Goal: Task Accomplishment & Management: Complete application form

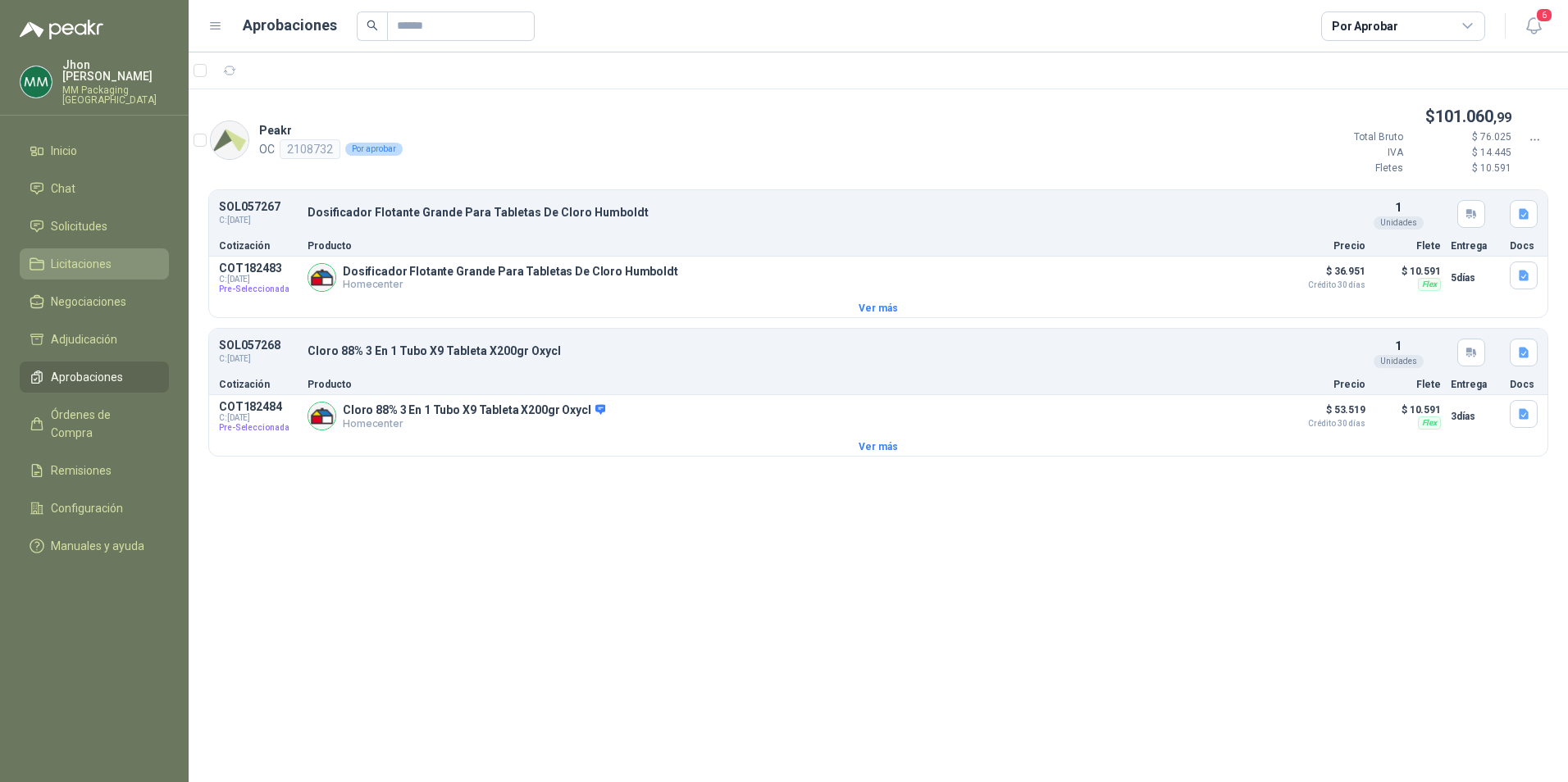
click at [60, 255] on span "Licitaciones" at bounding box center [81, 263] width 61 height 18
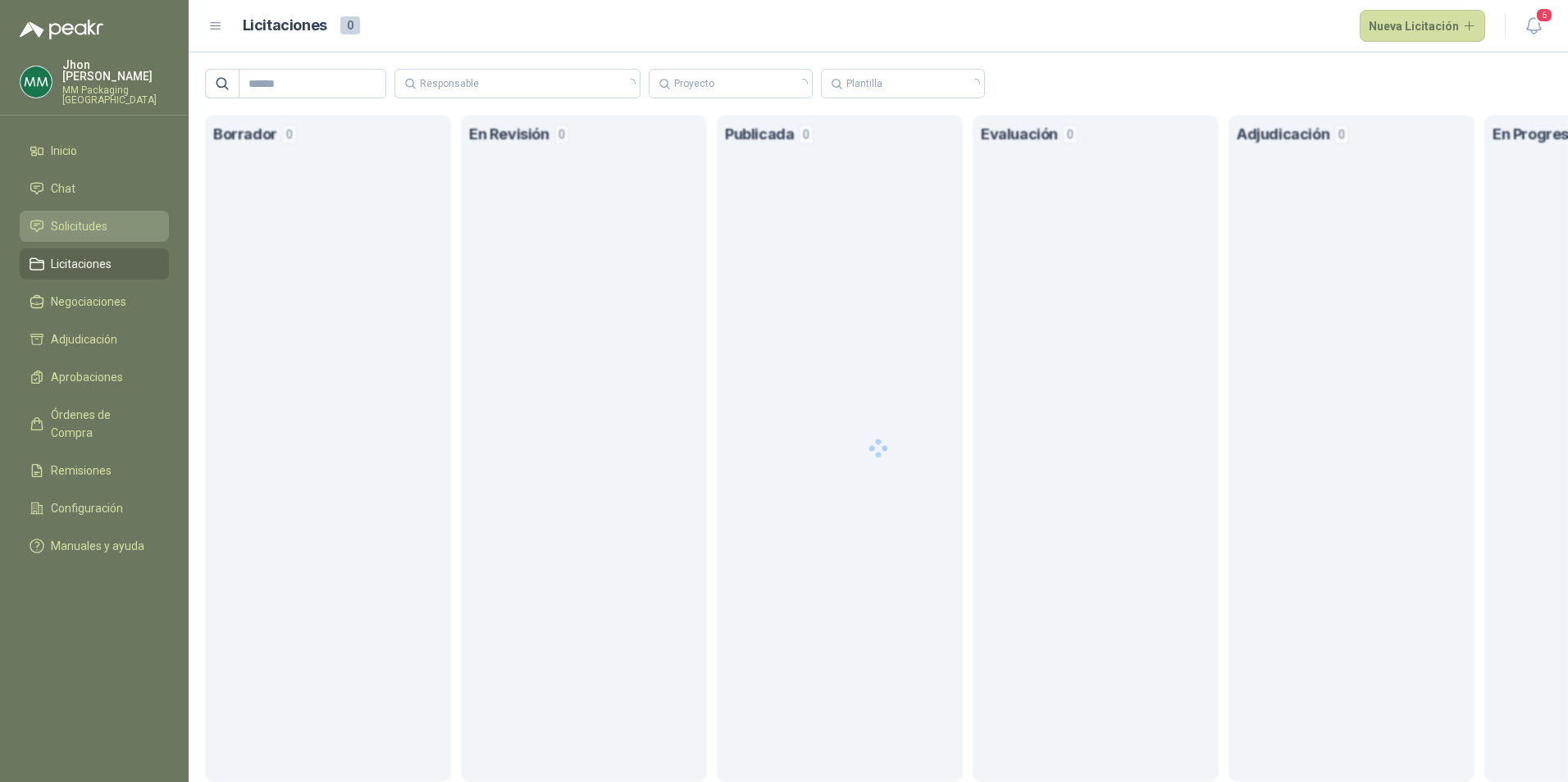
click at [83, 219] on span "Solicitudes" at bounding box center [79, 226] width 56 height 18
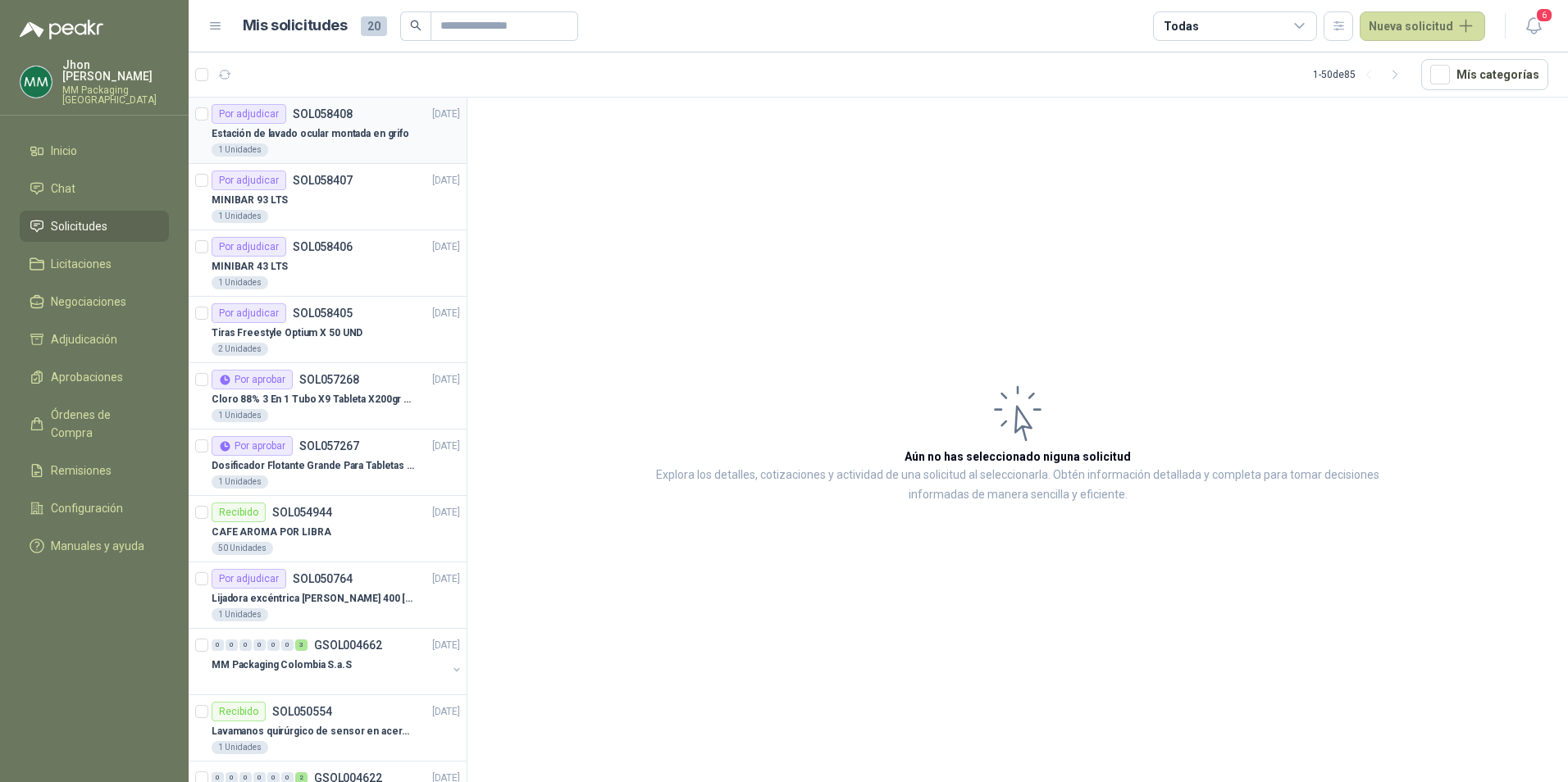
click at [331, 114] on p "SOL058408" at bounding box center [322, 114] width 60 height 12
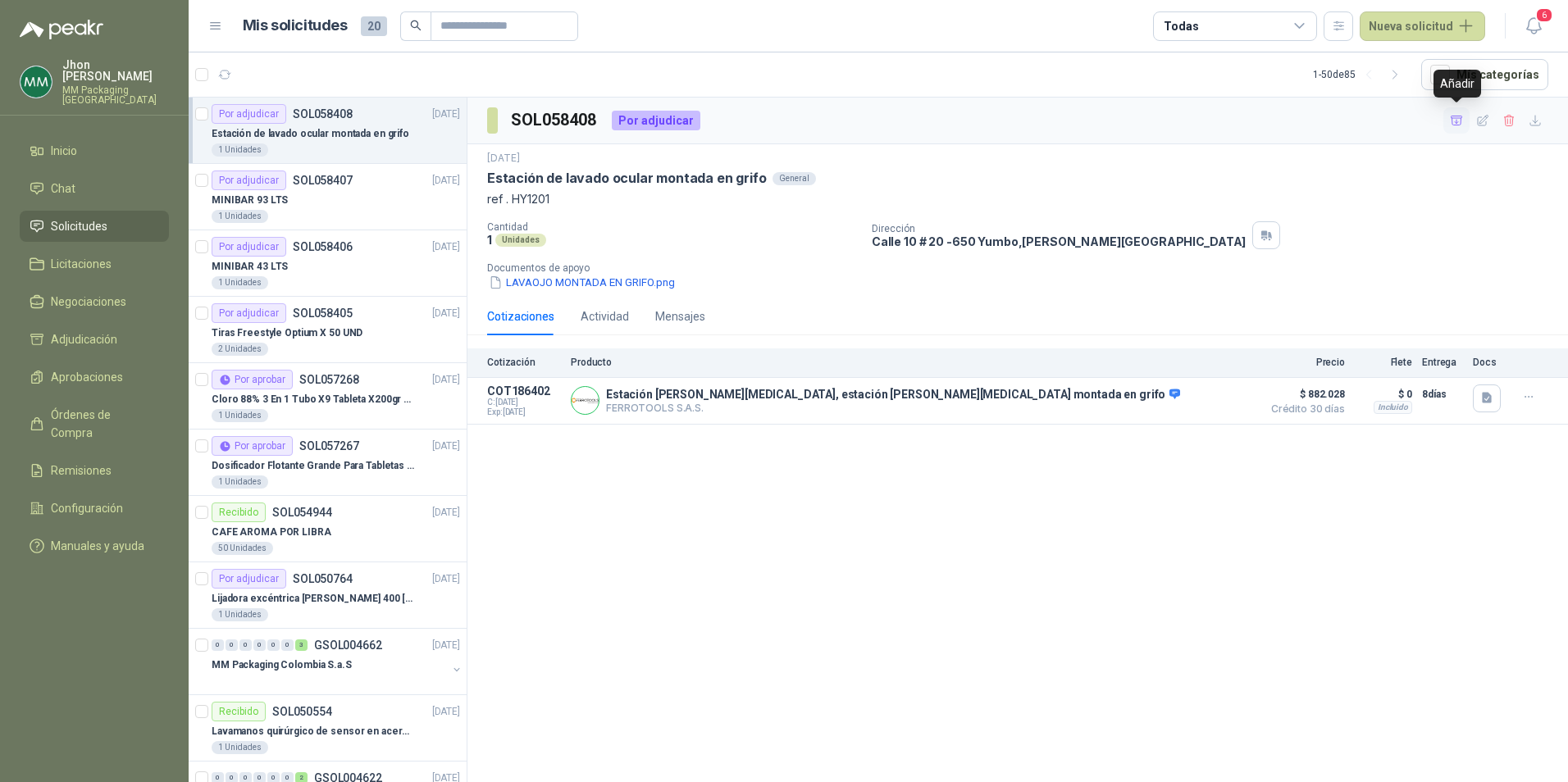
click at [1453, 122] on icon "button" at bounding box center [1457, 121] width 14 height 14
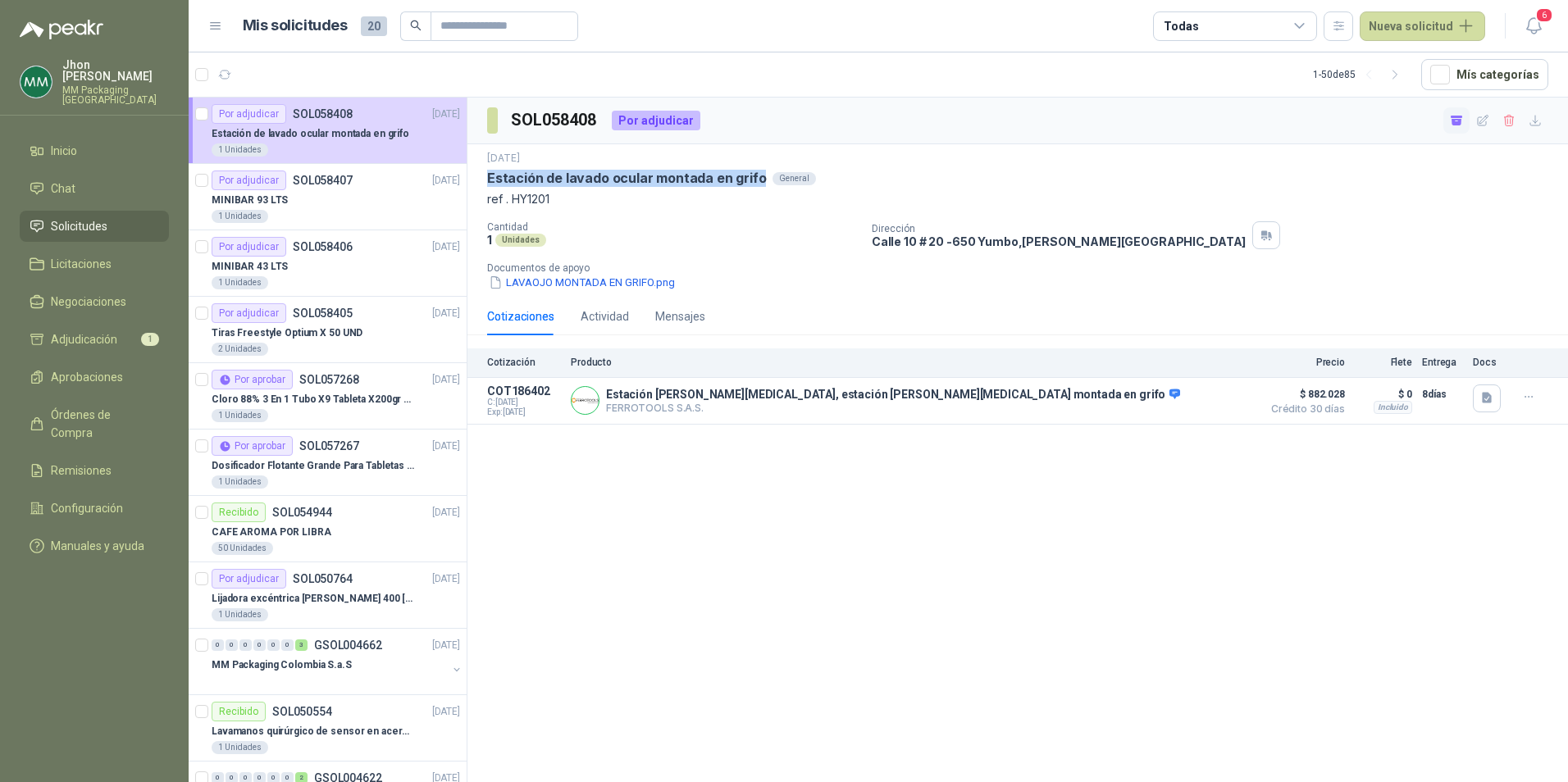
drag, startPoint x: 480, startPoint y: 172, endPoint x: 757, endPoint y: 183, distance: 277.2
click at [757, 183] on div "[DATE] Estación [PERSON_NAME] ocular montada en grifo General ref . HY1201 Cant…" at bounding box center [1017, 221] width 1101 height 153
copy p "Estación de lavado ocular montada en grifo"
click at [1200, 396] on button "Detalles" at bounding box center [1215, 400] width 77 height 22
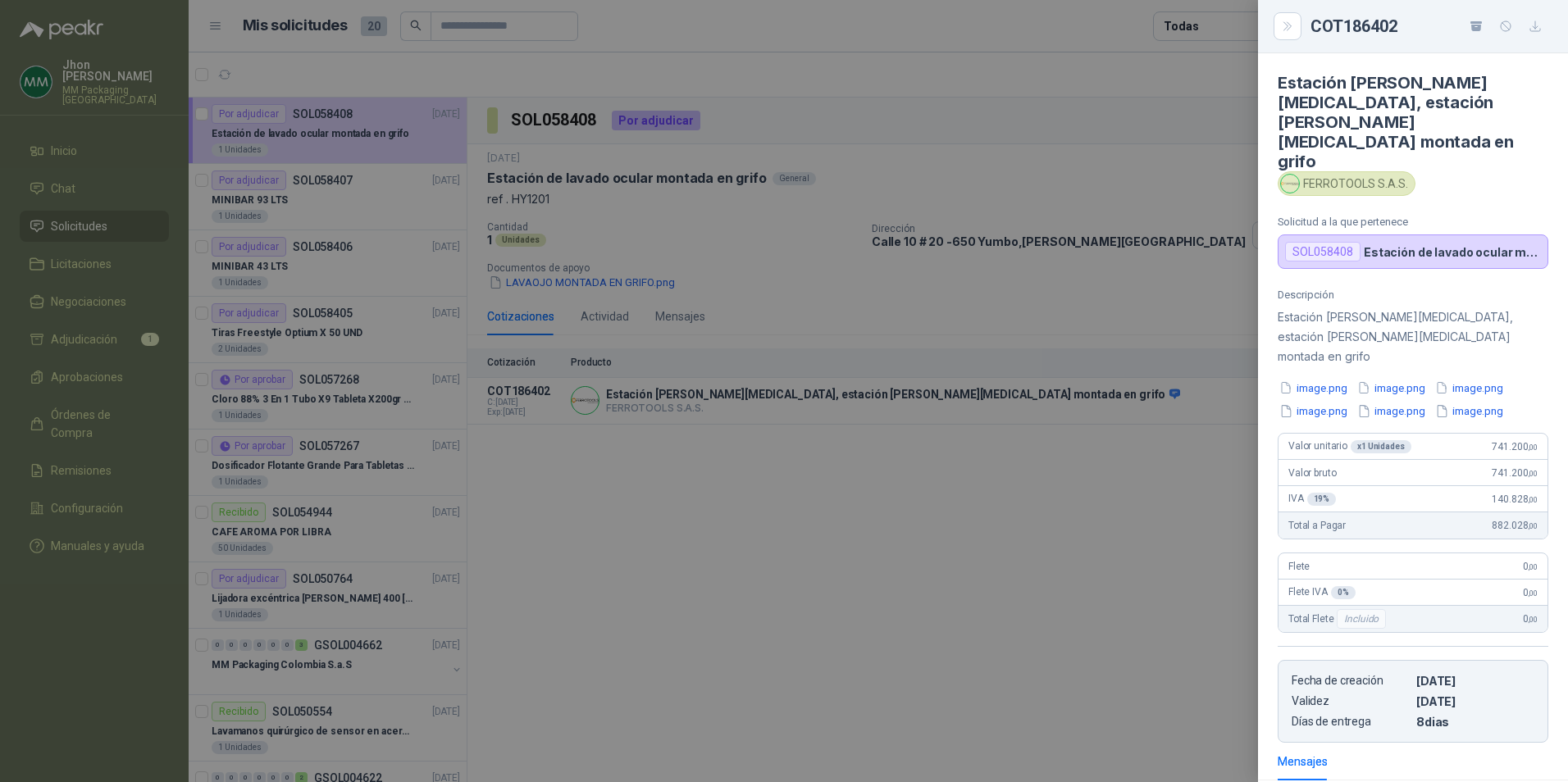
scroll to position [166, 0]
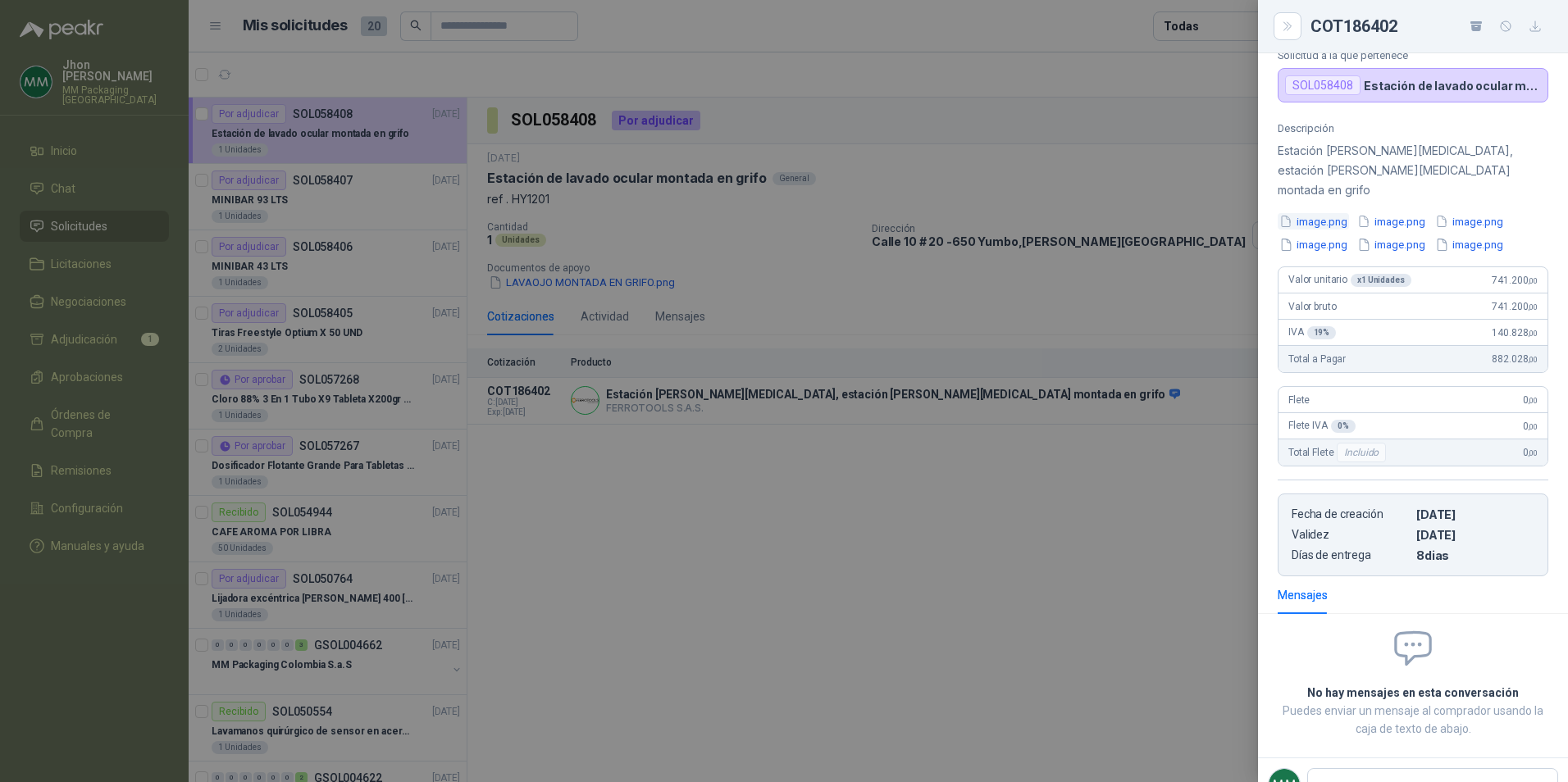
click at [1309, 213] on button "image.png" at bounding box center [1313, 222] width 72 height 17
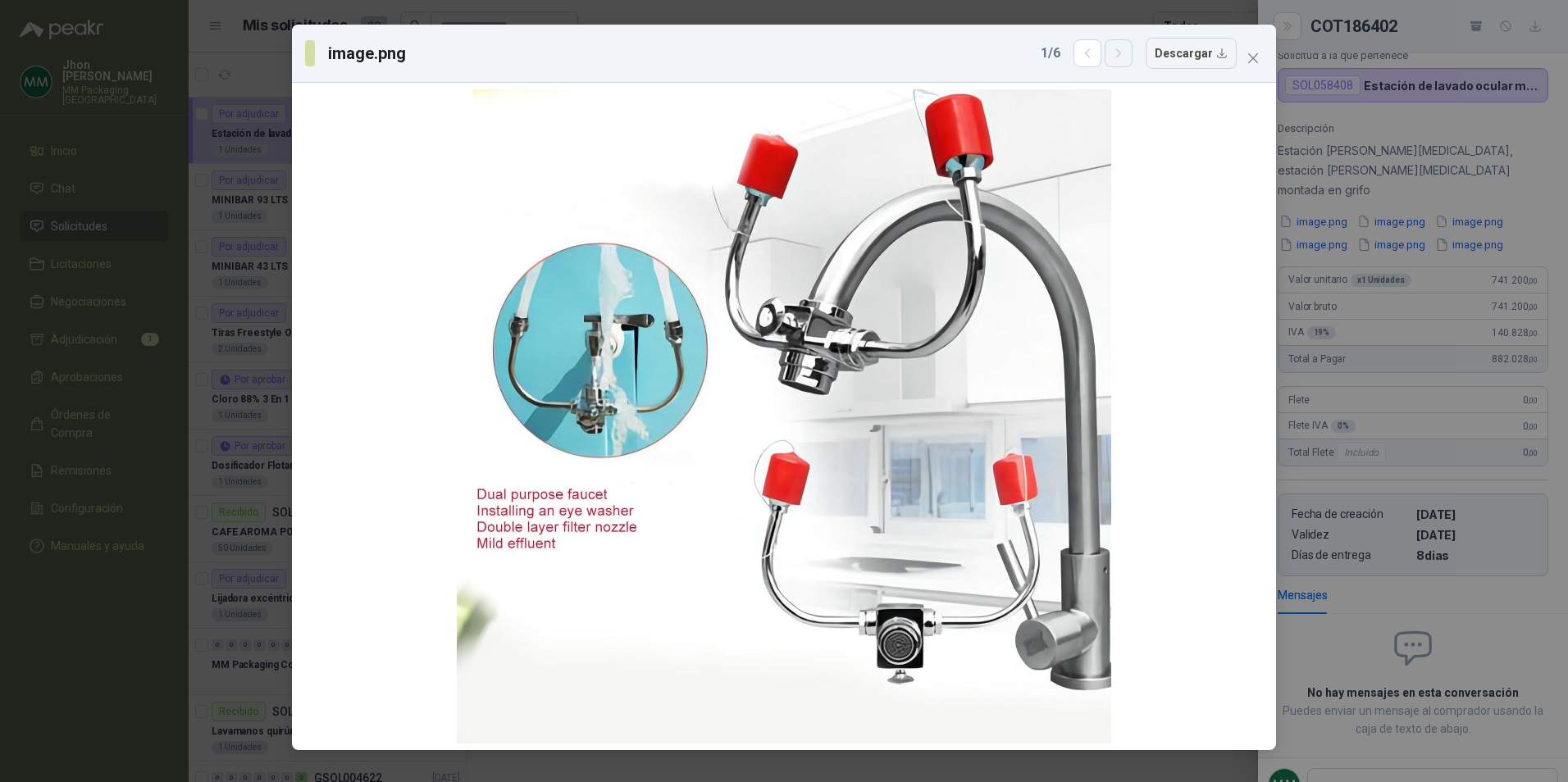
click at [1125, 54] on icon "button" at bounding box center [1119, 53] width 14 height 14
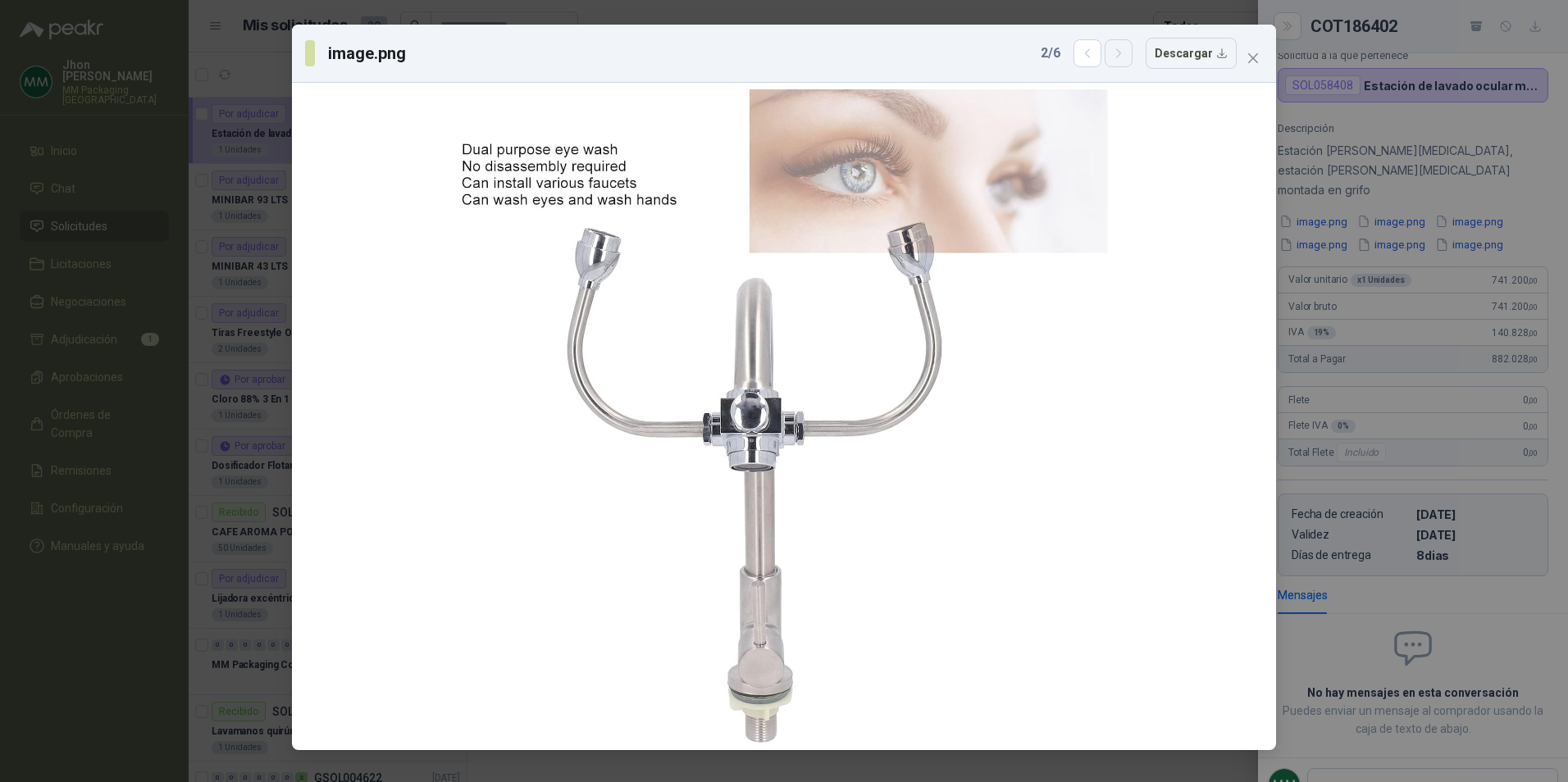
click at [1125, 54] on icon "button" at bounding box center [1119, 53] width 14 height 14
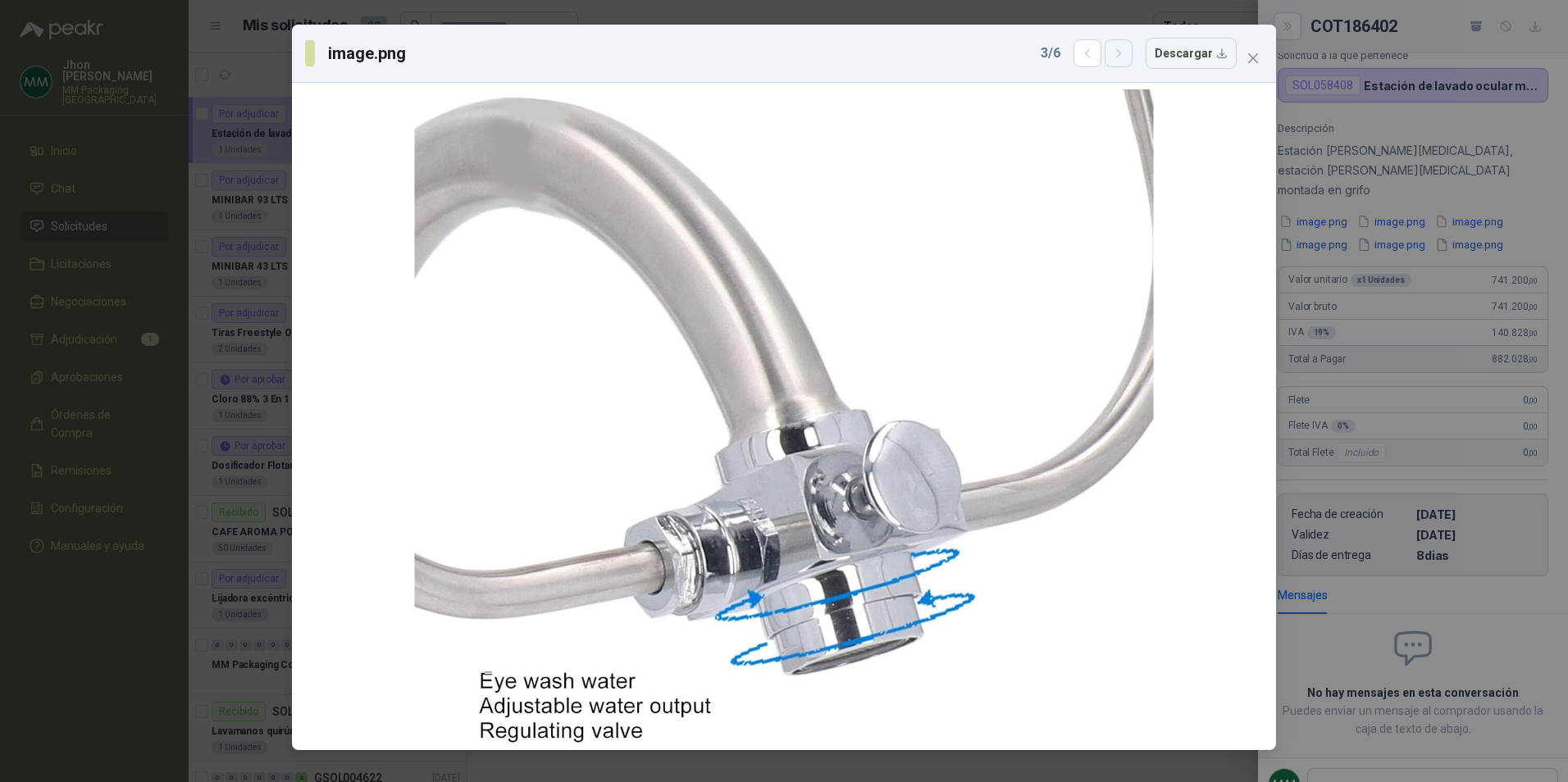
click at [1125, 54] on icon "button" at bounding box center [1119, 53] width 14 height 14
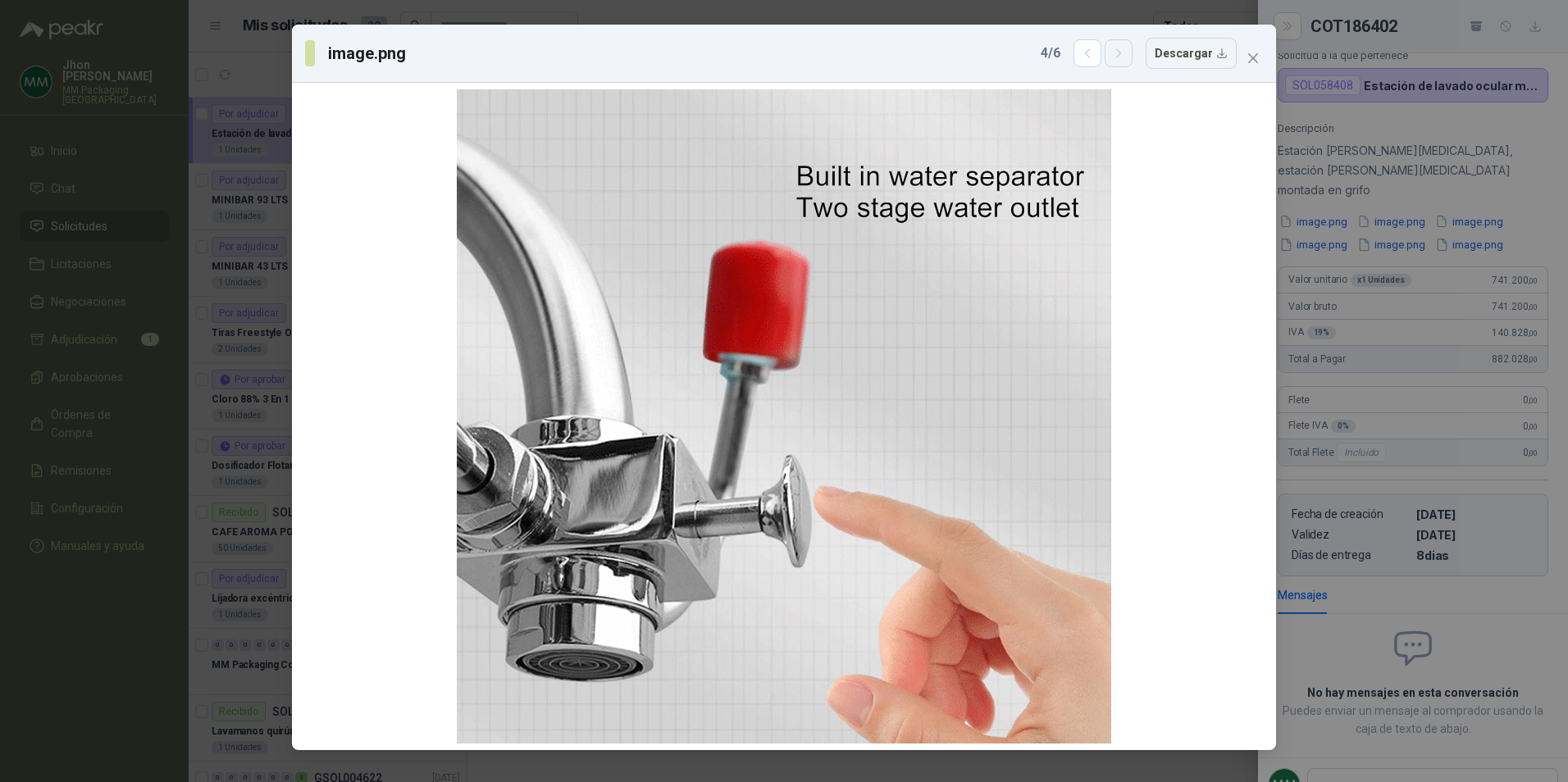
click at [1125, 54] on icon "button" at bounding box center [1119, 53] width 14 height 14
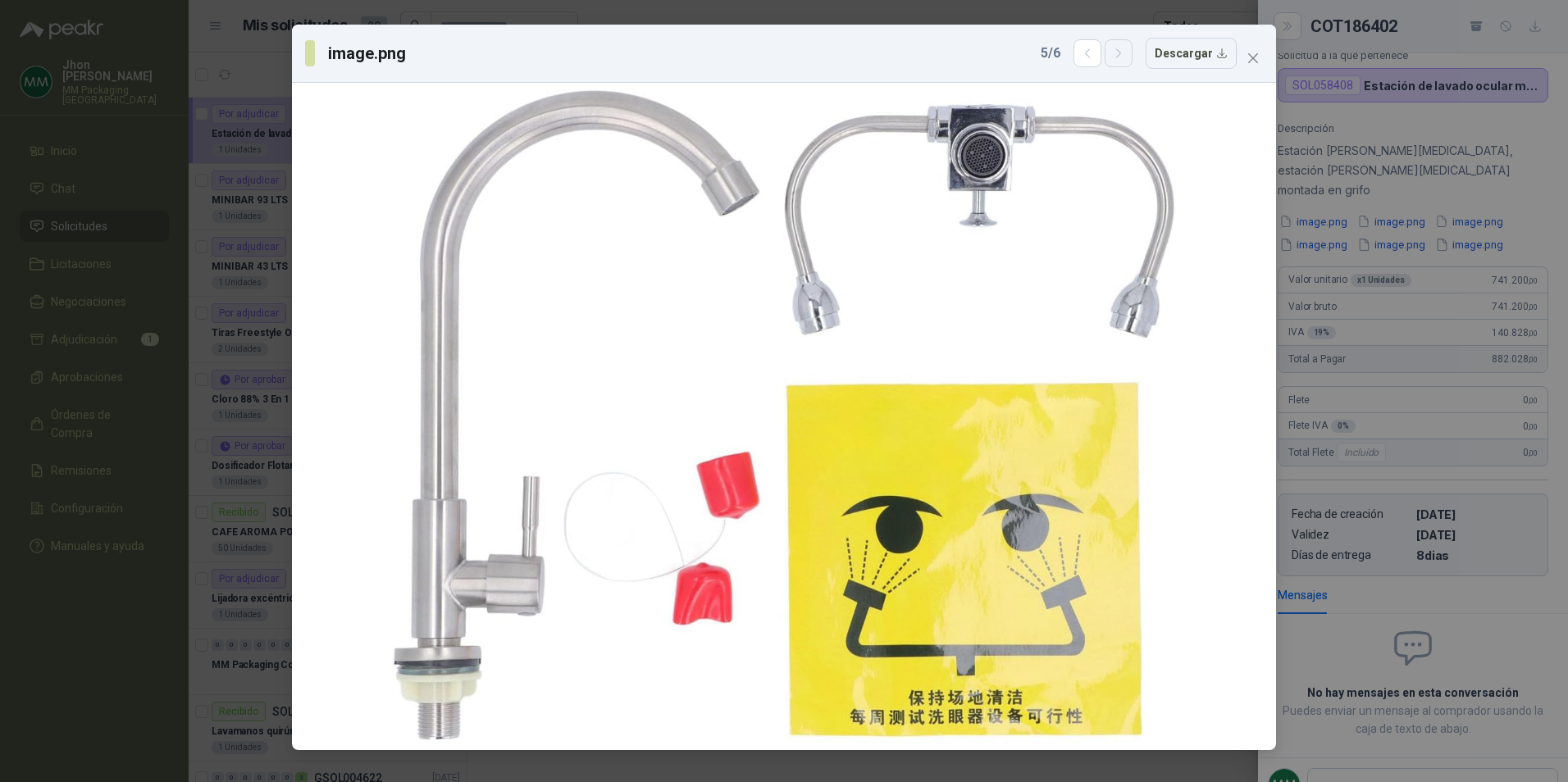
click at [1125, 54] on icon "button" at bounding box center [1119, 53] width 14 height 14
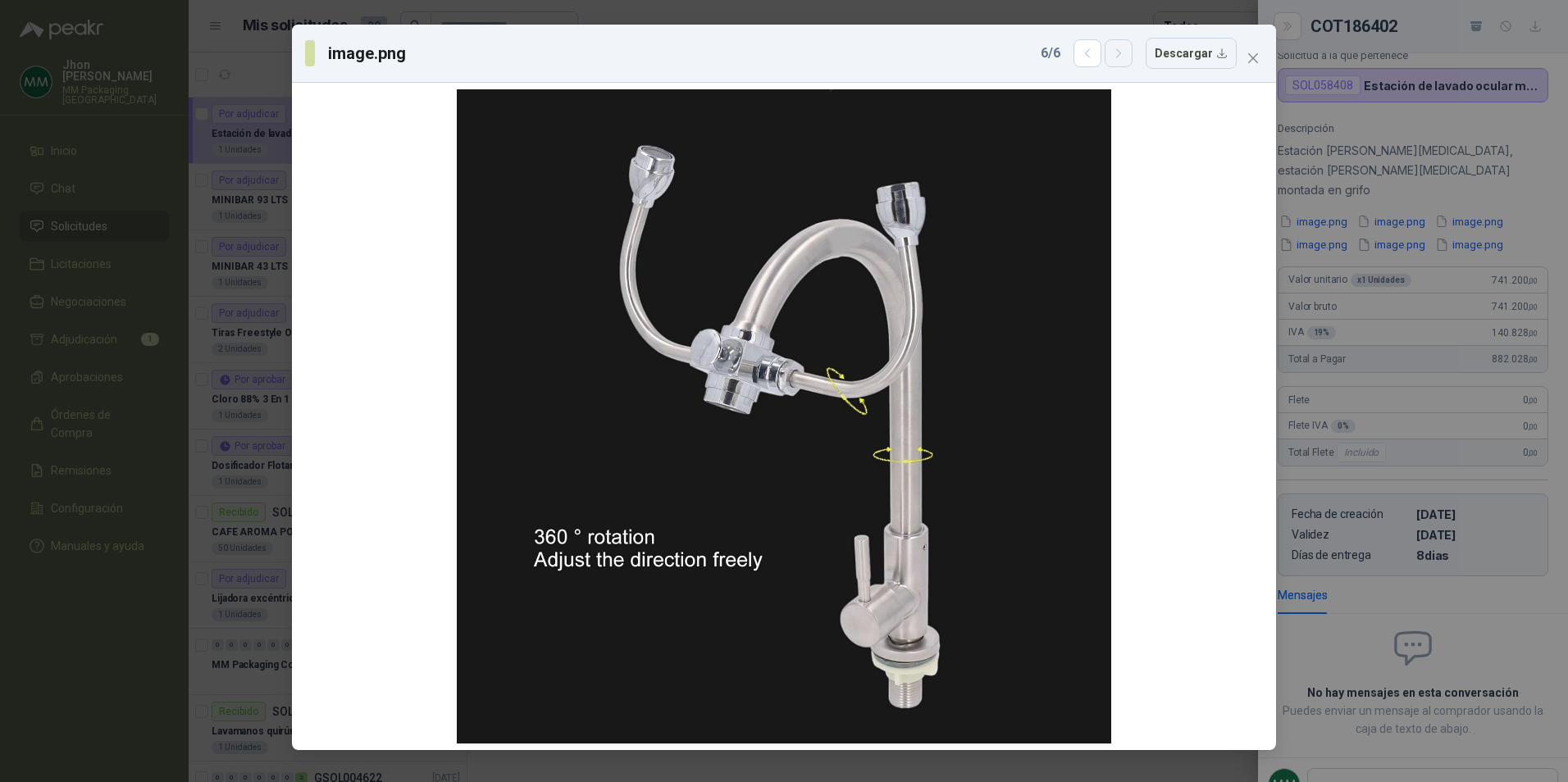
click at [1125, 54] on icon "button" at bounding box center [1119, 53] width 14 height 14
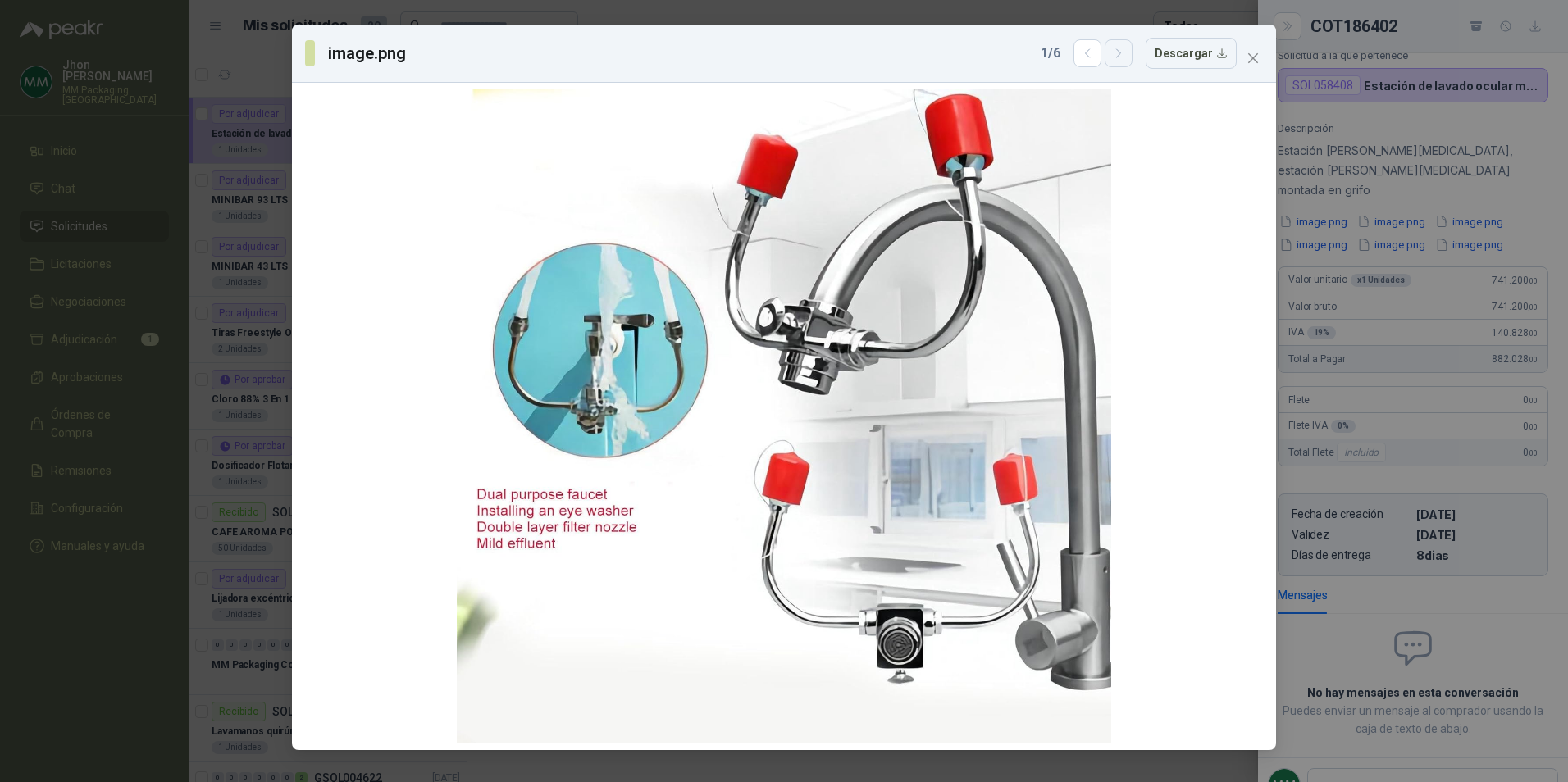
click at [1125, 54] on icon "button" at bounding box center [1119, 53] width 14 height 14
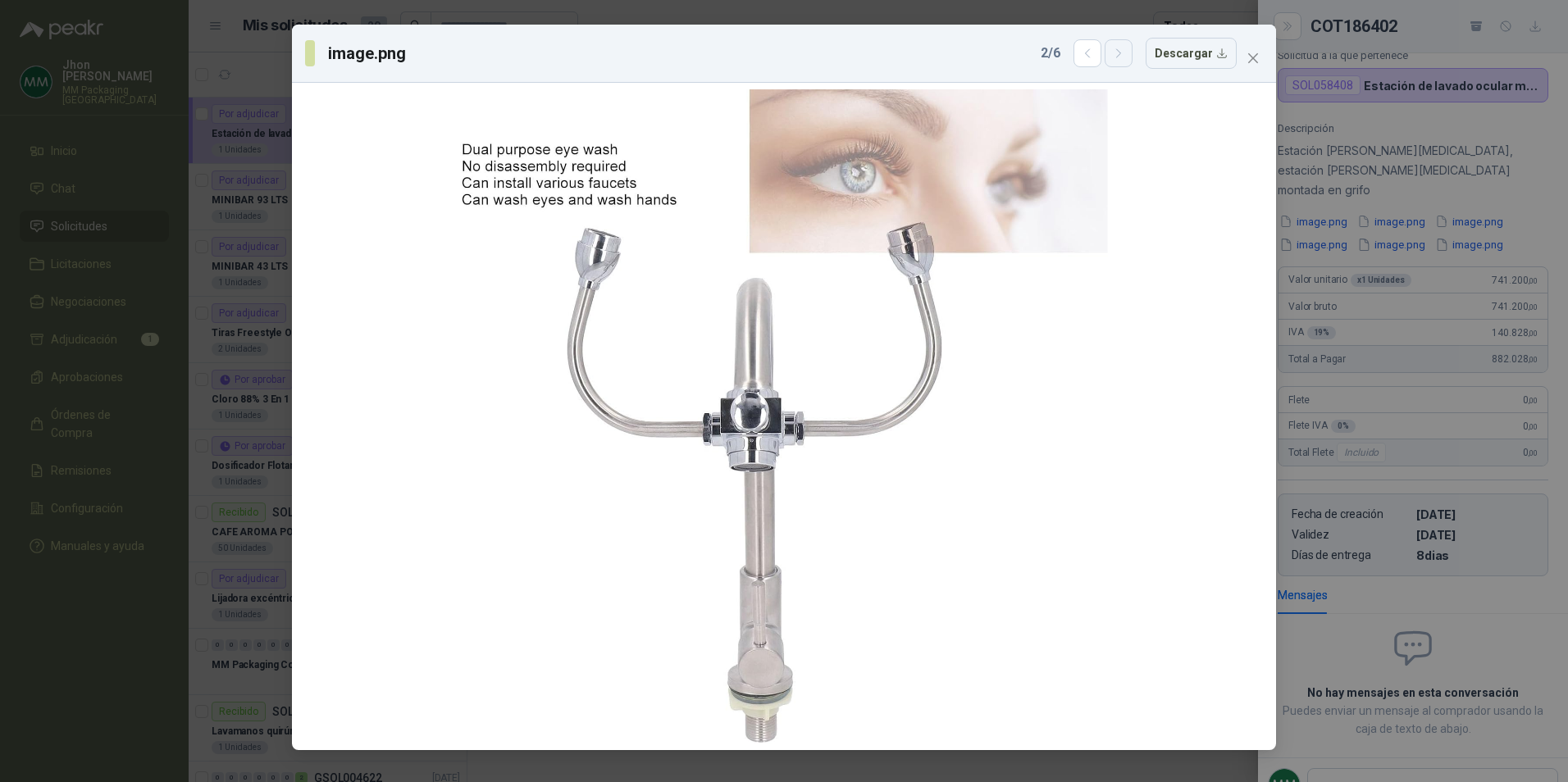
click at [1125, 54] on icon "button" at bounding box center [1119, 53] width 14 height 14
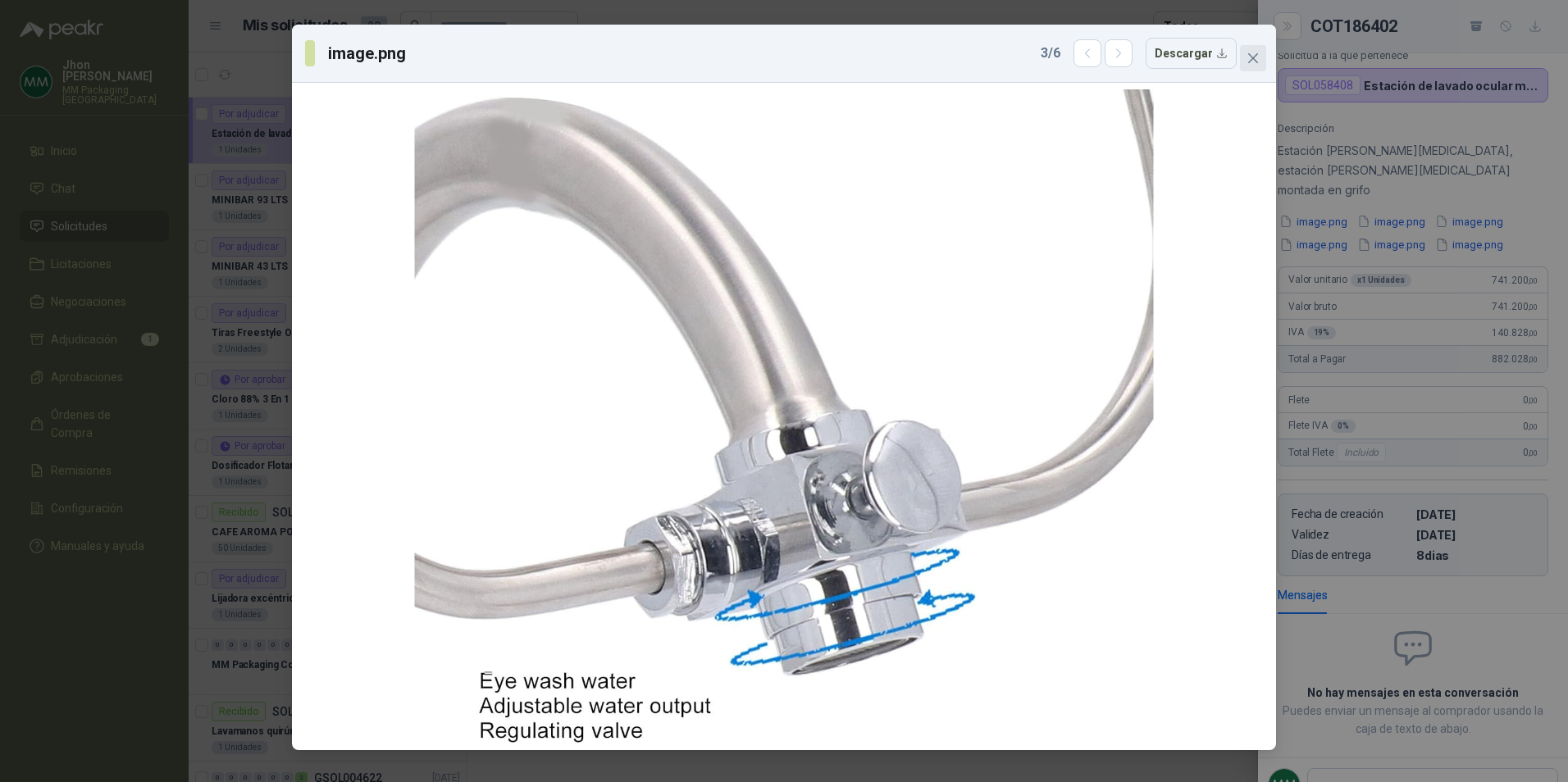
click at [1261, 62] on span "Close" at bounding box center [1252, 58] width 26 height 14
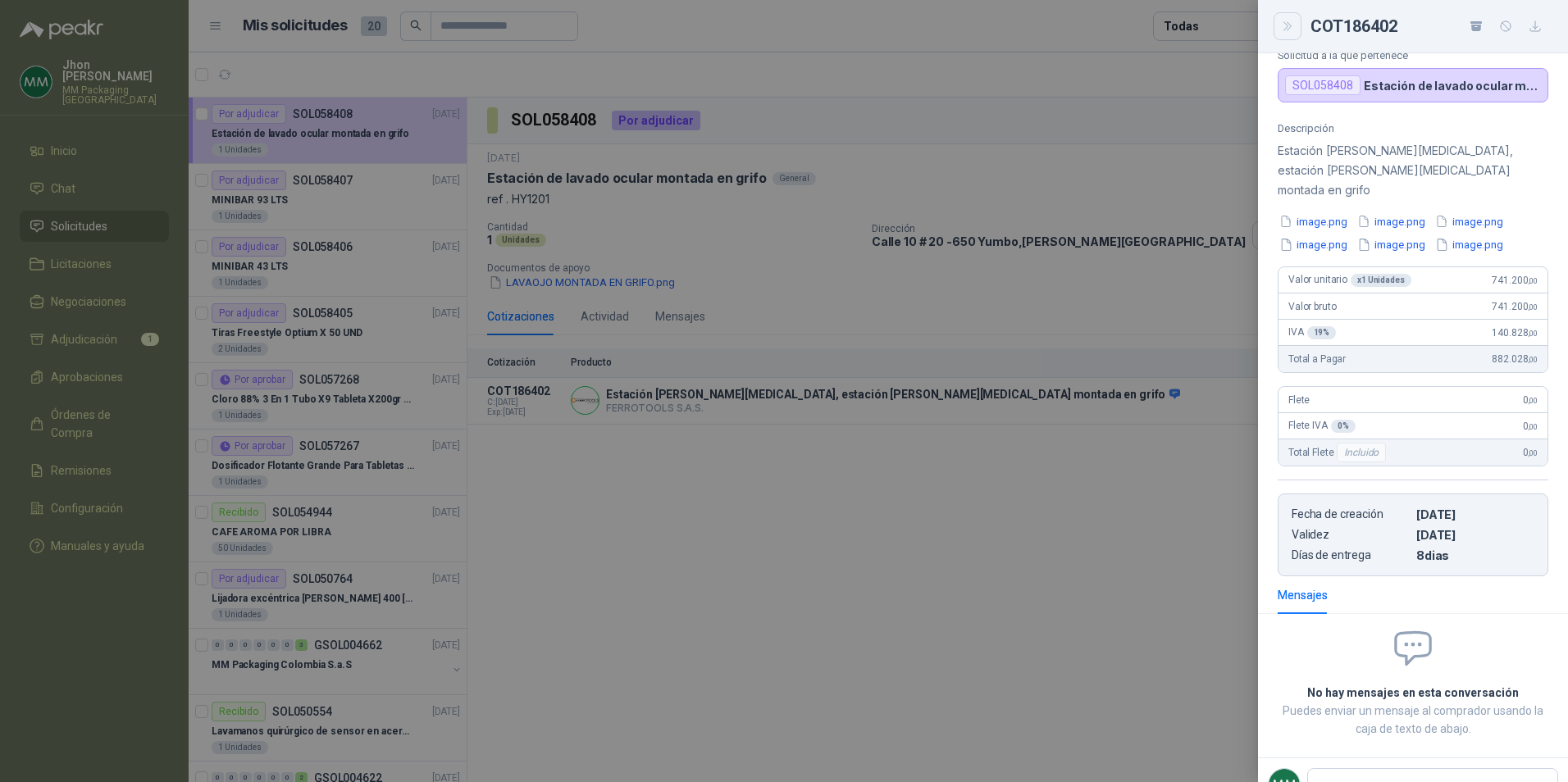
click at [1291, 30] on icon "Close" at bounding box center [1287, 26] width 14 height 14
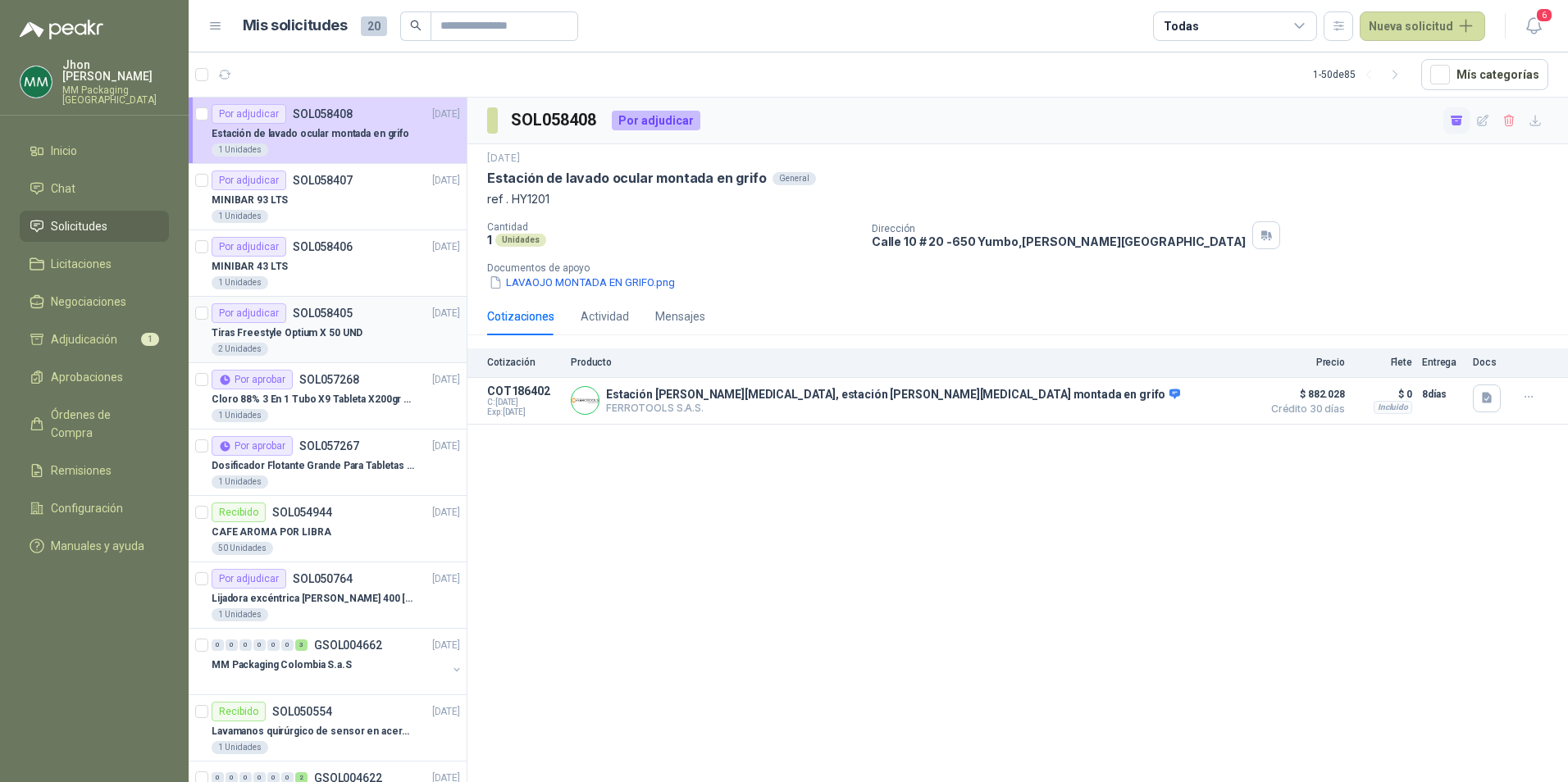
click at [379, 321] on div "Por adjudicar SOL058405 [DATE]" at bounding box center [336, 313] width 249 height 19
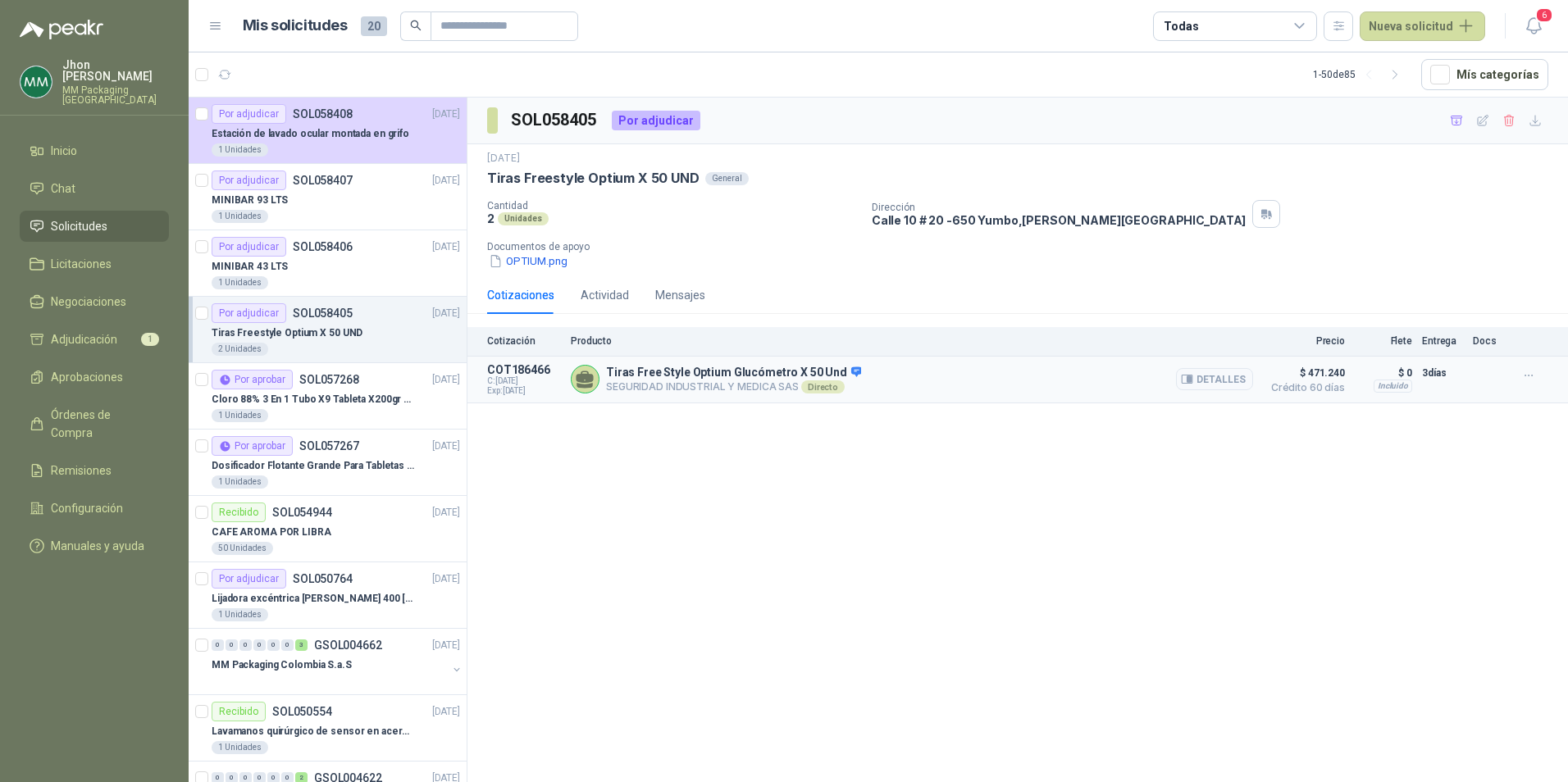
click at [1076, 384] on div "Tiras Free Style Optium Glucómetro X 50 Und SEGURIDAD INDUSTRIAL Y MEDICA SAS D…" at bounding box center [912, 379] width 682 height 33
click at [950, 377] on div "Tiras Free Style Optium Glucómetro X 50 Und SEGURIDAD INDUSTRIAL Y MEDICA SAS D…" at bounding box center [912, 379] width 682 height 33
click at [1458, 122] on icon "button" at bounding box center [1457, 119] width 12 height 9
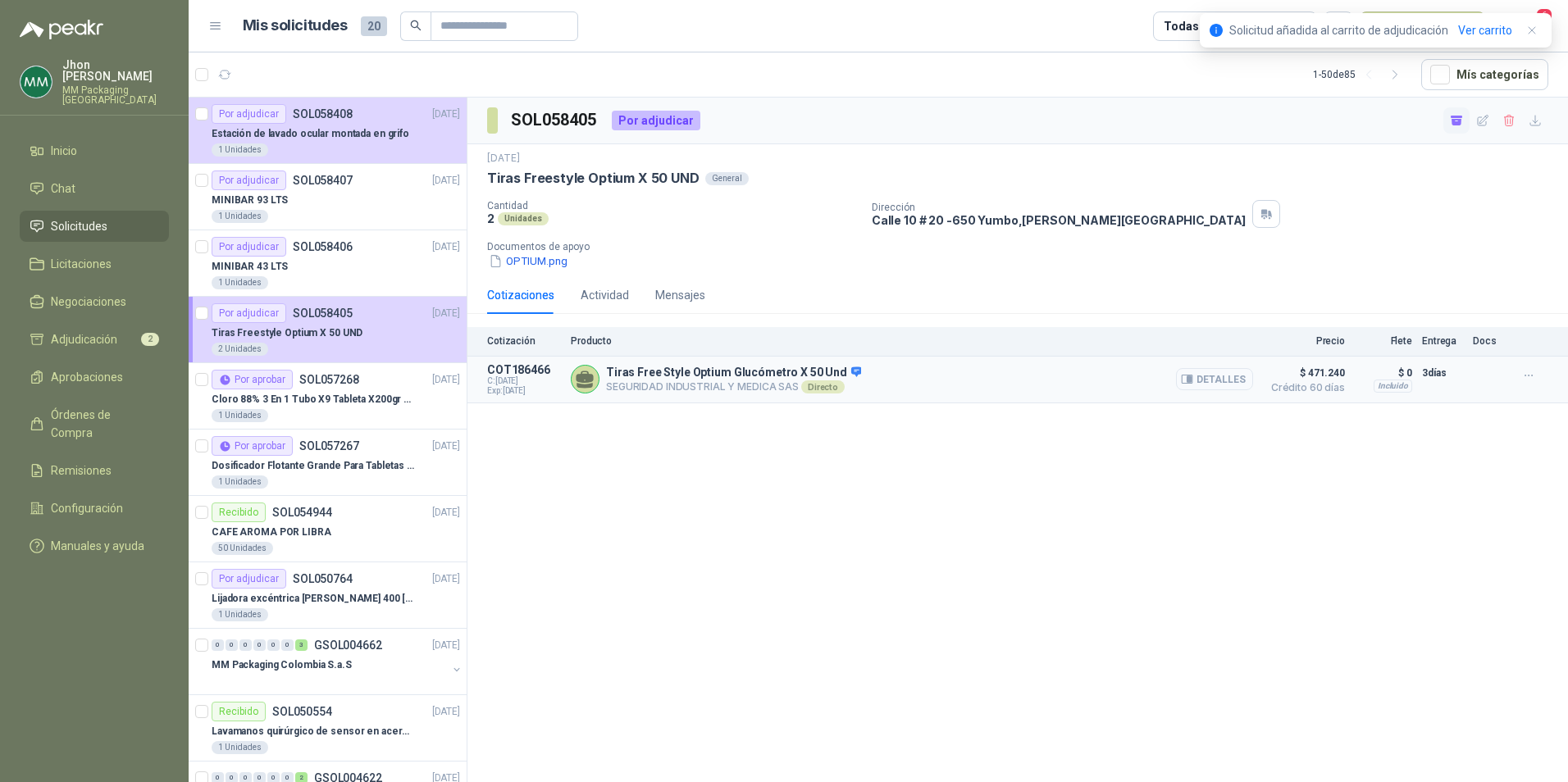
click at [1238, 381] on button "Detalles" at bounding box center [1215, 378] width 77 height 22
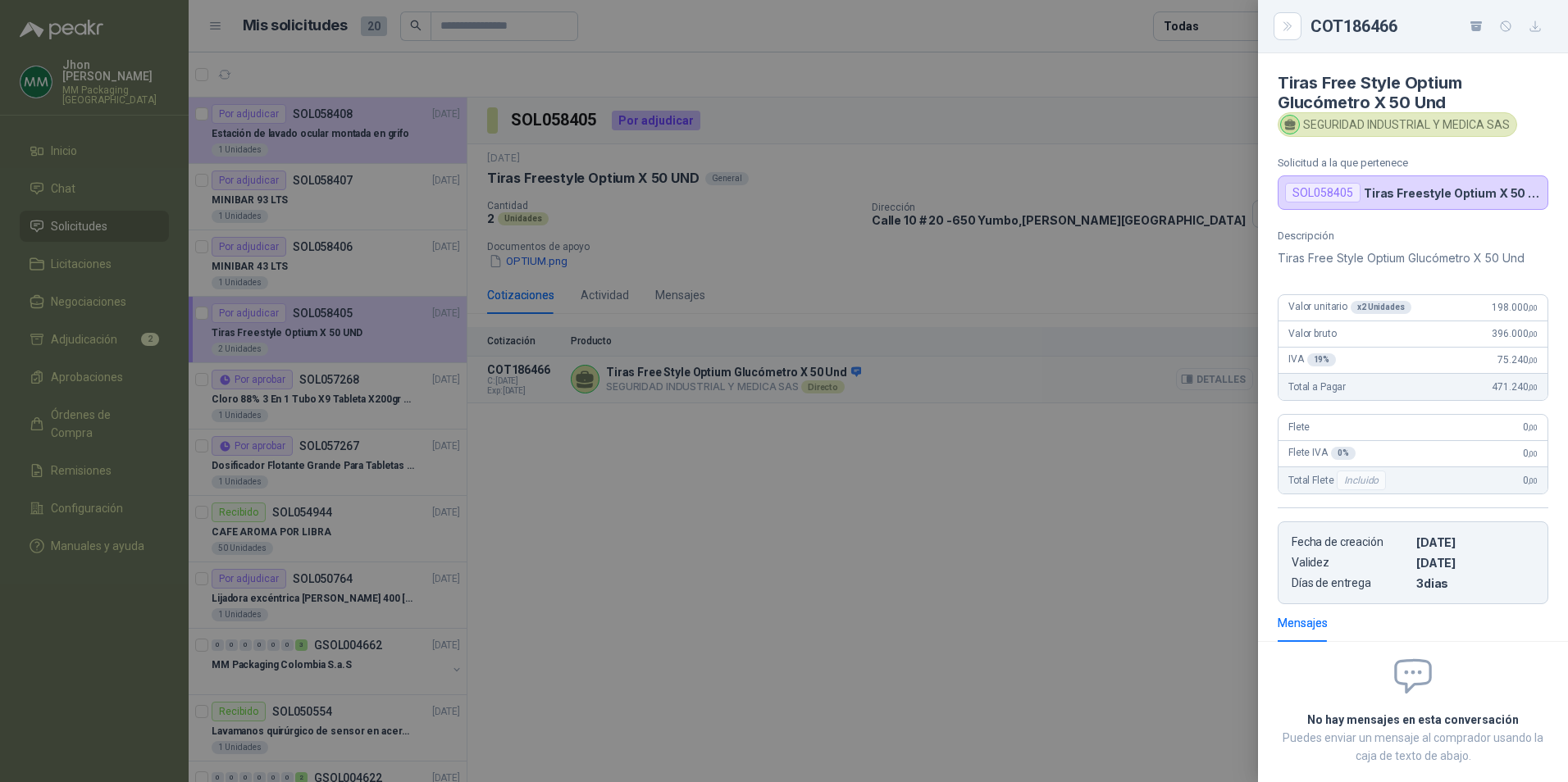
scroll to position [86, 0]
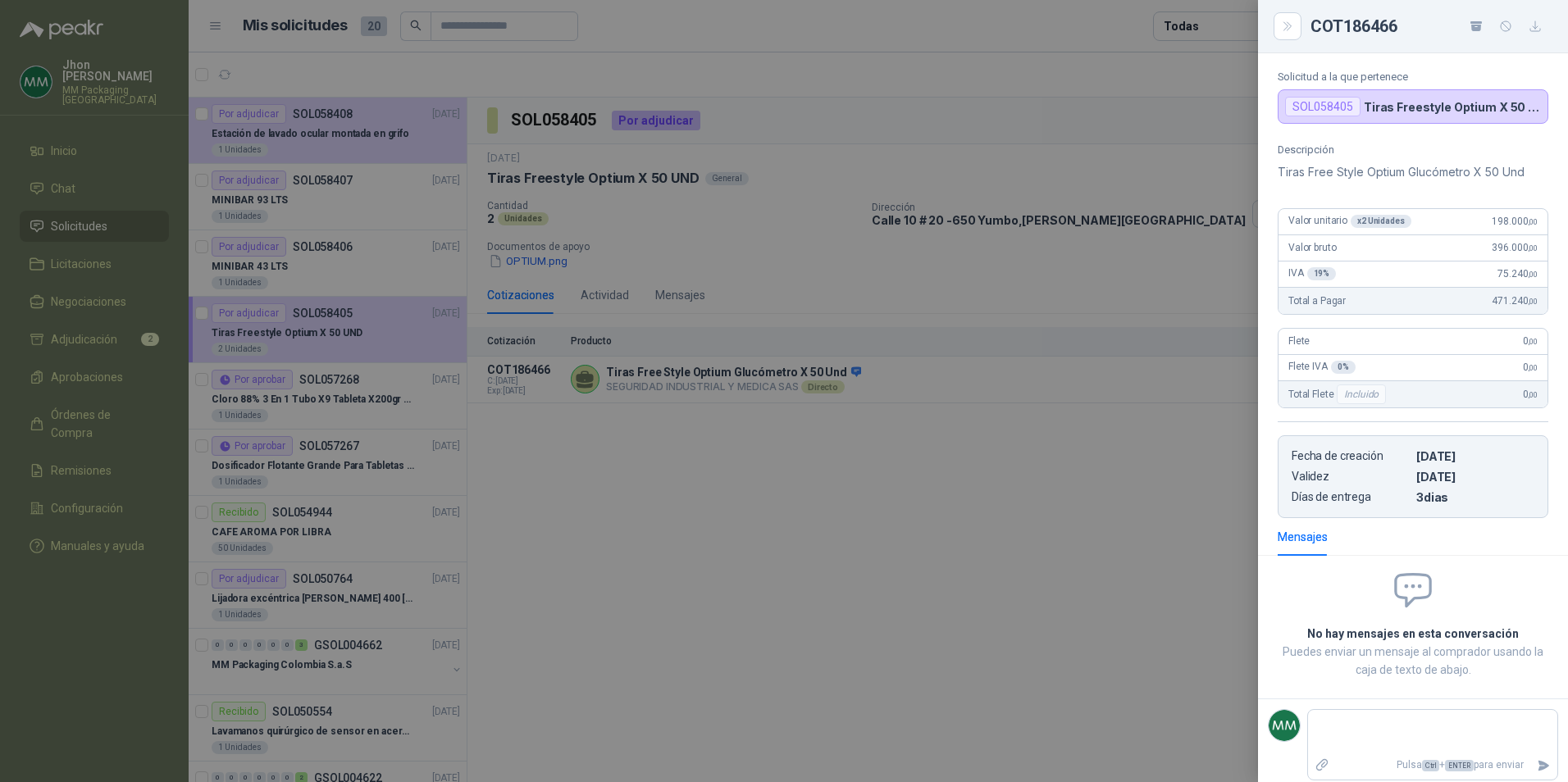
click at [684, 556] on div at bounding box center [784, 391] width 1568 height 782
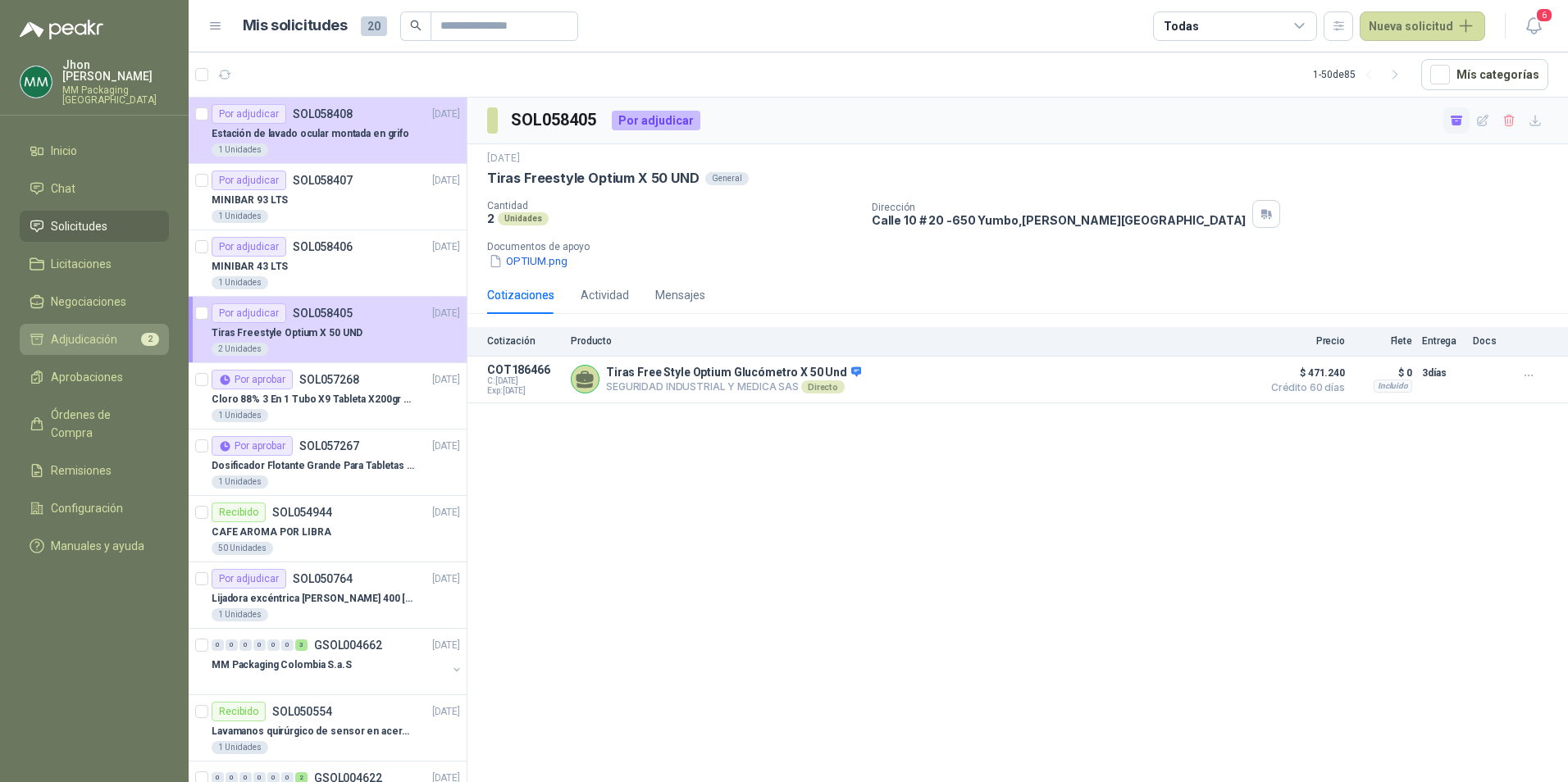
click at [83, 330] on span "Adjudicación" at bounding box center [84, 339] width 67 height 18
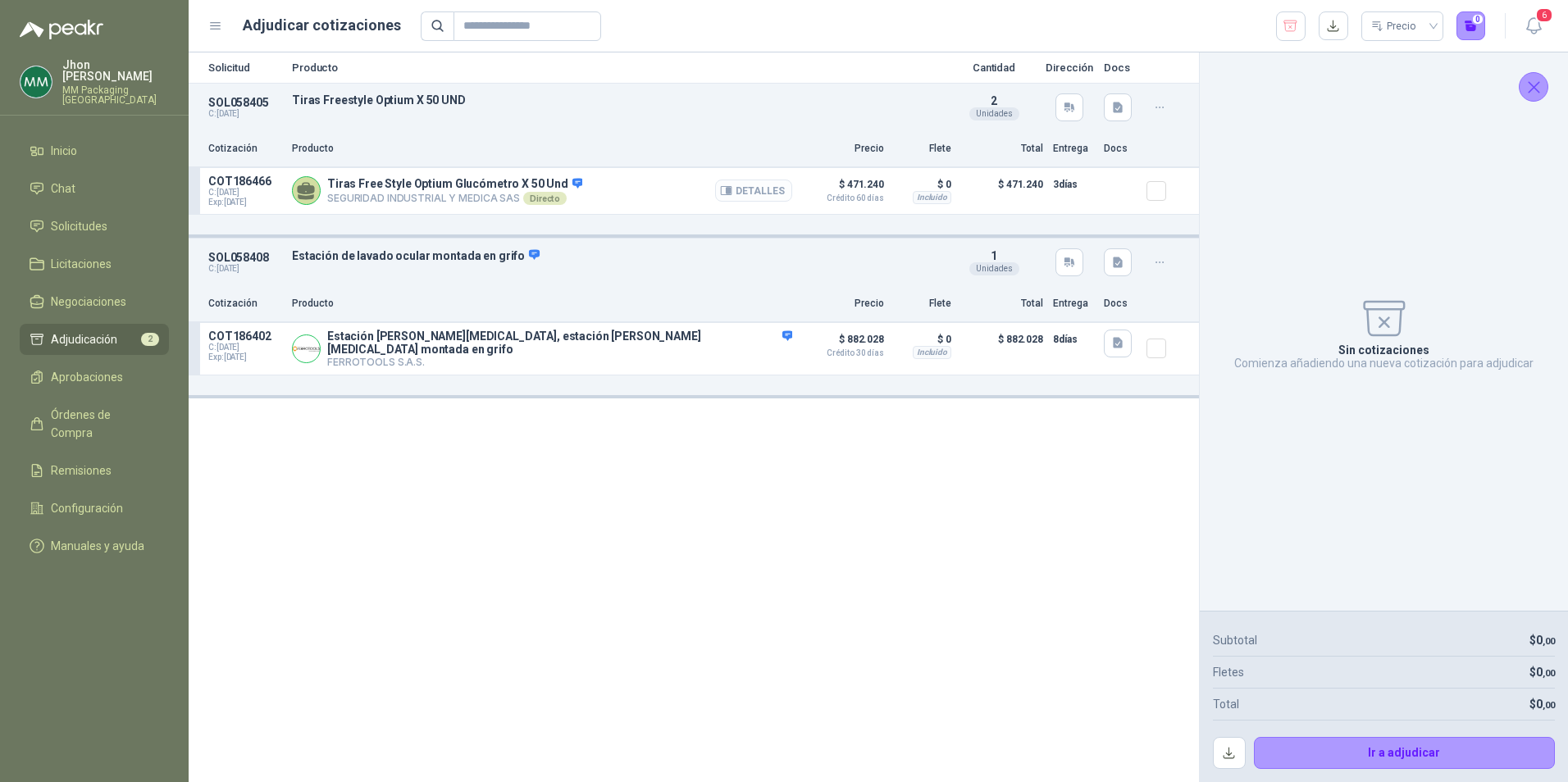
click at [749, 191] on button "Detalles" at bounding box center [754, 191] width 77 height 22
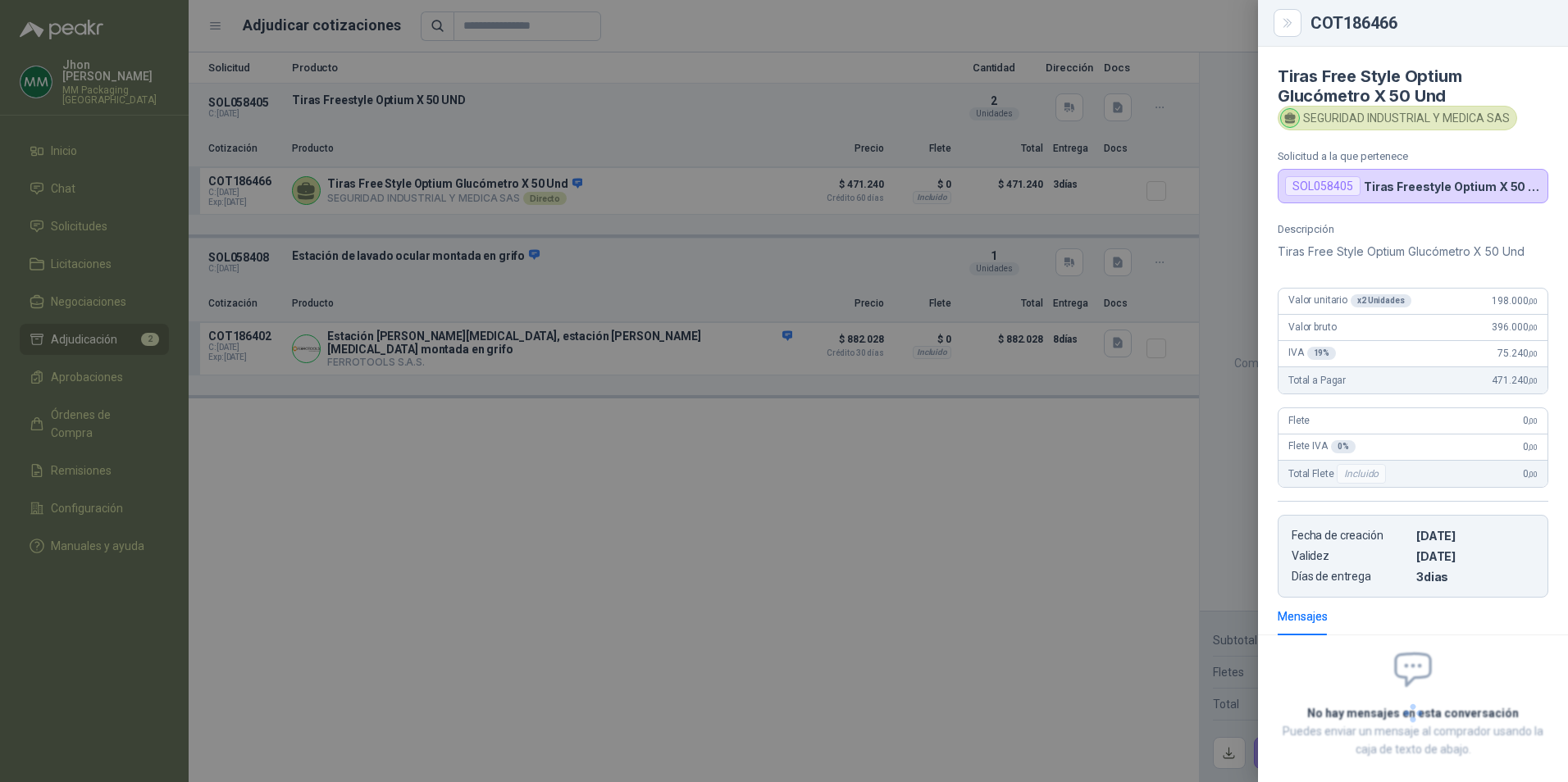
scroll to position [79, 0]
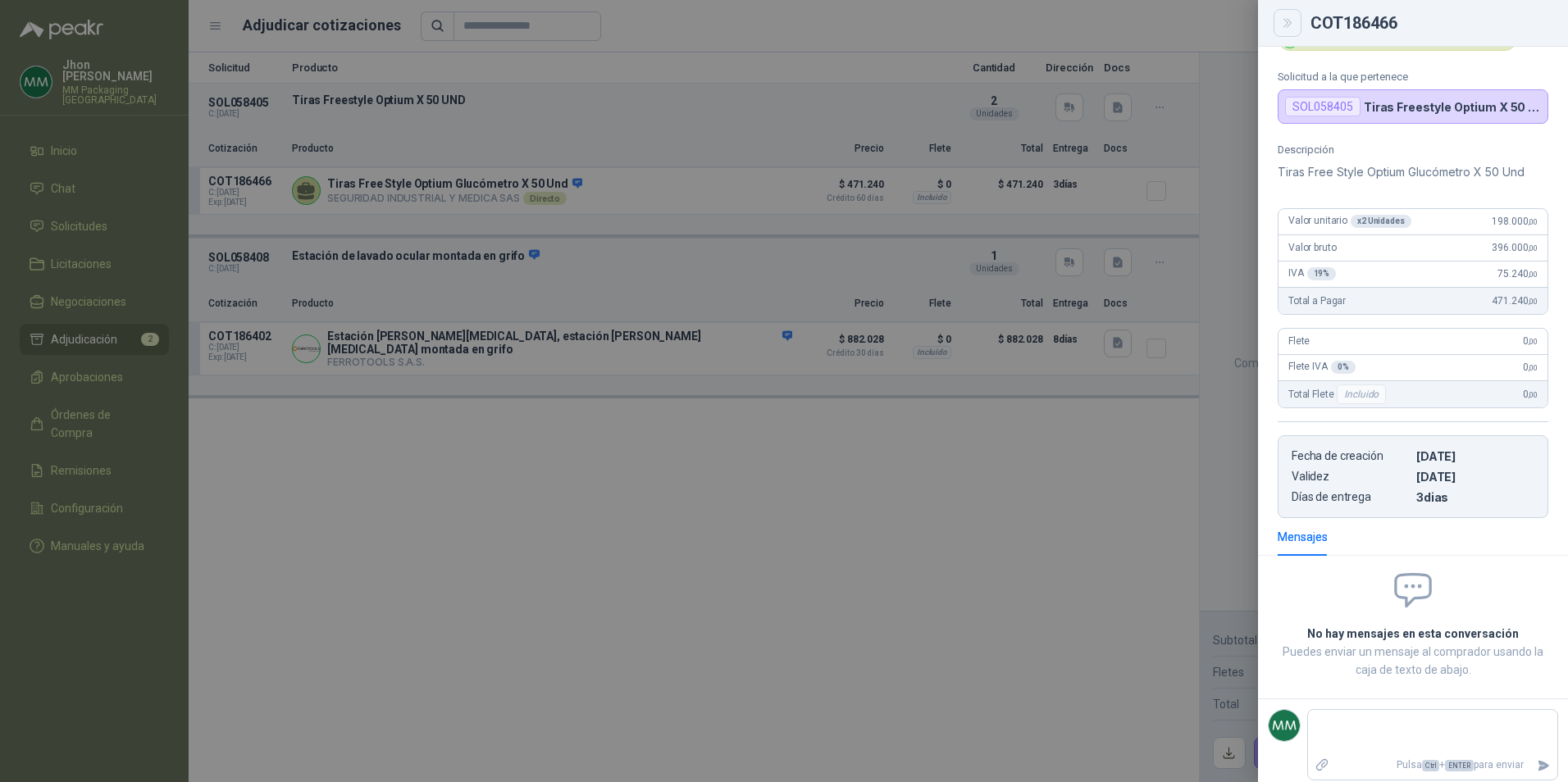
click at [1297, 25] on button "Close" at bounding box center [1287, 22] width 28 height 28
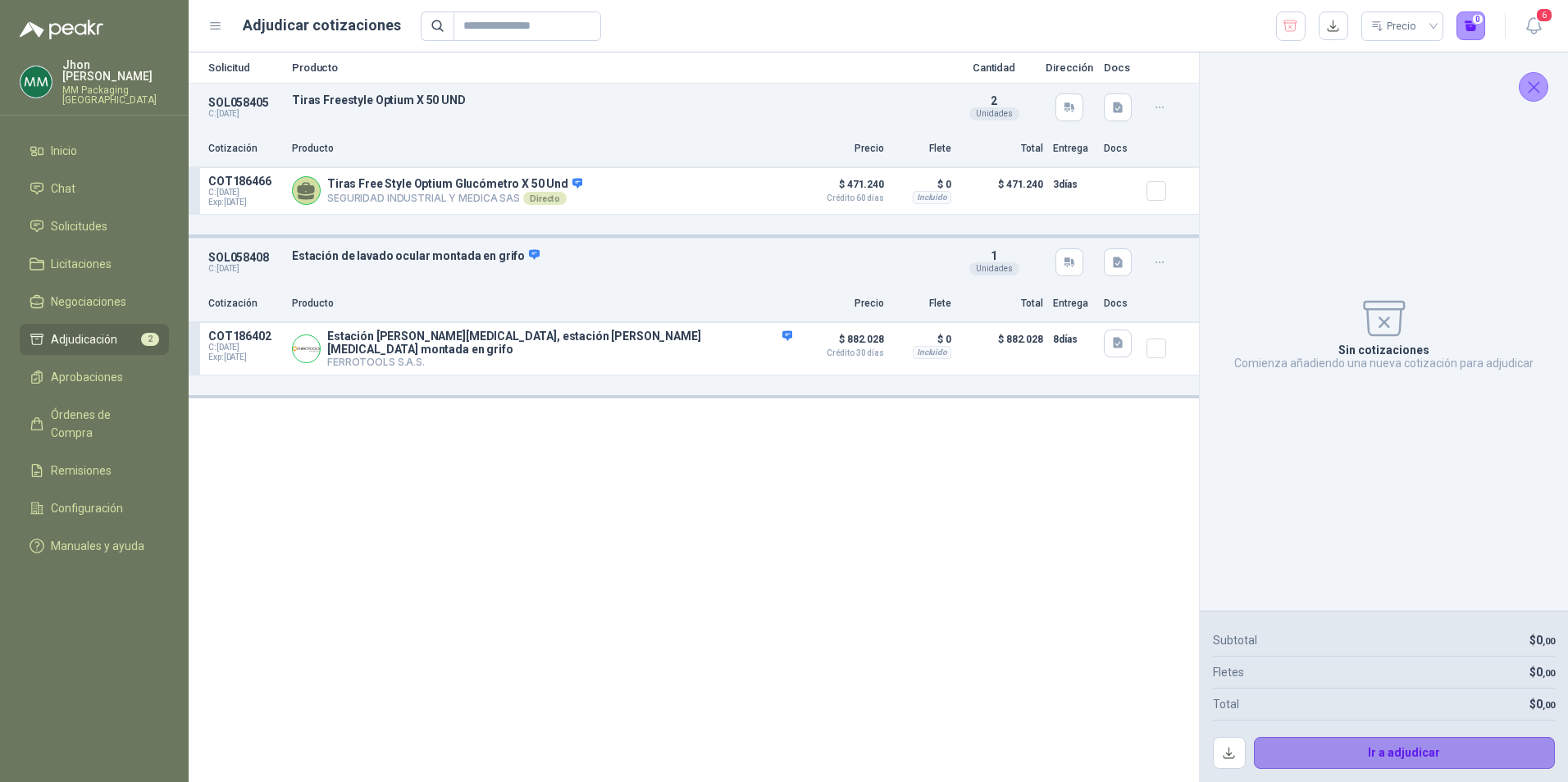
click at [1390, 758] on button "Ir a adjudicar" at bounding box center [1404, 754] width 302 height 33
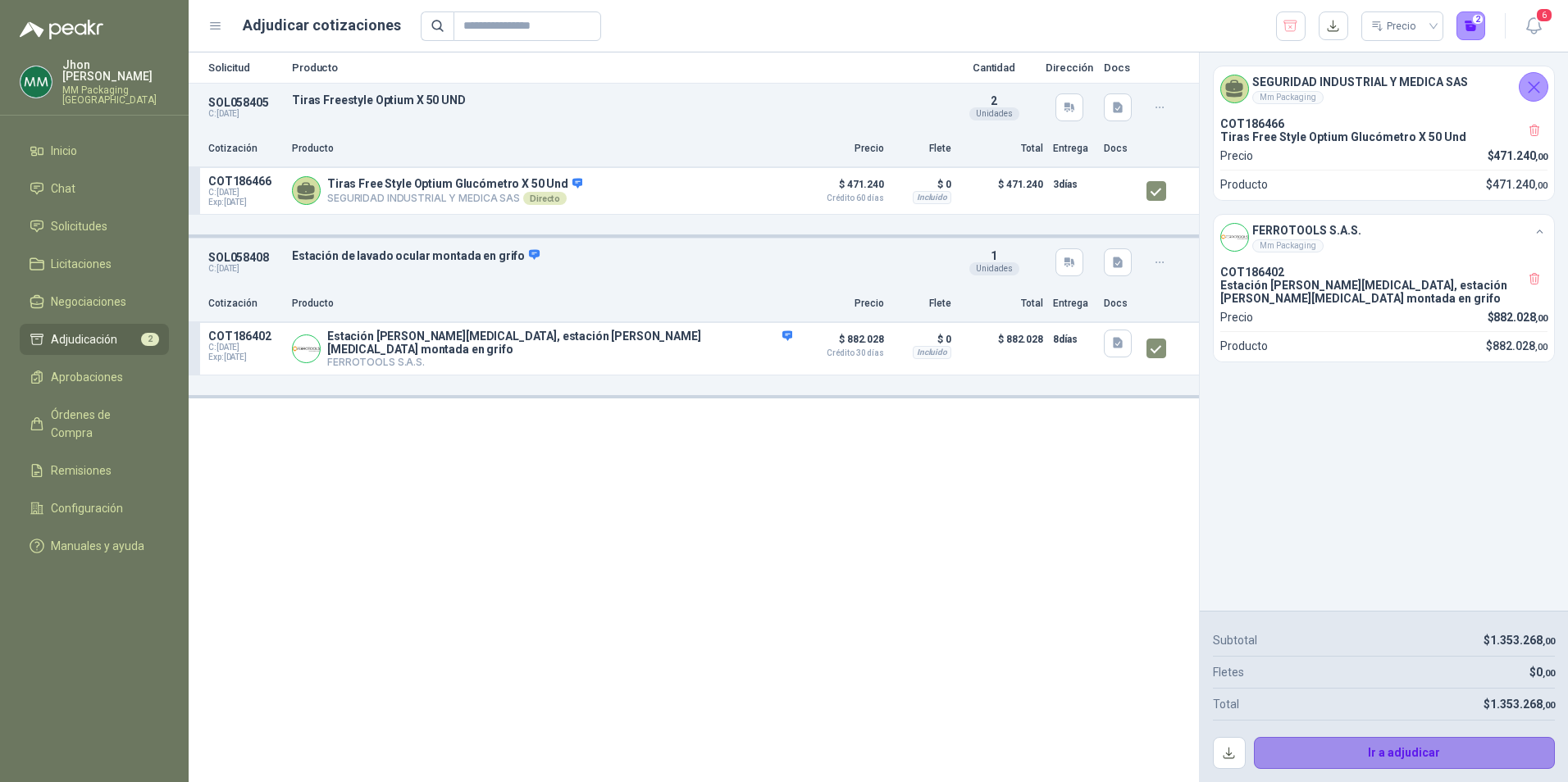
click at [1356, 755] on button "Ir a adjudicar" at bounding box center [1404, 754] width 302 height 33
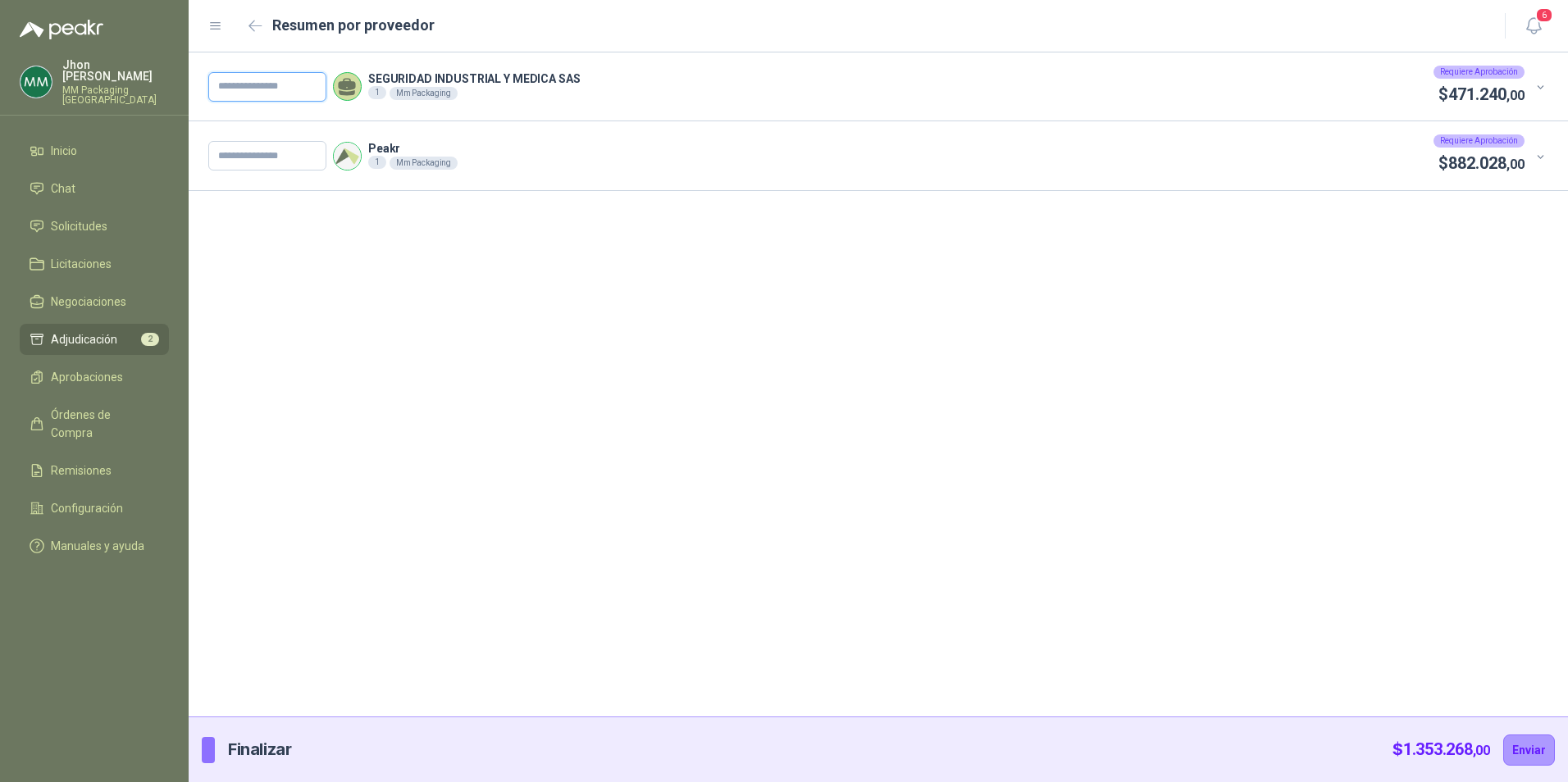
click at [266, 81] on input "text" at bounding box center [267, 87] width 118 height 30
paste input "*******"
type input "*******"
click at [246, 164] on input "text" at bounding box center [267, 156] width 118 height 30
paste input "*******"
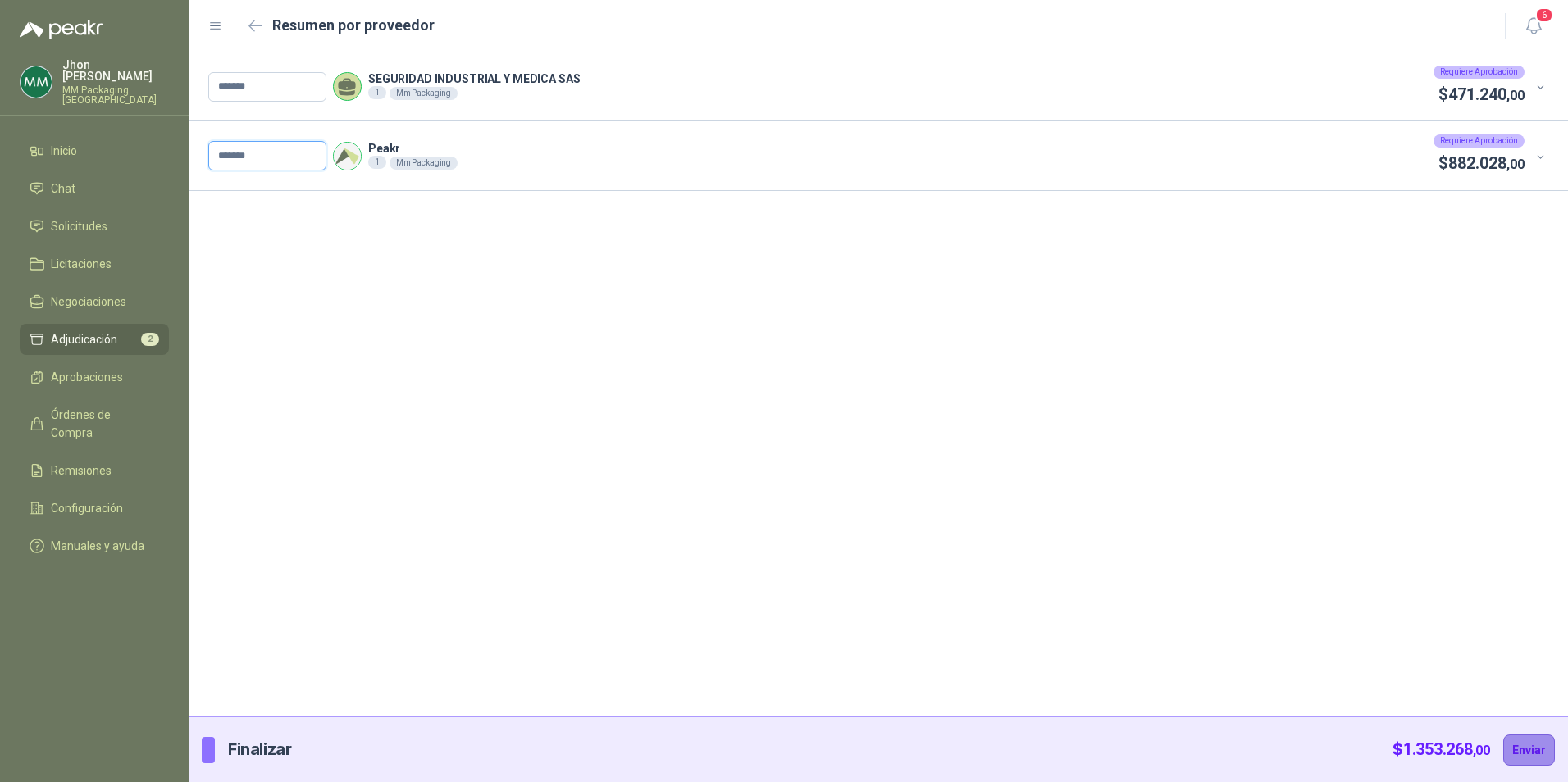
type input "*******"
click at [1523, 747] on button "Enviar" at bounding box center [1528, 750] width 51 height 31
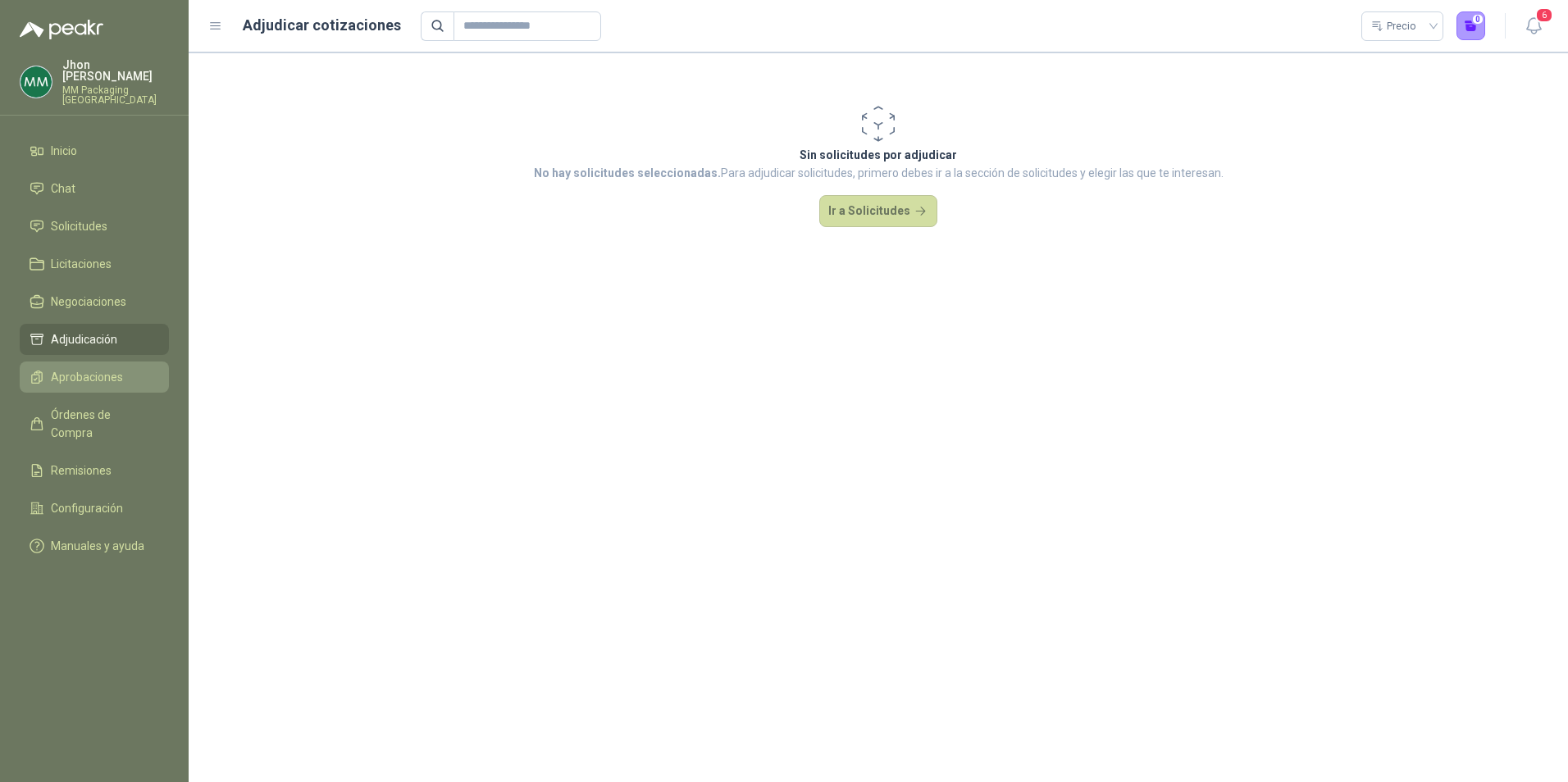
click at [83, 362] on link "Aprobaciones" at bounding box center [94, 377] width 149 height 31
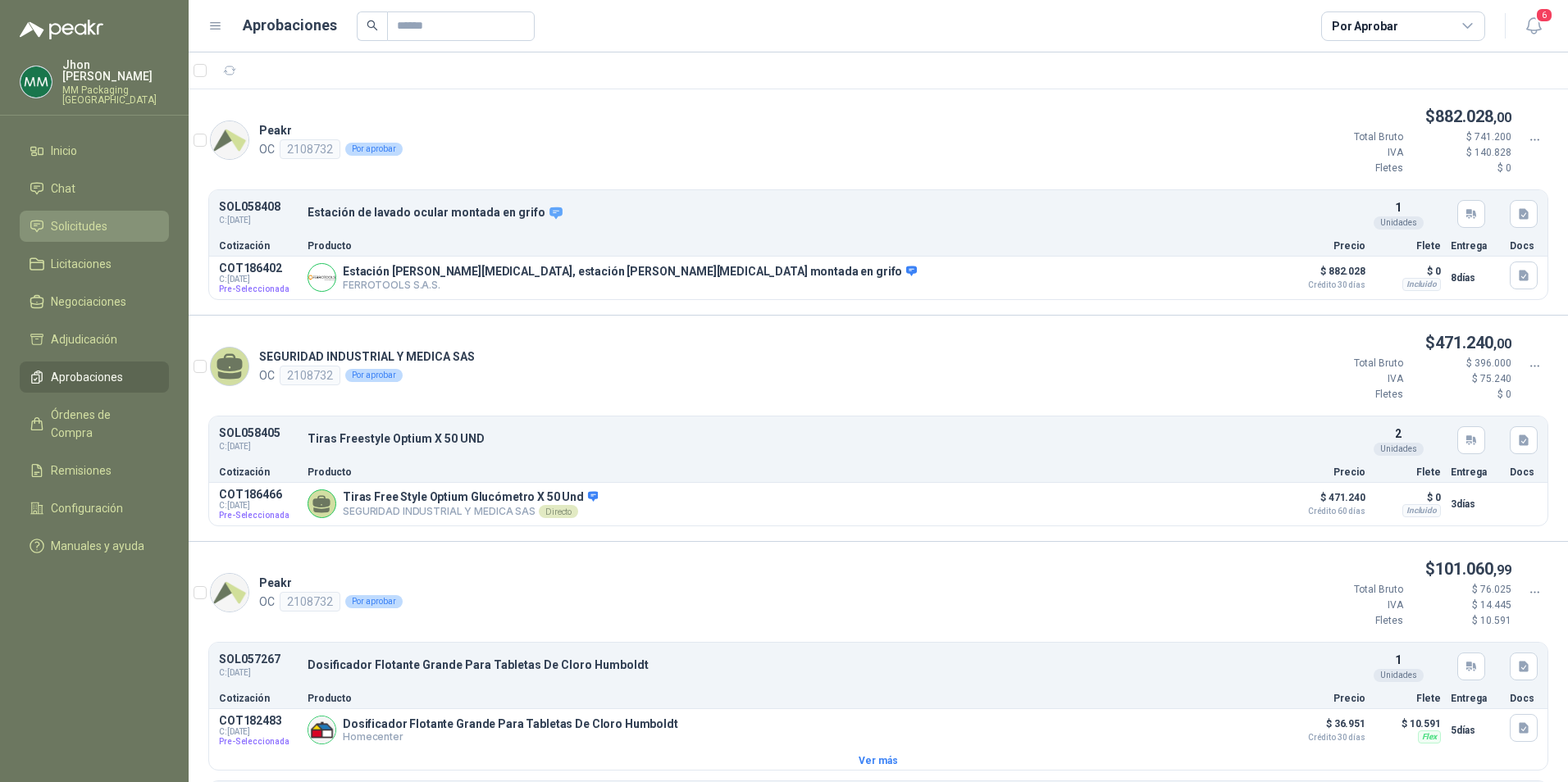
click at [66, 211] on link "Solicitudes" at bounding box center [94, 226] width 149 height 31
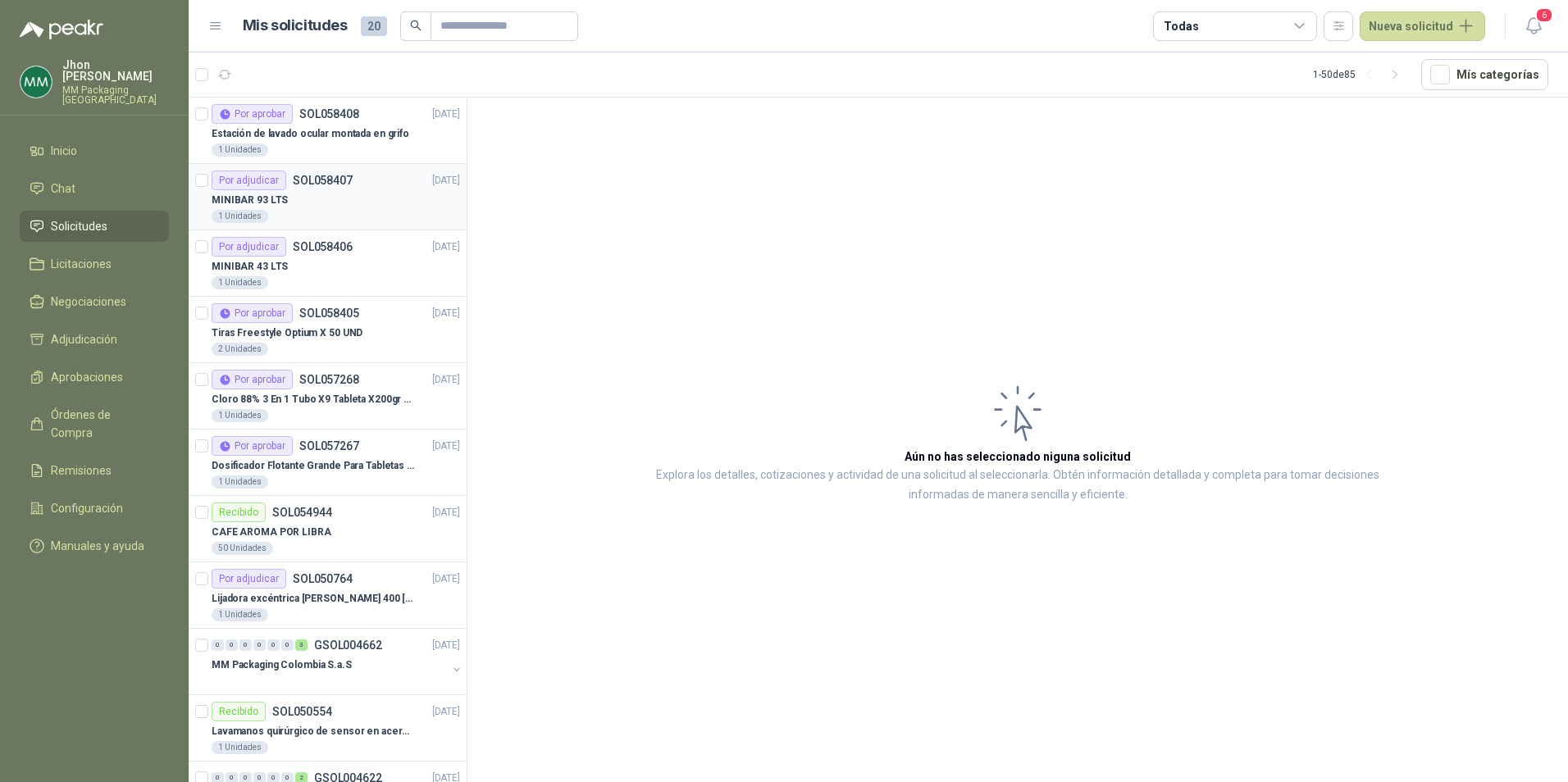
click at [318, 213] on div "1 Unidades" at bounding box center [336, 217] width 249 height 14
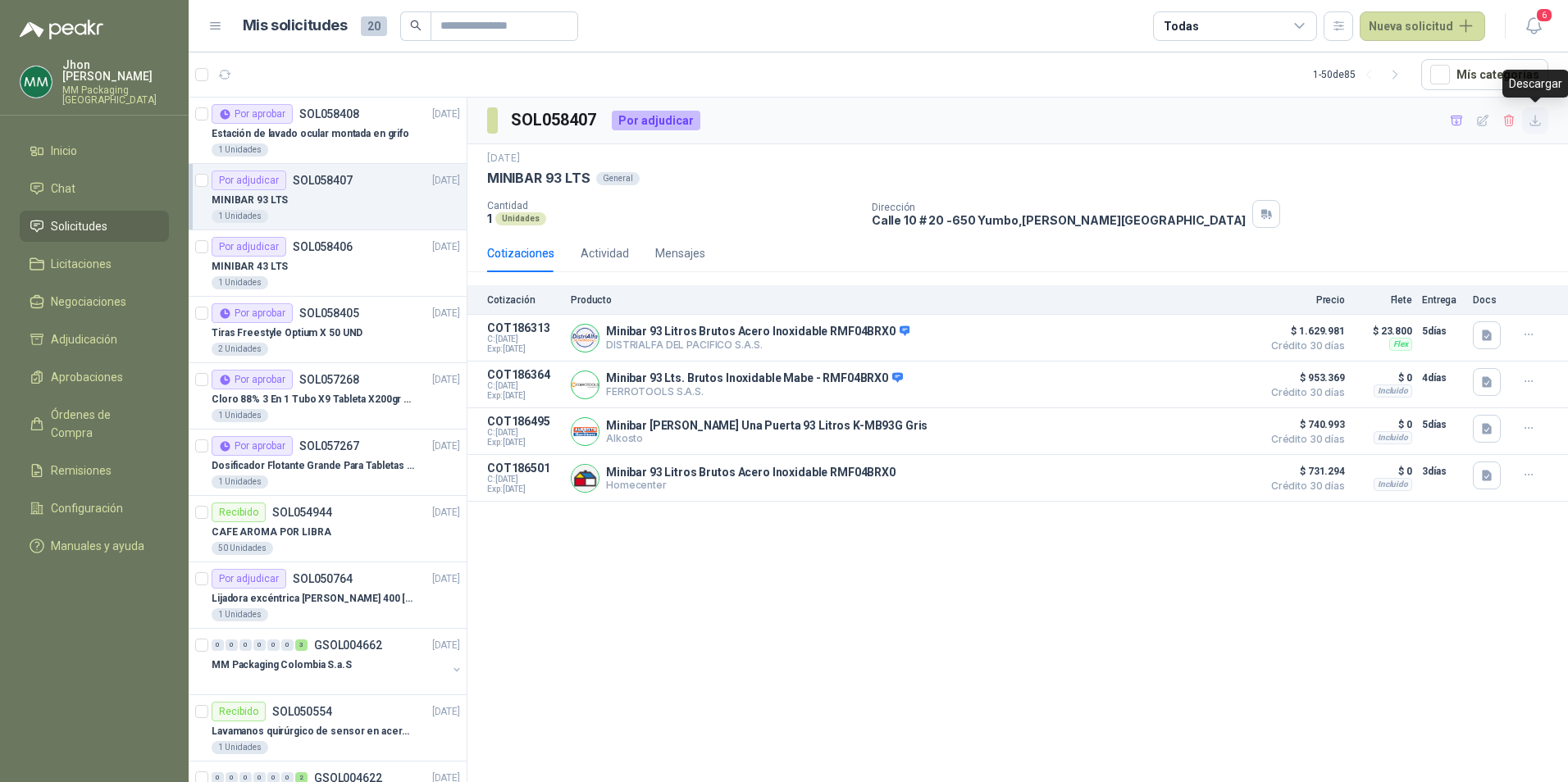
click at [1533, 126] on icon "button" at bounding box center [1535, 121] width 14 height 14
click at [330, 256] on div "MINIBAR 43 LTS" at bounding box center [336, 266] width 249 height 19
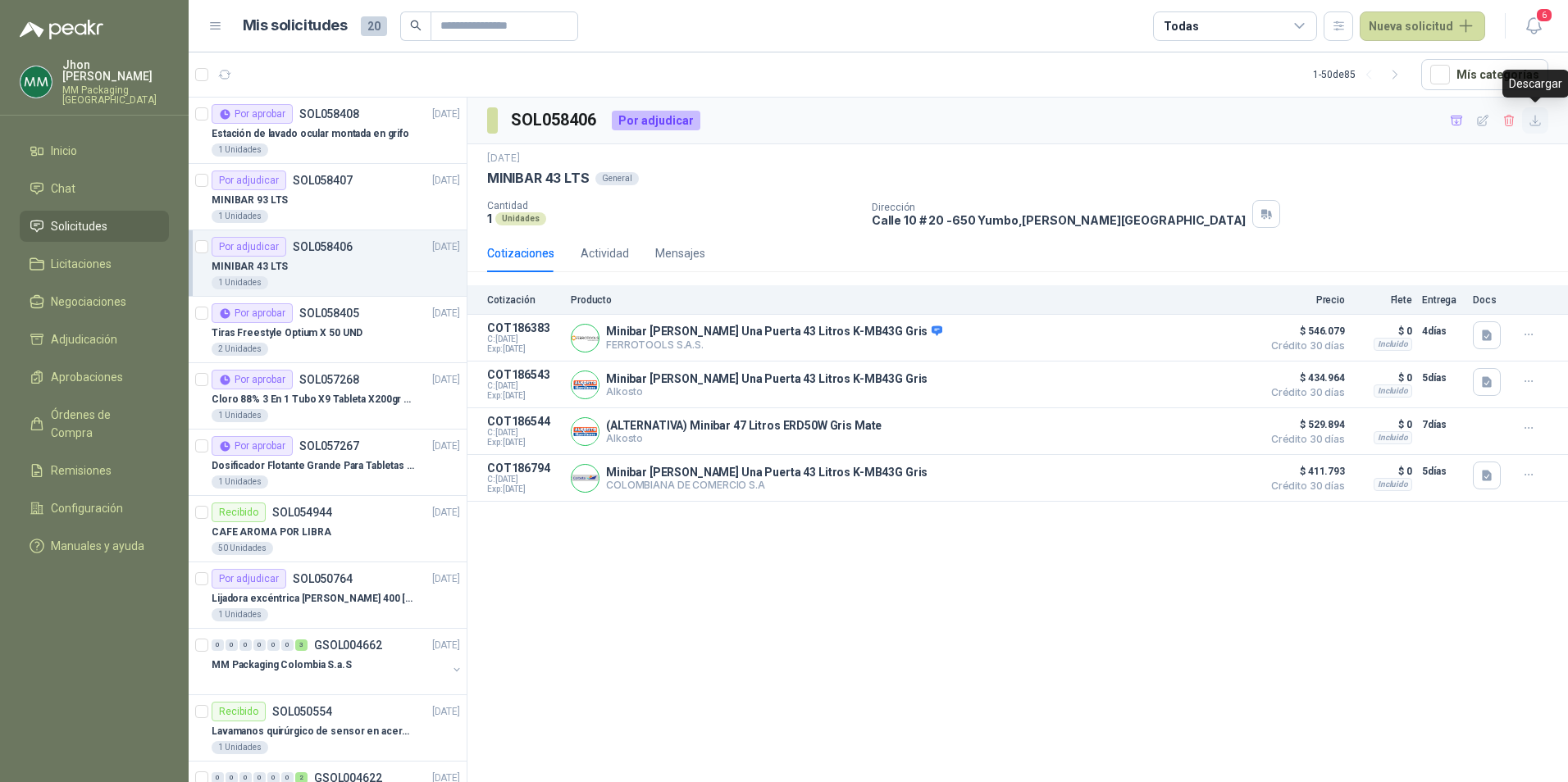
click at [1542, 127] on icon "button" at bounding box center [1535, 121] width 14 height 14
click at [84, 368] on span "Aprobaciones" at bounding box center [87, 376] width 73 height 18
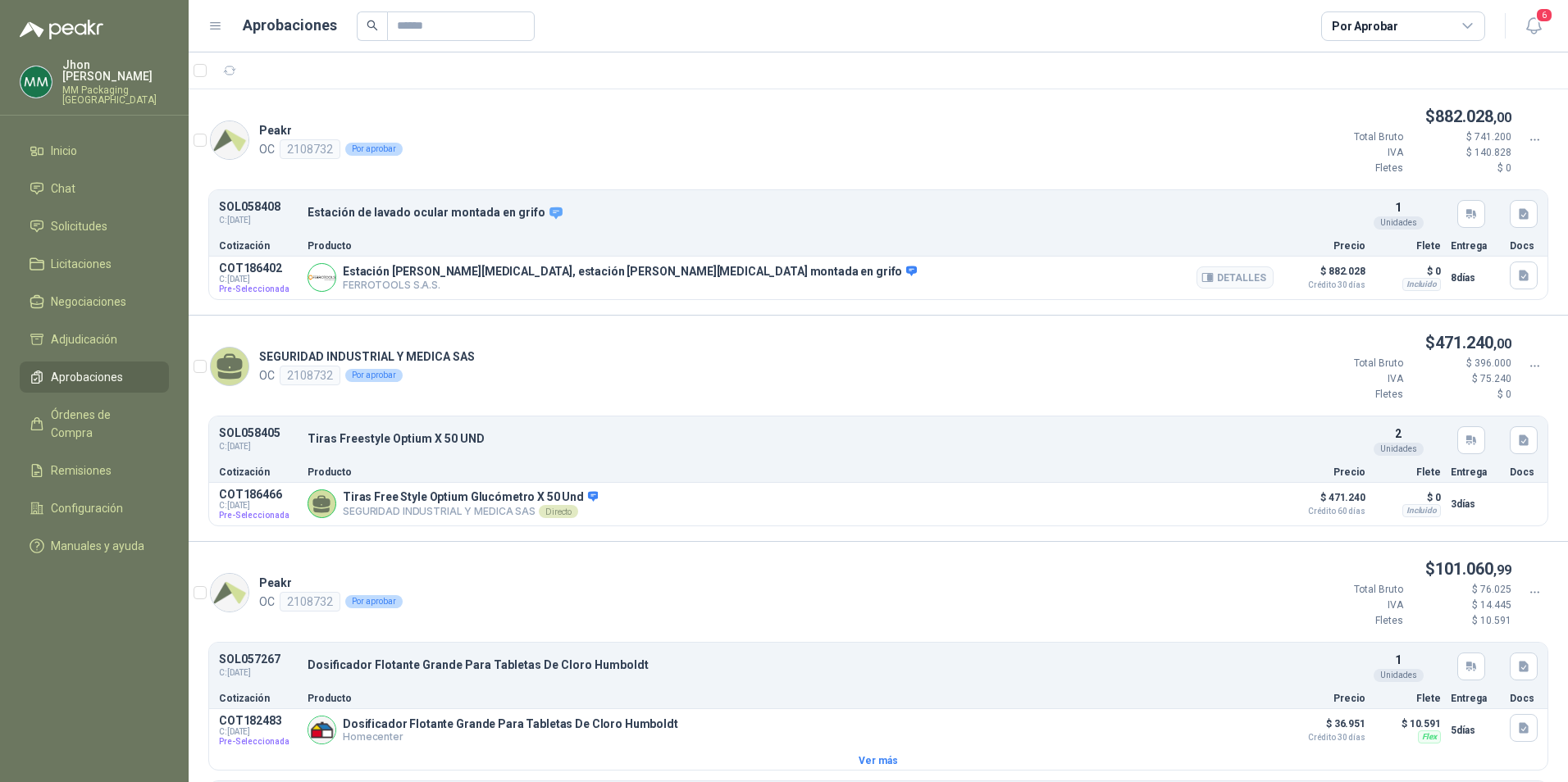
click at [1000, 261] on div "Estación [PERSON_NAME][MEDICAL_DATA], estación [PERSON_NAME][MEDICAL_DATA] mont…" at bounding box center [791, 278] width 966 height 33
click at [399, 284] on p "FERROTOOLS S.A.S." at bounding box center [629, 285] width 574 height 13
click at [411, 272] on p "Estación [PERSON_NAME][MEDICAL_DATA], estación [PERSON_NAME][MEDICAL_DATA] mont…" at bounding box center [629, 272] width 574 height 15
click at [344, 273] on p "Estación [PERSON_NAME][MEDICAL_DATA], estación [PERSON_NAME][MEDICAL_DATA] mont…" at bounding box center [629, 272] width 574 height 15
click at [74, 196] on ul "Inicio Chat Solicitudes Licitaciones Negociaciones Adjudicación Aprobaciones Ór…" at bounding box center [94, 351] width 189 height 433
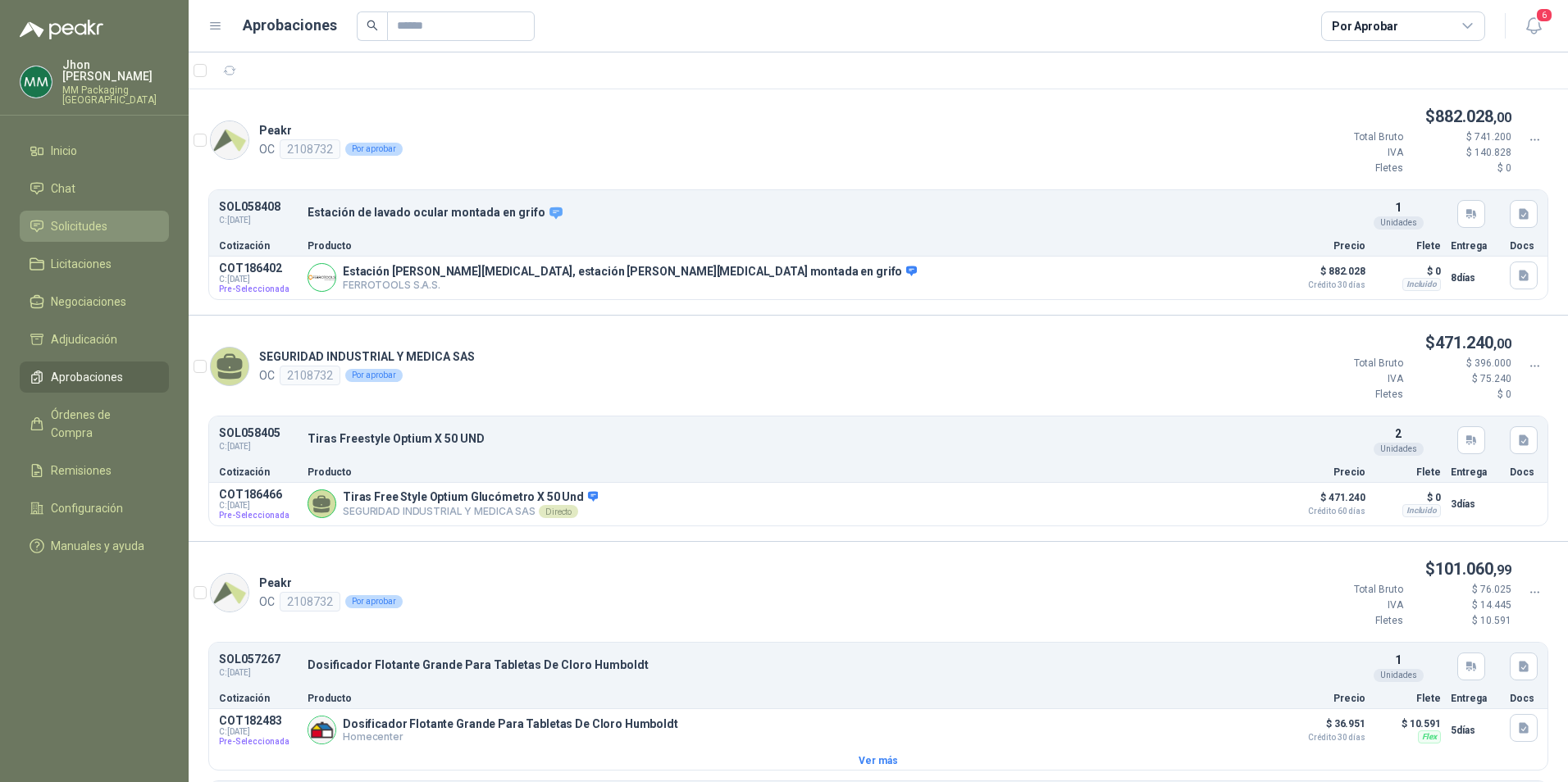
click at [89, 211] on link "Solicitudes" at bounding box center [94, 226] width 149 height 31
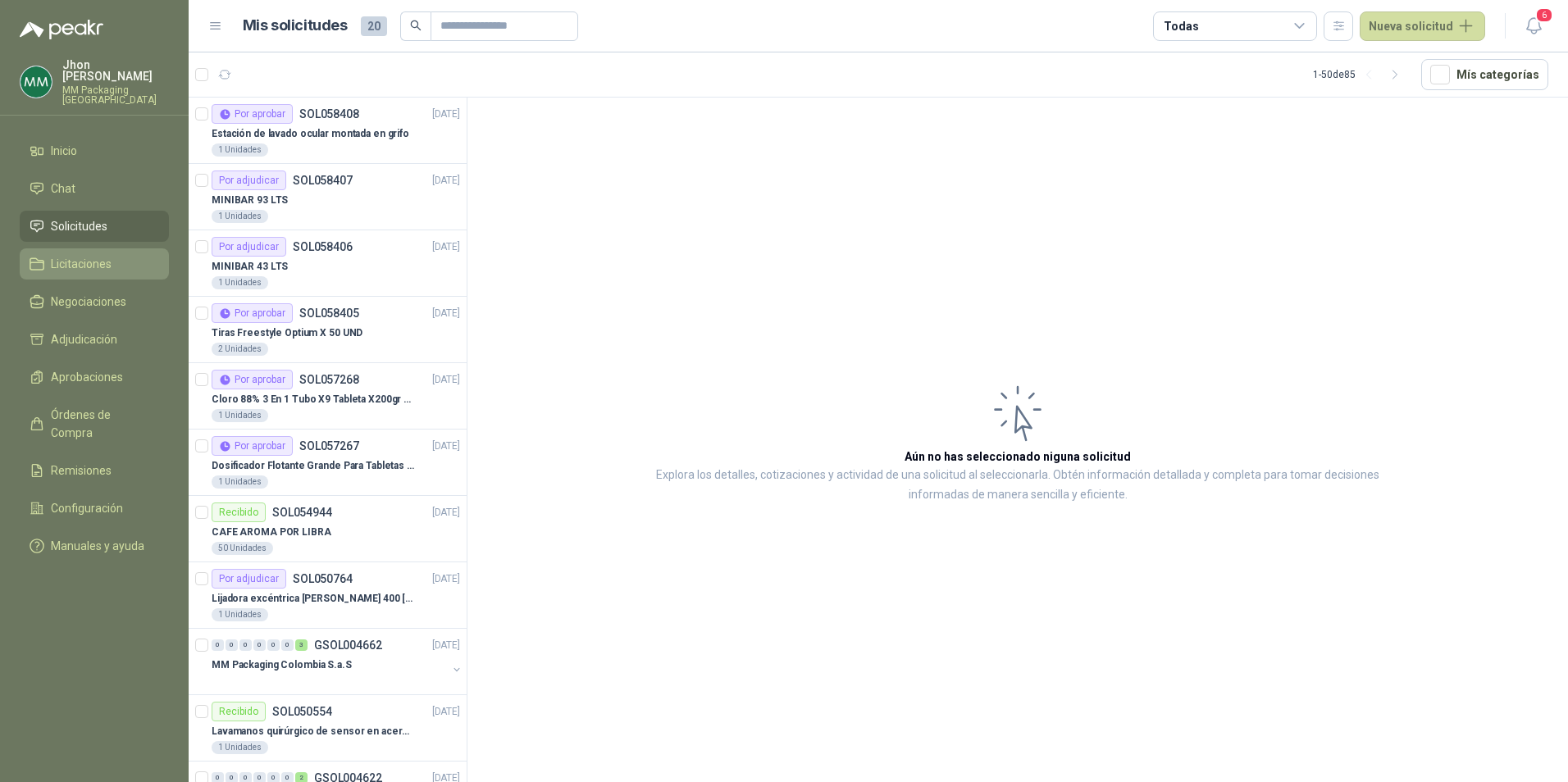
click at [86, 249] on link "Licitaciones" at bounding box center [94, 264] width 149 height 31
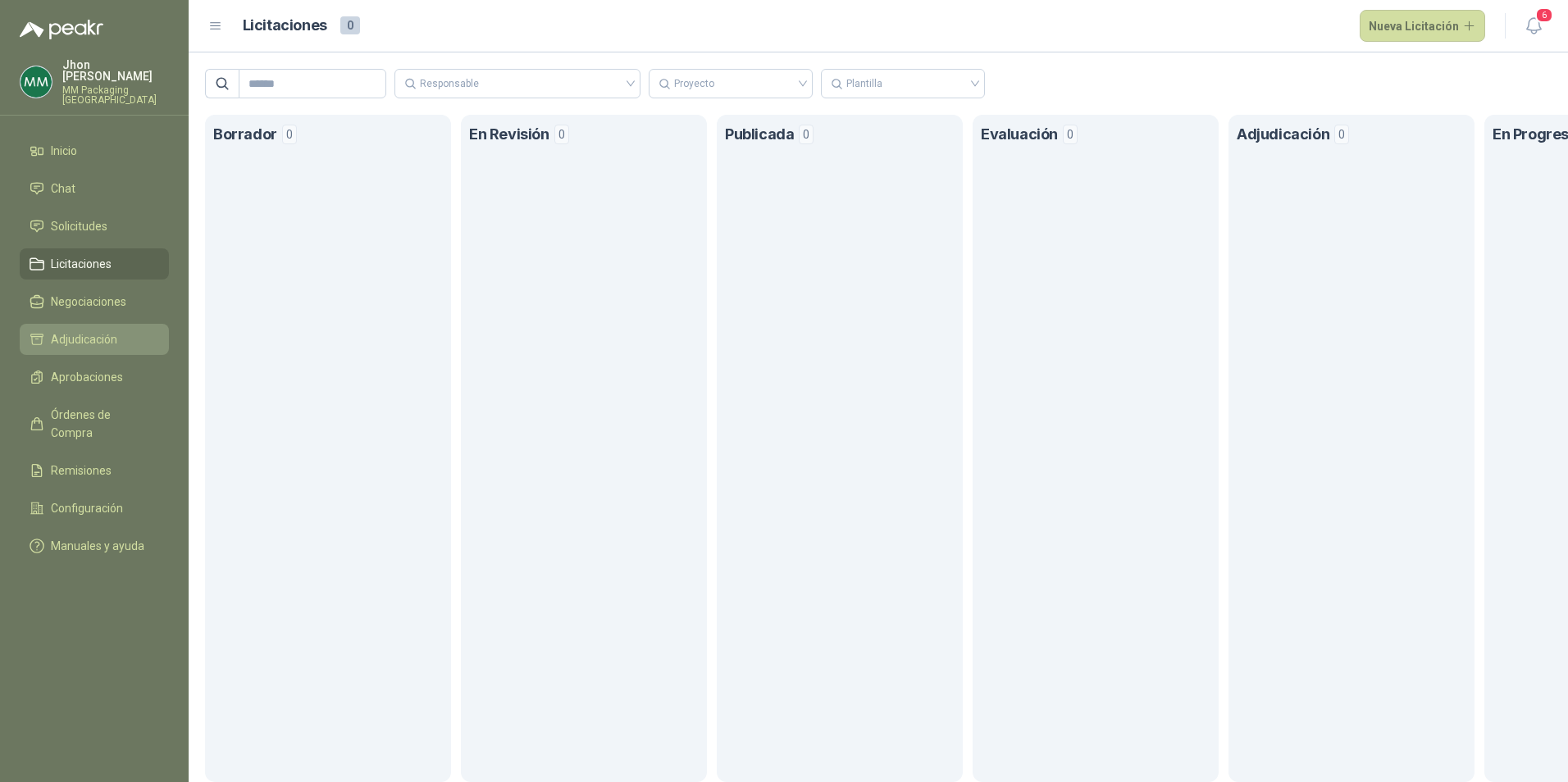
click at [96, 330] on span "Adjudicación" at bounding box center [84, 339] width 67 height 18
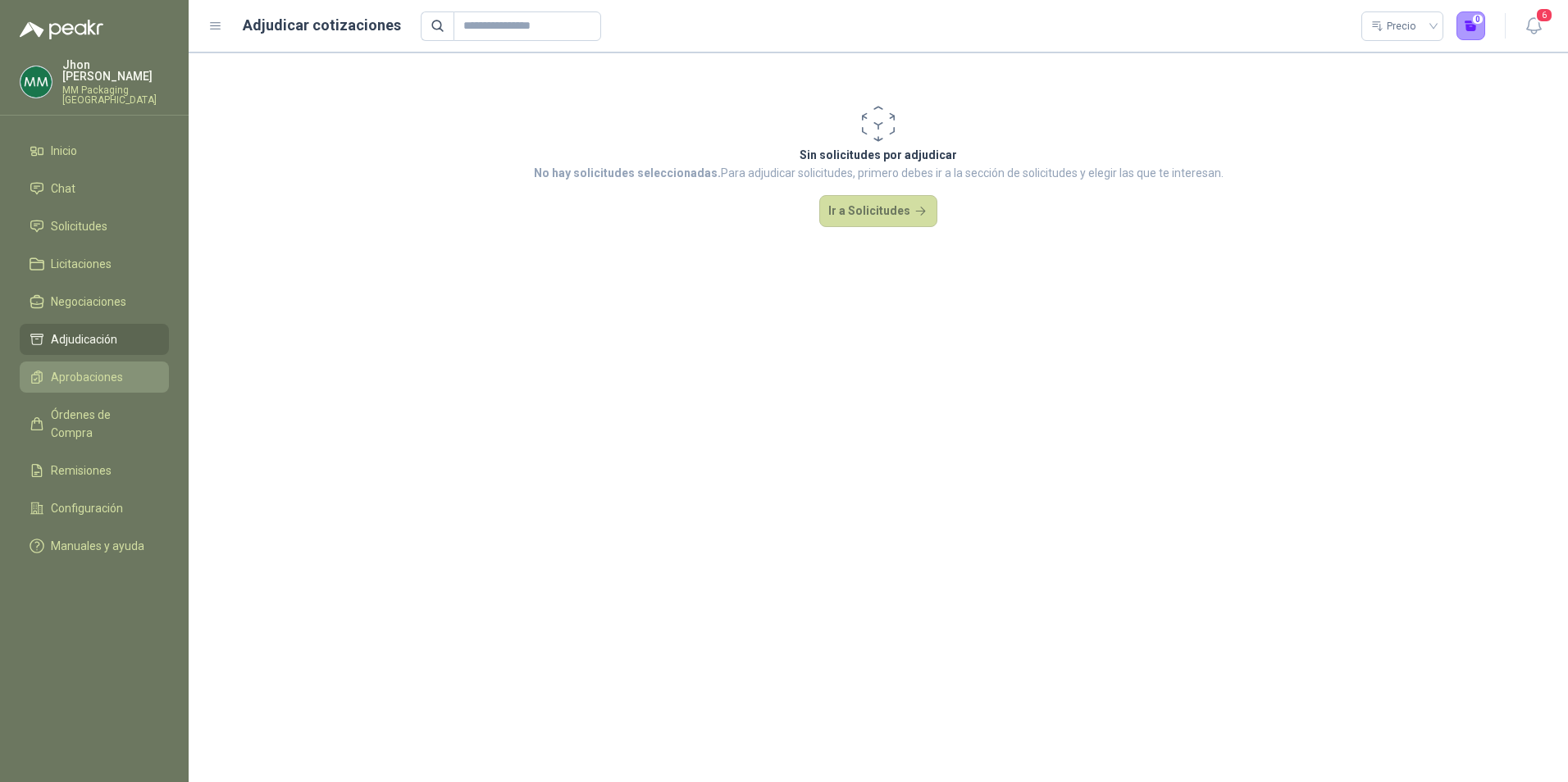
click at [94, 368] on span "Aprobaciones" at bounding box center [87, 376] width 73 height 18
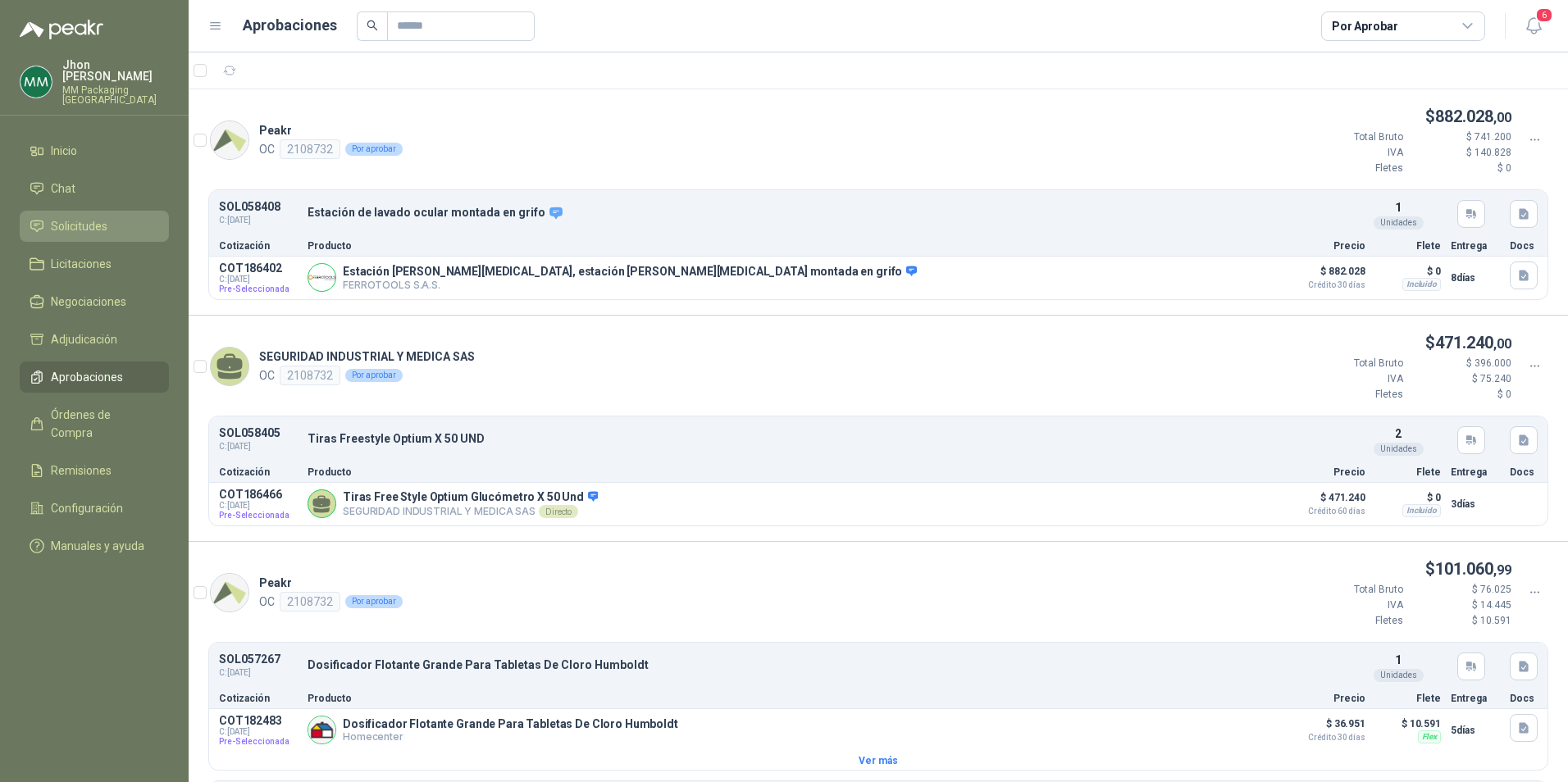
click at [93, 218] on span "Solicitudes" at bounding box center [79, 226] width 56 height 18
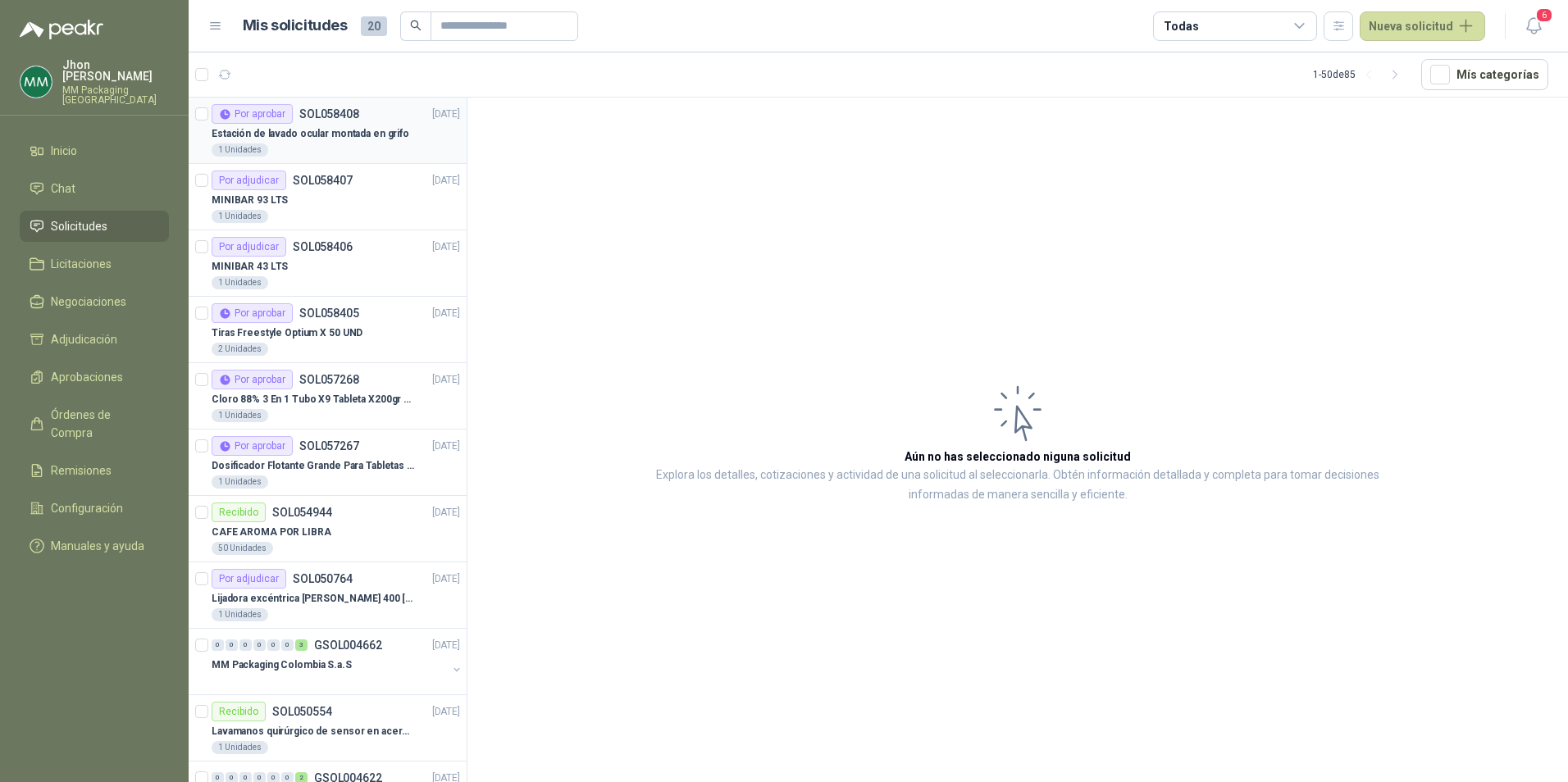
click at [294, 132] on p "Estación de lavado ocular montada en grifo" at bounding box center [311, 134] width 197 height 15
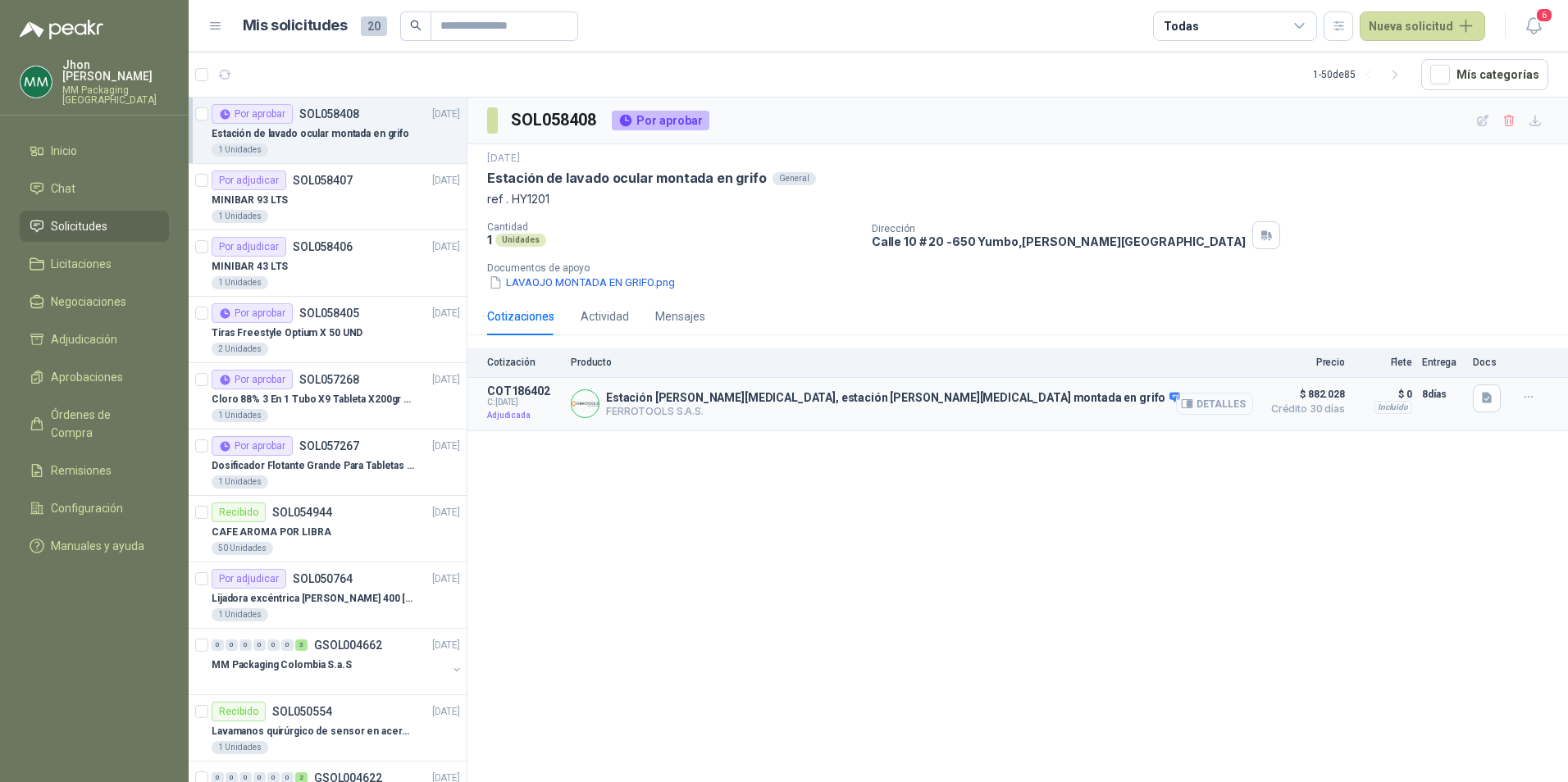
click at [1216, 400] on button "Detalles" at bounding box center [1215, 404] width 77 height 22
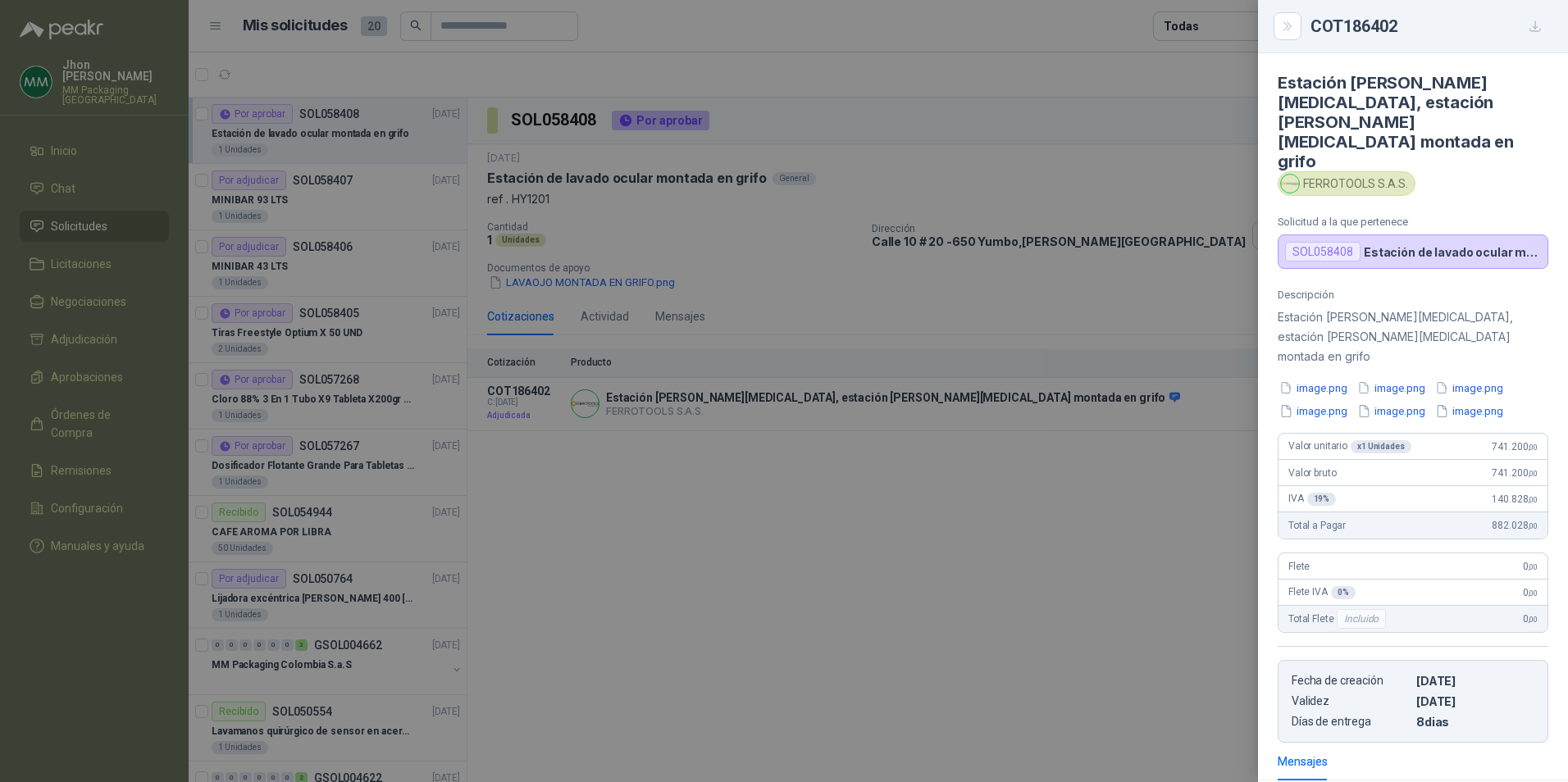
scroll to position [166, 0]
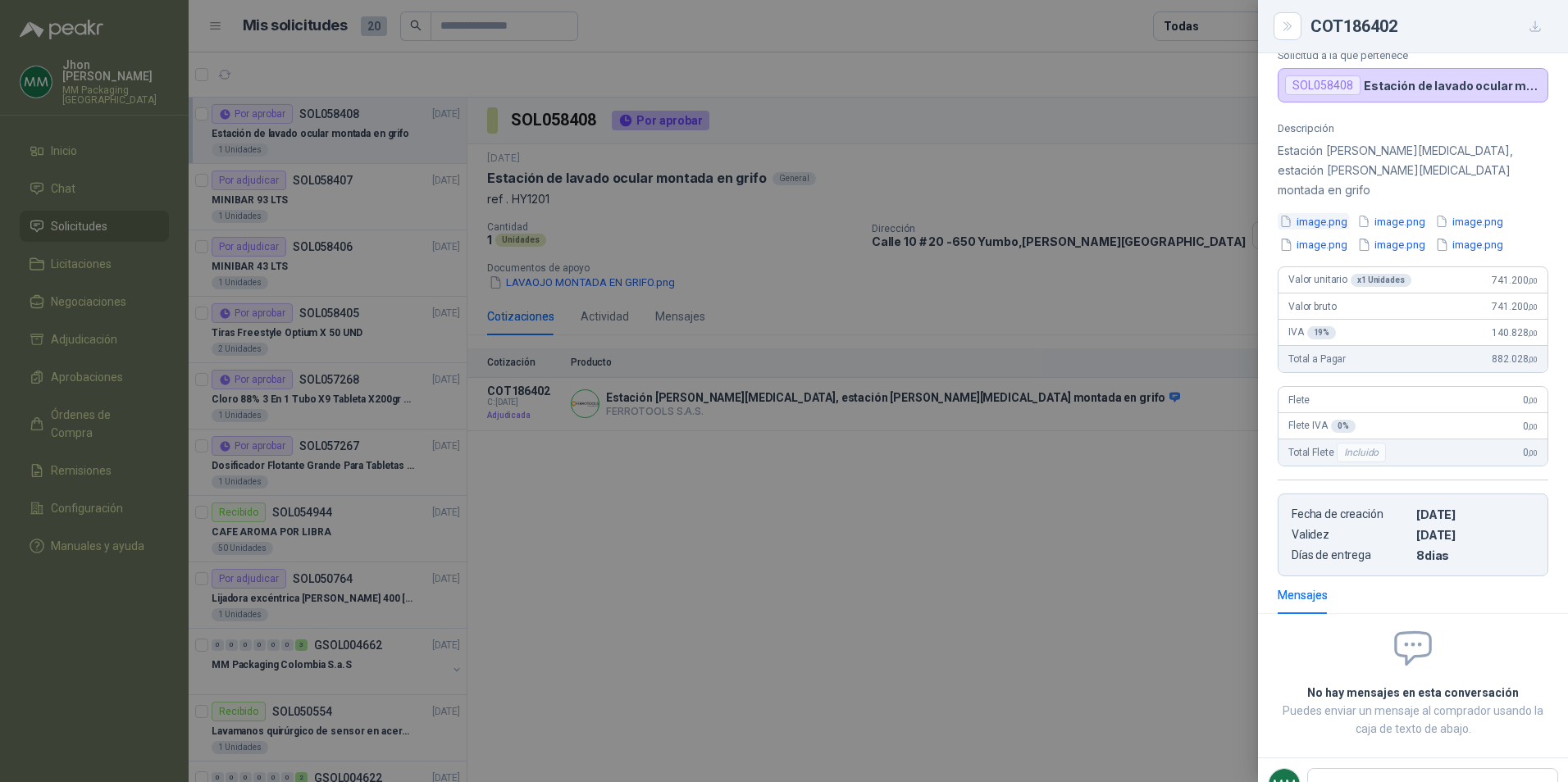
click at [1313, 213] on button "image.png" at bounding box center [1313, 222] width 72 height 17
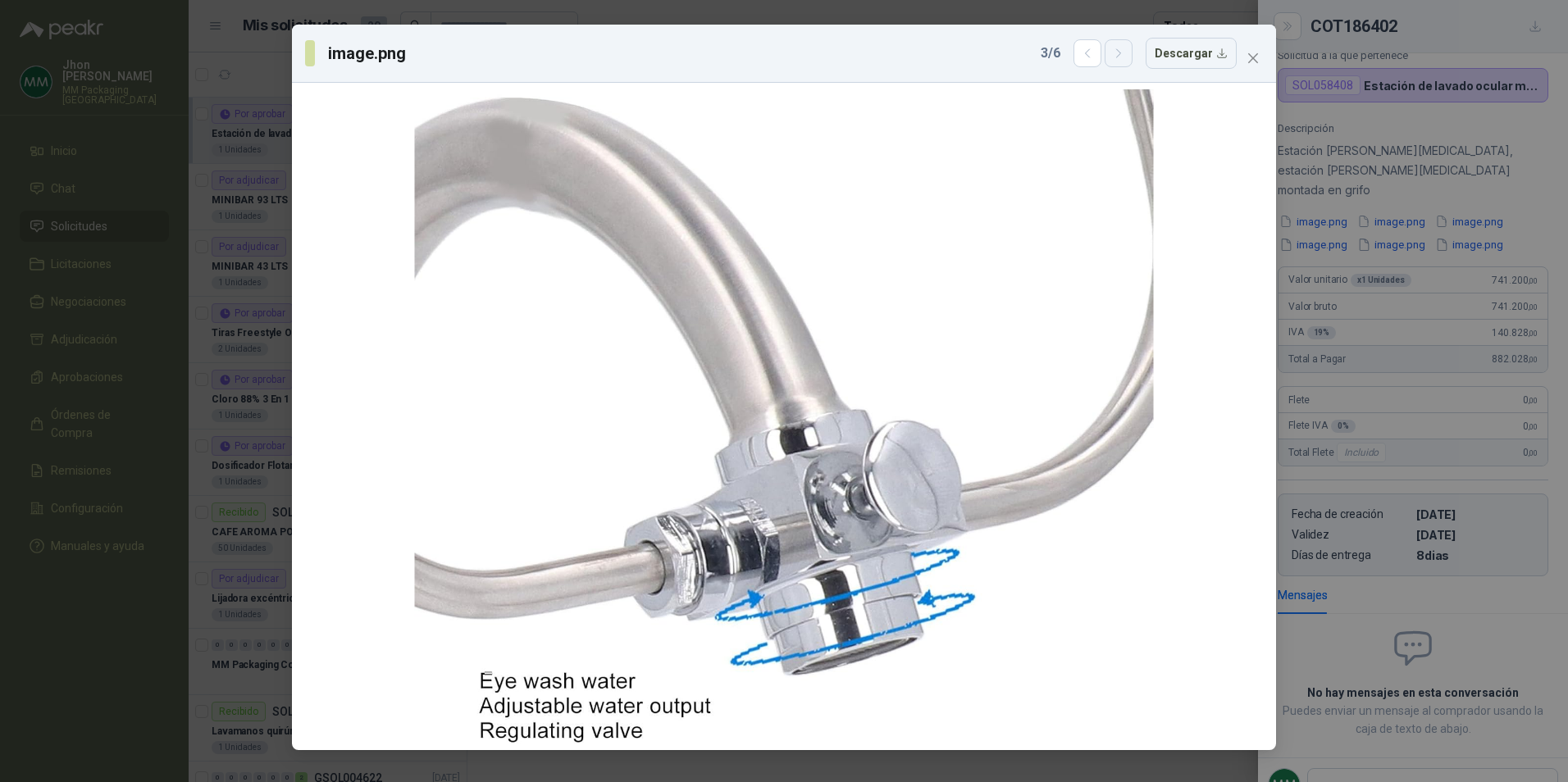
click at [1120, 46] on icon "button" at bounding box center [1119, 53] width 14 height 14
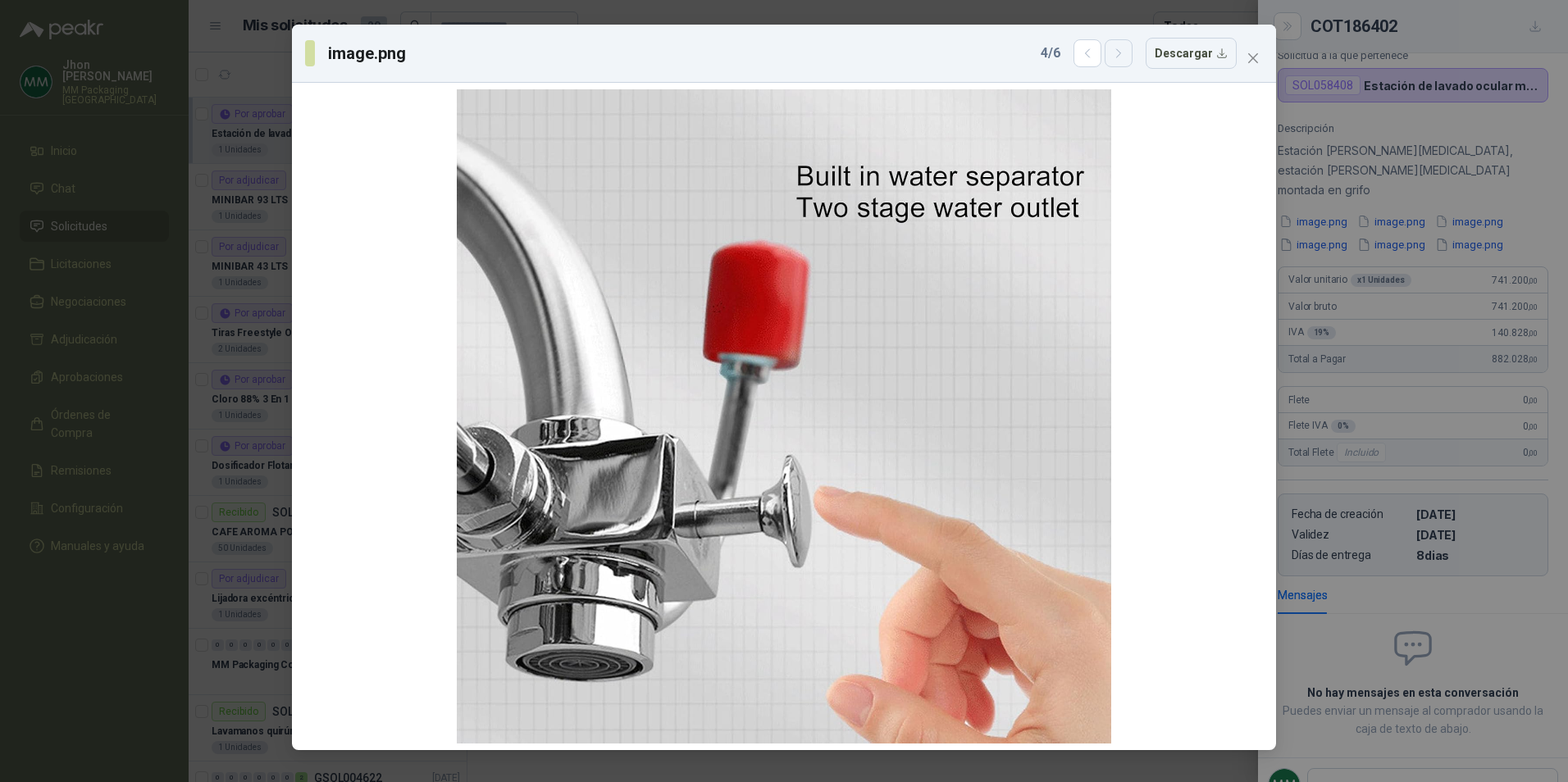
click at [1120, 46] on icon "button" at bounding box center [1119, 53] width 14 height 14
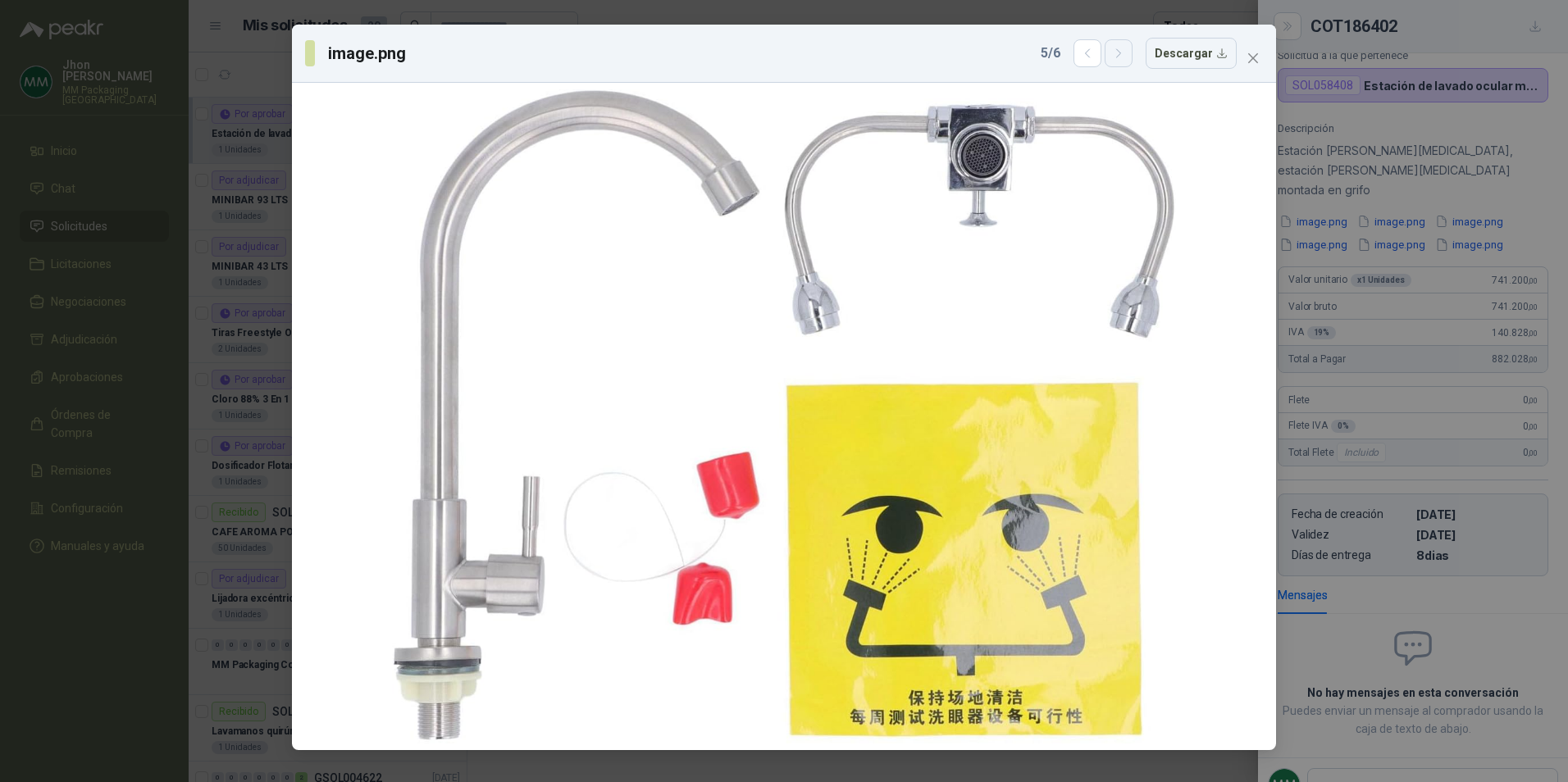
click at [1120, 57] on icon "button" at bounding box center [1118, 53] width 4 height 8
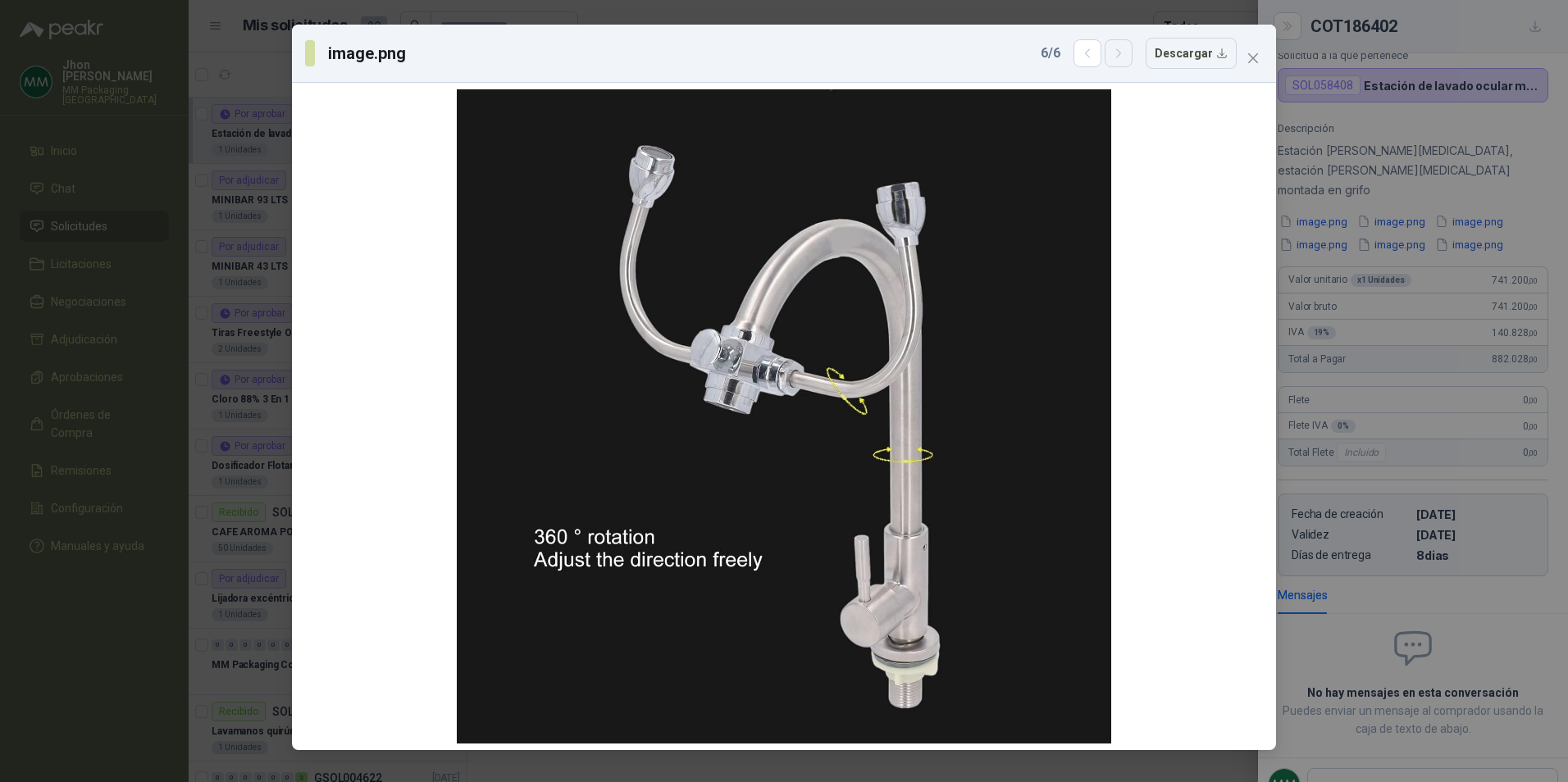
click at [1120, 57] on icon "button" at bounding box center [1118, 53] width 4 height 8
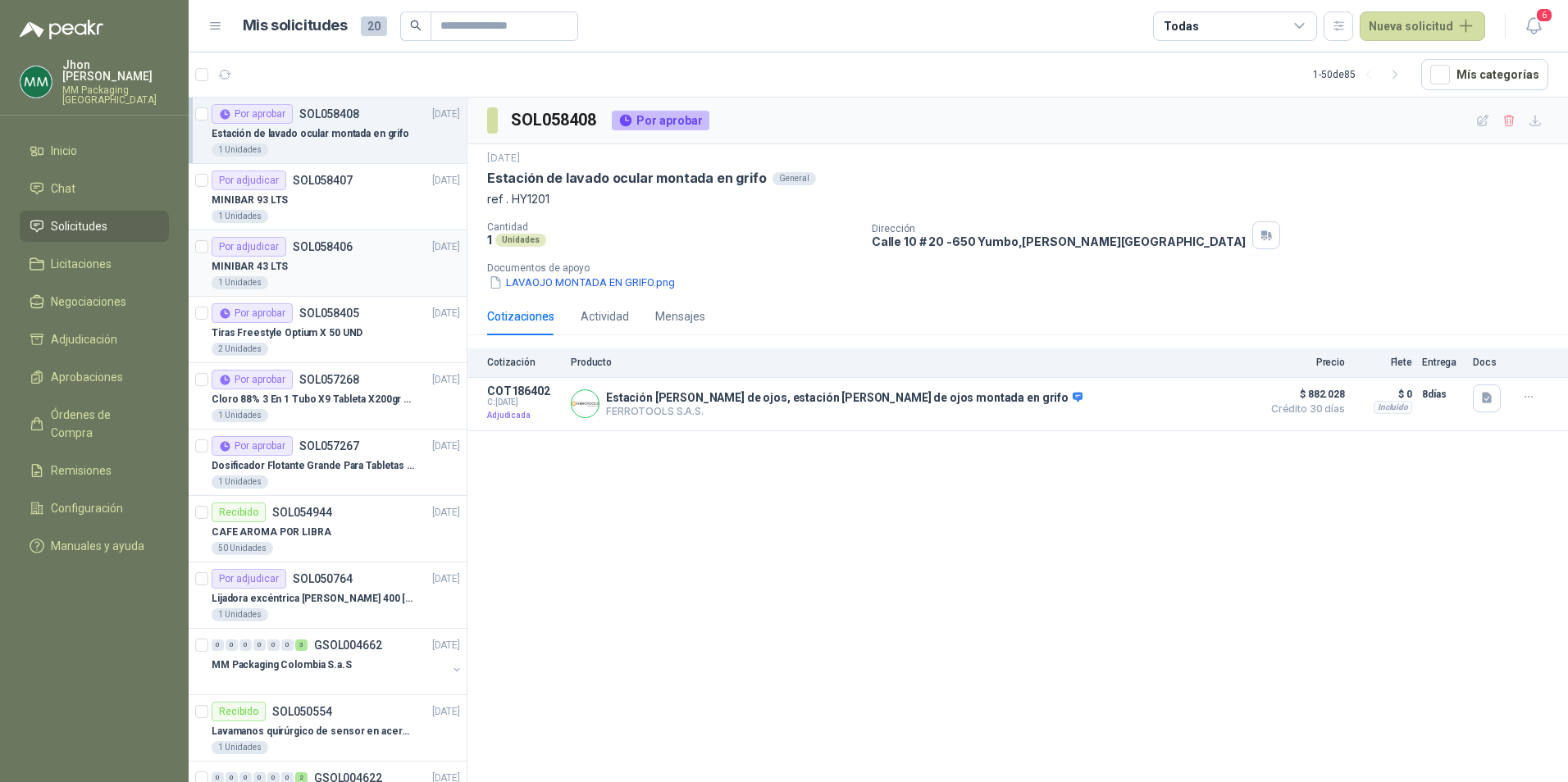
click at [303, 264] on div "MINIBAR 43 LTS" at bounding box center [336, 266] width 249 height 19
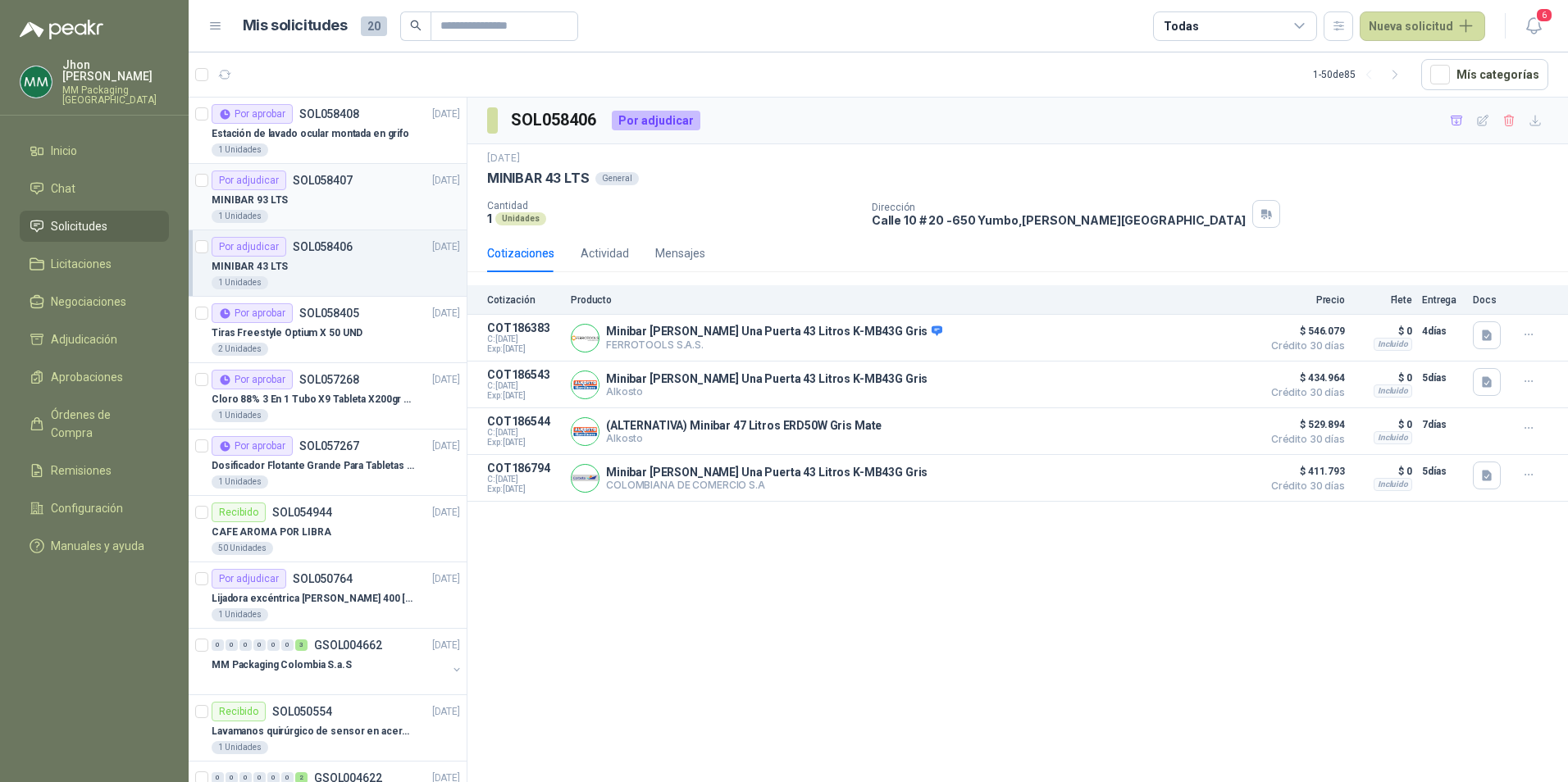
click at [347, 201] on div "MINIBAR 93 LTS" at bounding box center [336, 200] width 249 height 19
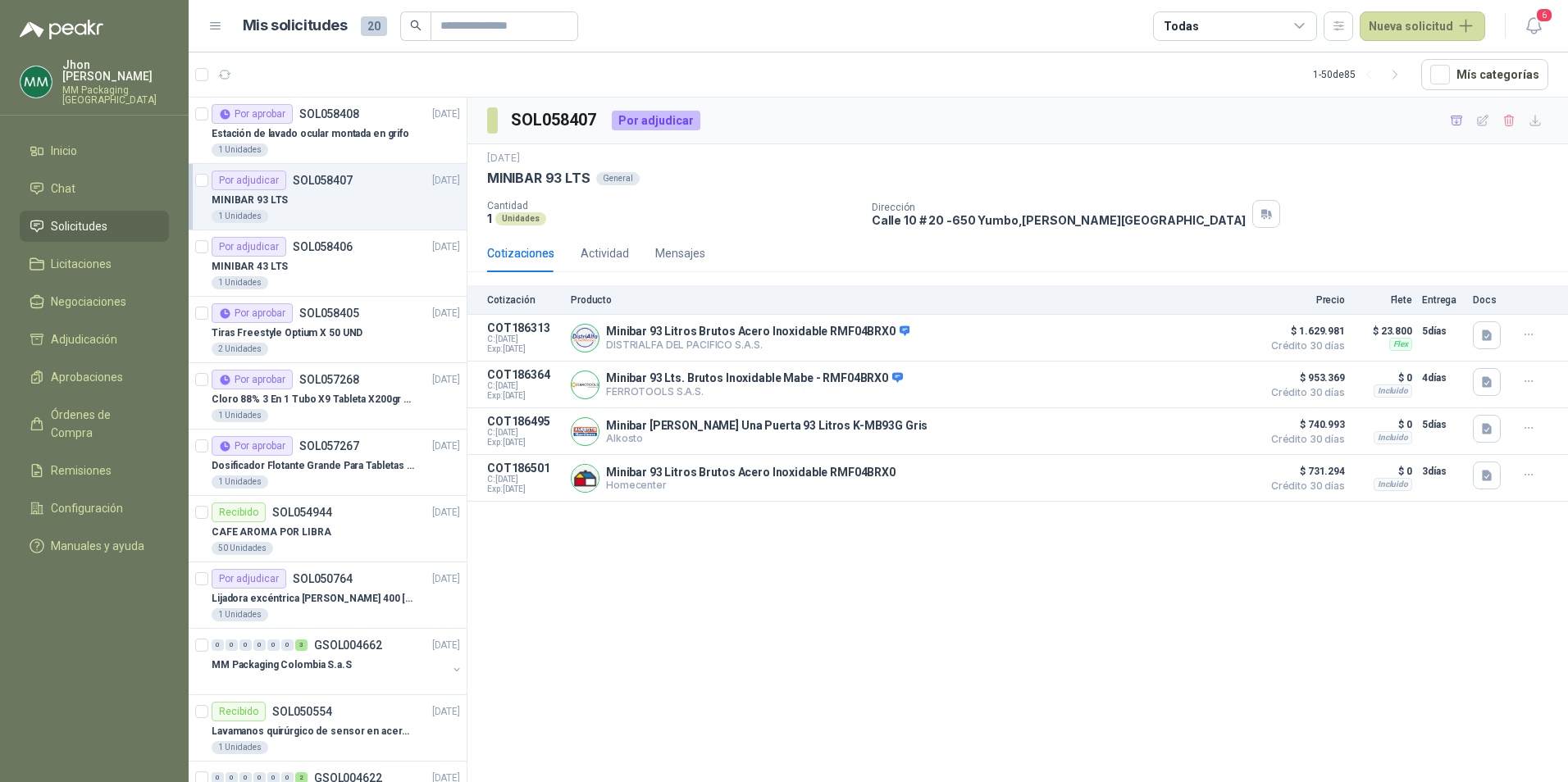
click at [348, 196] on div "MINIBAR 93 LTS" at bounding box center [336, 200] width 249 height 19
click at [322, 197] on div "MINIBAR 93 LTS" at bounding box center [336, 200] width 249 height 19
click at [1514, 112] on button "button" at bounding box center [1508, 120] width 26 height 26
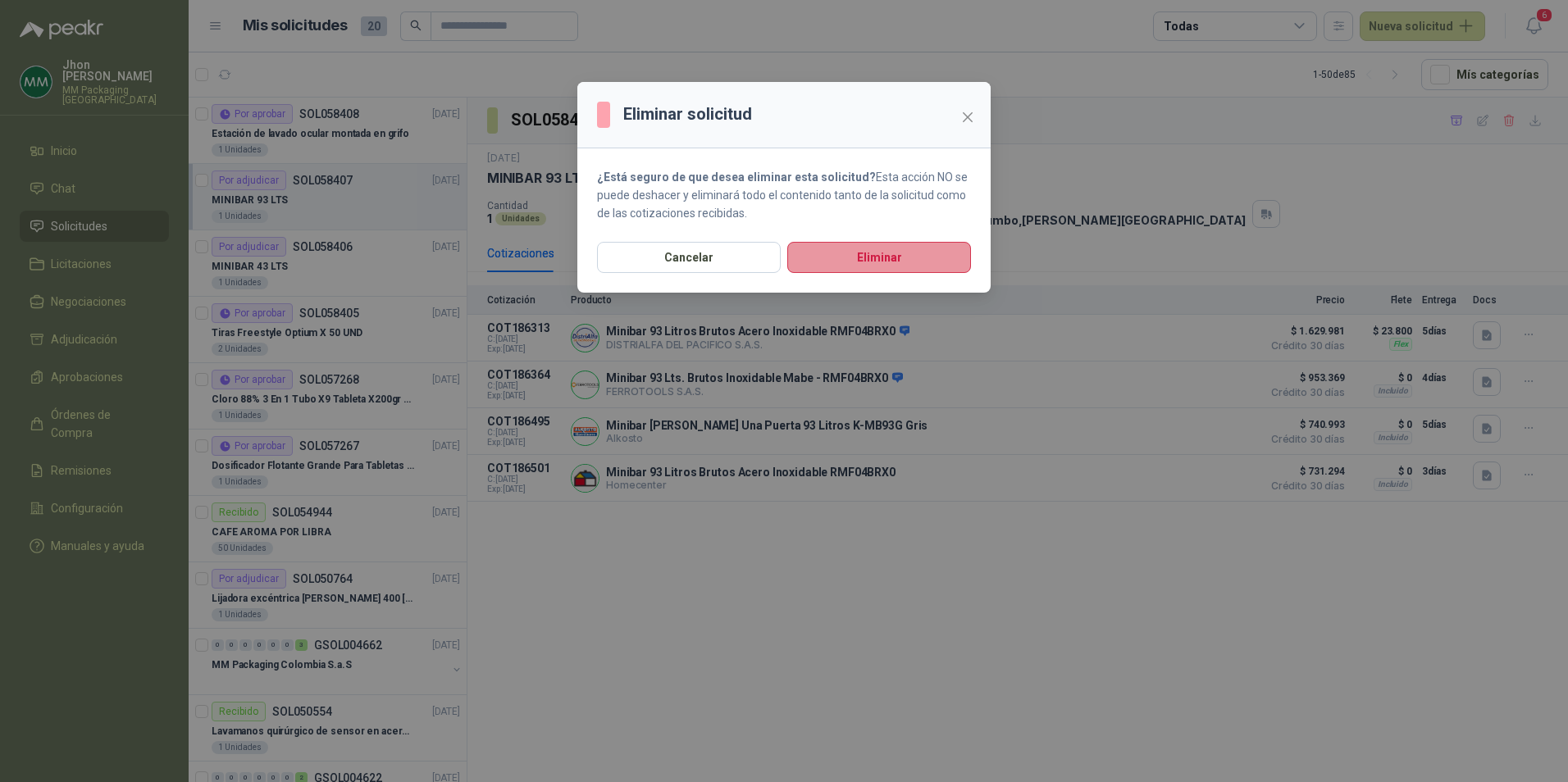
click at [829, 245] on button "Eliminar" at bounding box center [879, 257] width 184 height 31
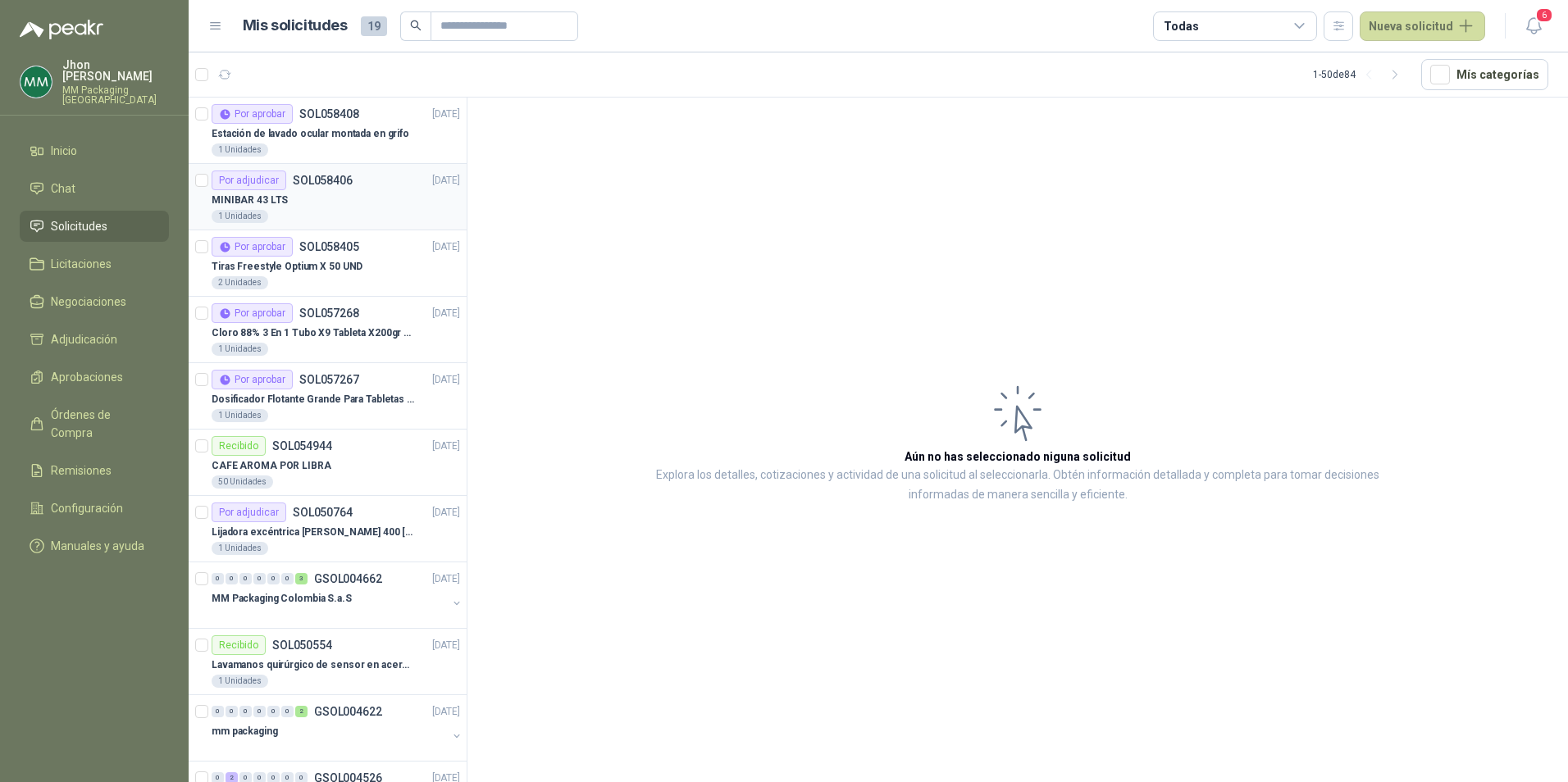
click at [357, 173] on div "Por adjudicar SOL058406 02/10/25" at bounding box center [336, 180] width 249 height 19
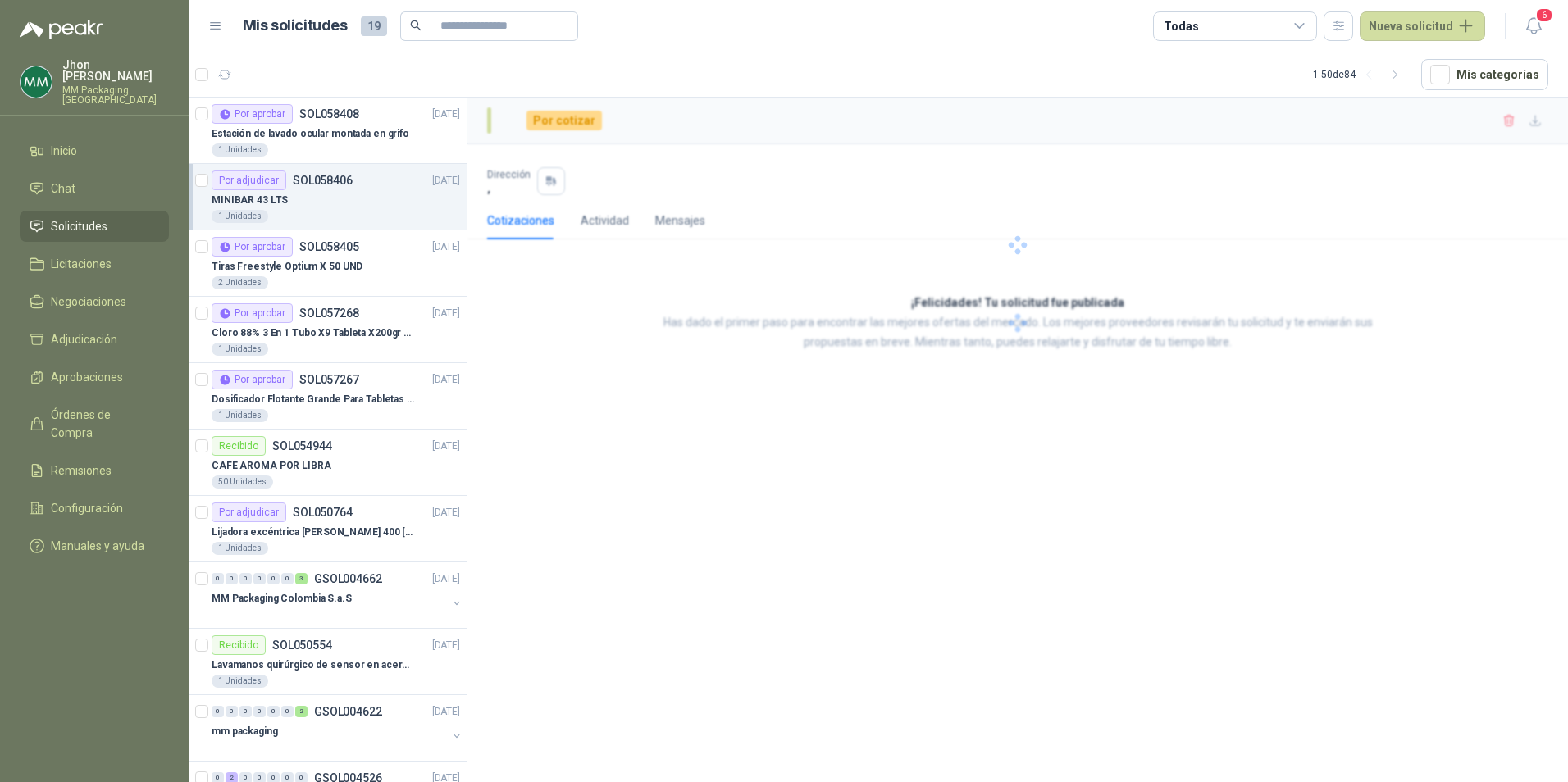
click at [357, 179] on div "Por adjudicar SOL058406 02/10/25" at bounding box center [336, 180] width 249 height 19
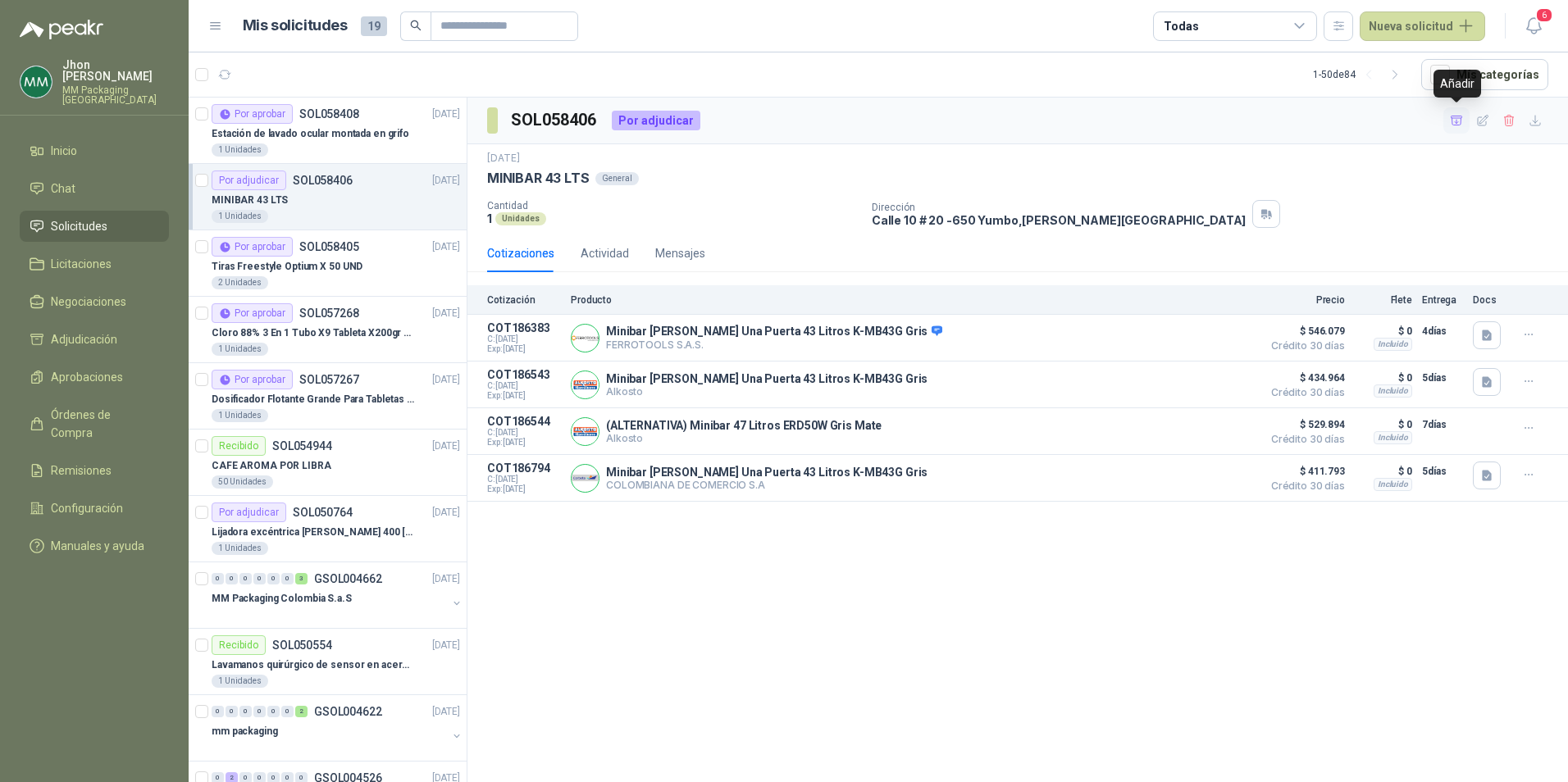
click at [1457, 124] on icon "button" at bounding box center [1457, 119] width 12 height 9
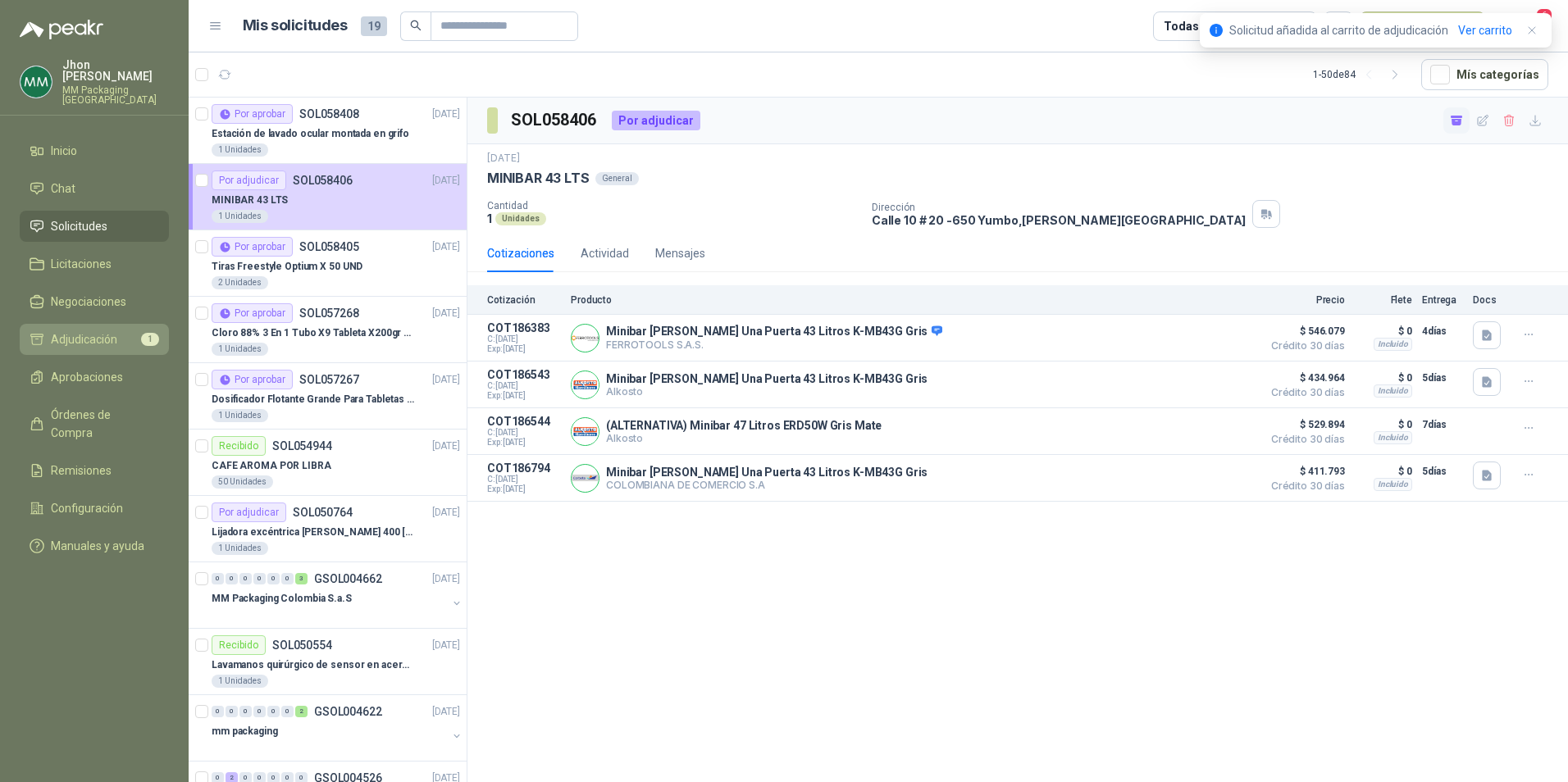
click at [116, 330] on span "Adjudicación" at bounding box center [84, 339] width 67 height 18
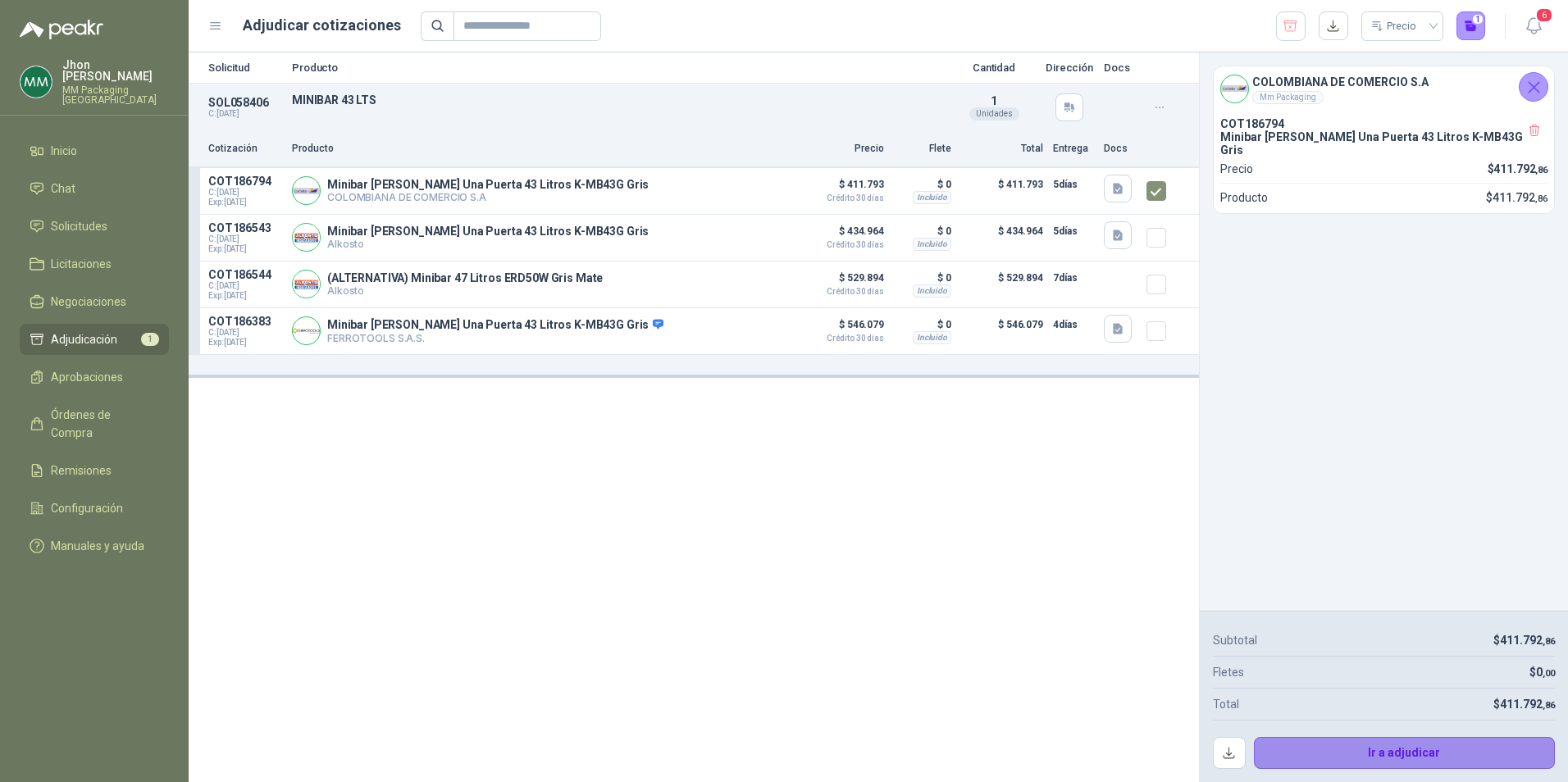
click at [1425, 753] on button "Ir a adjudicar" at bounding box center [1404, 754] width 302 height 33
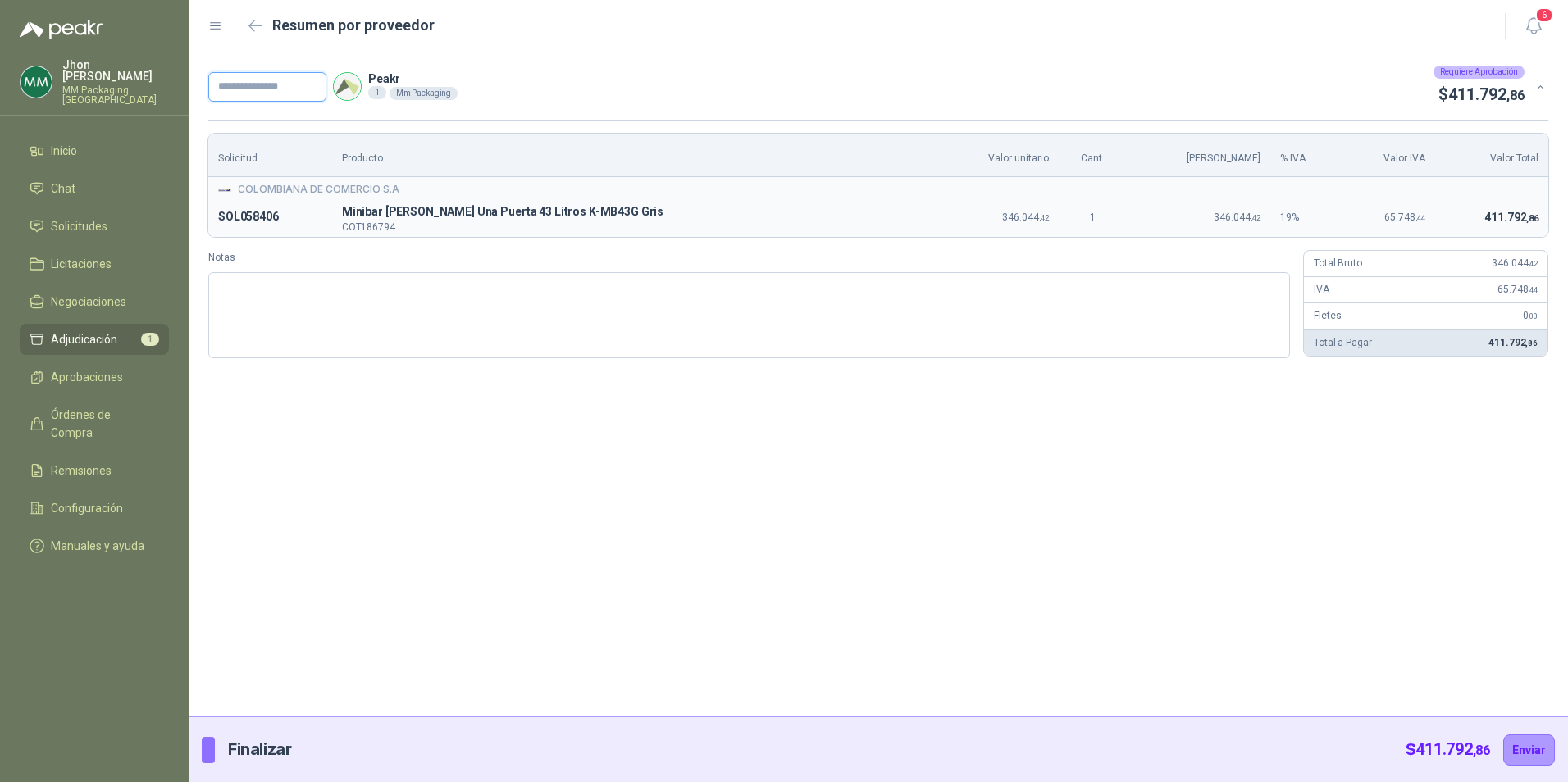
click at [247, 83] on input "text" at bounding box center [267, 87] width 118 height 30
paste input "*******"
type input "*******"
click at [1542, 749] on button "Enviar" at bounding box center [1528, 750] width 51 height 31
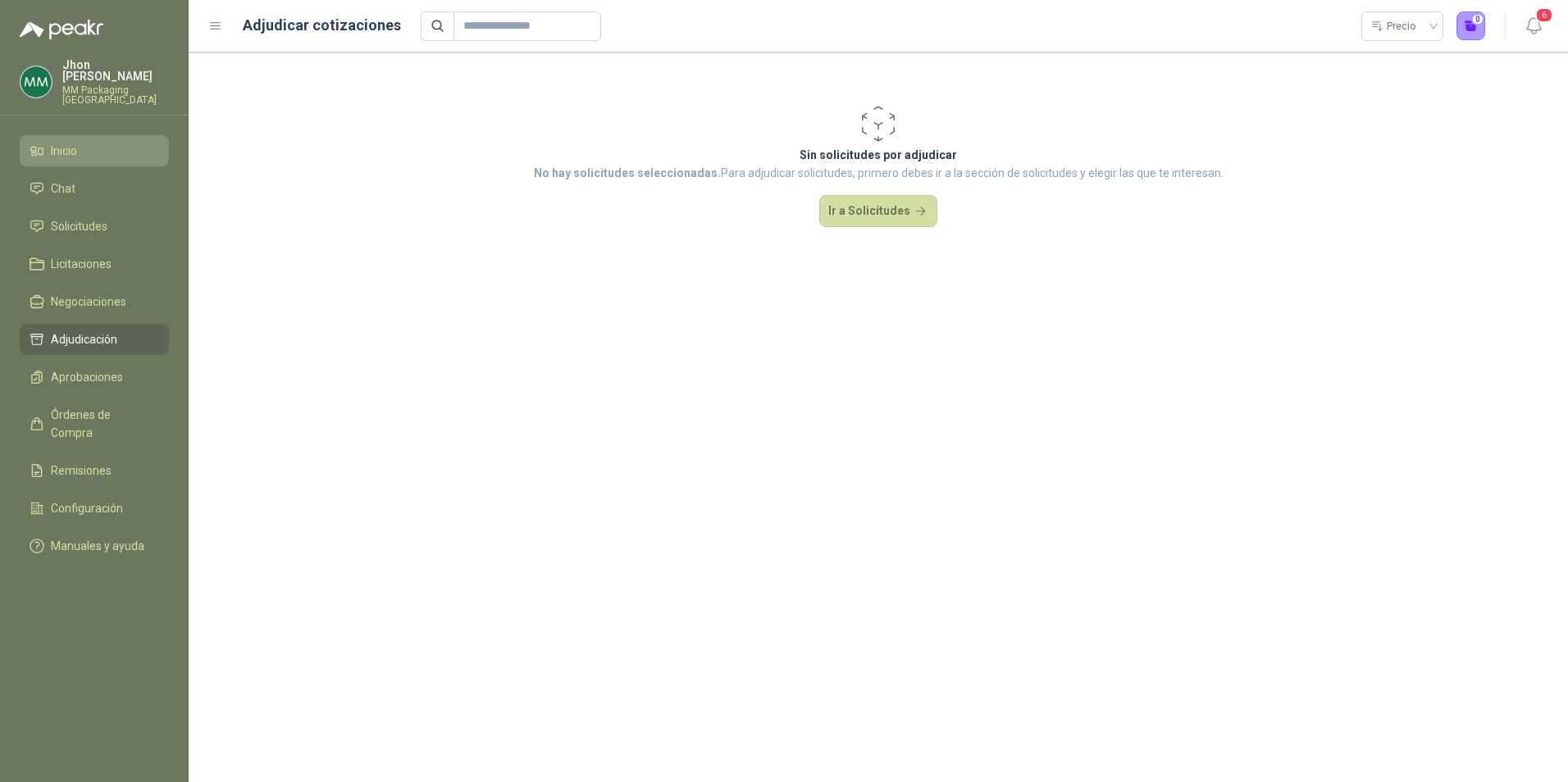
click at [73, 142] on span "Inicio" at bounding box center [64, 151] width 26 height 18
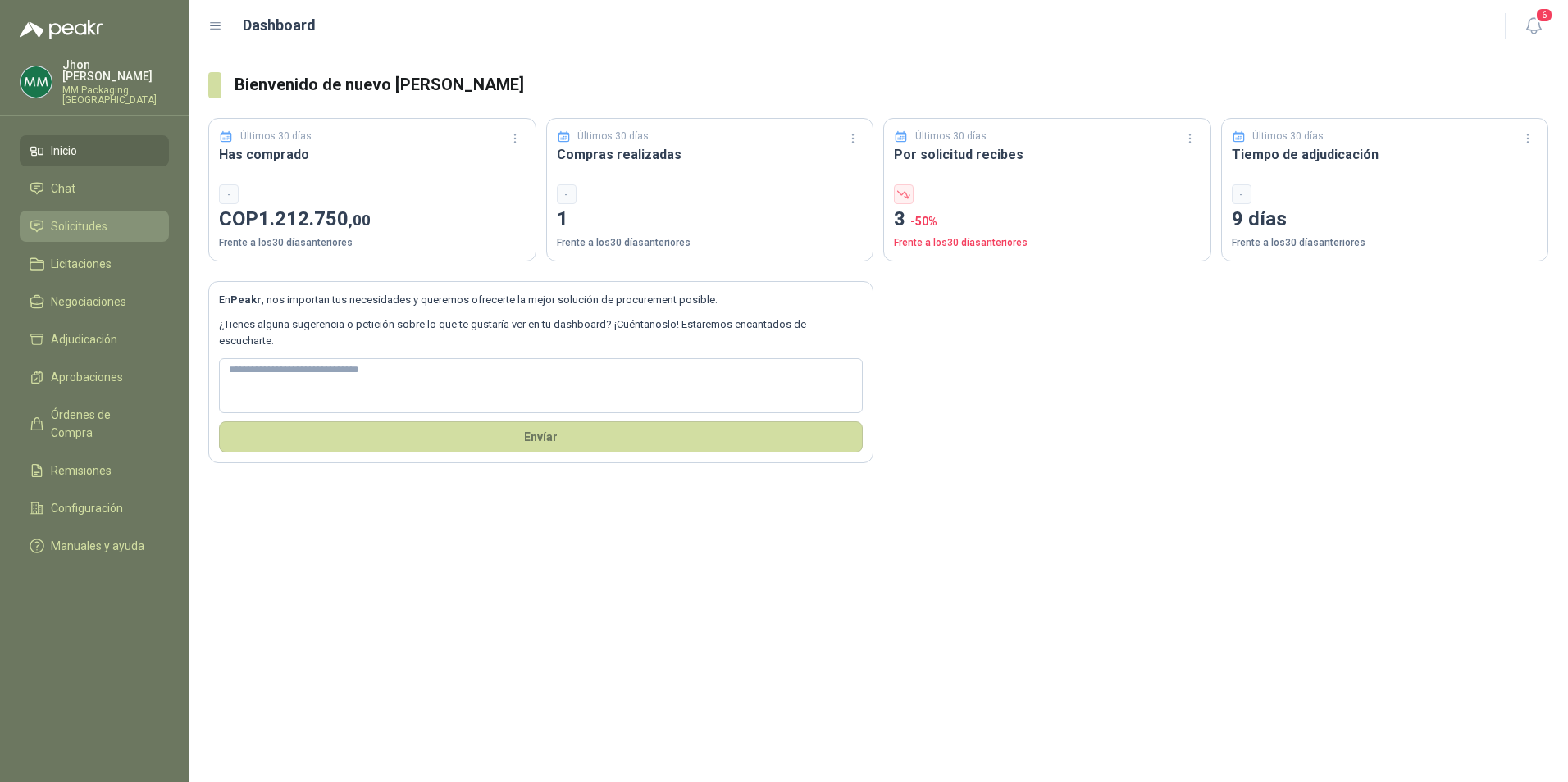
click at [61, 218] on span "Solicitudes" at bounding box center [79, 226] width 56 height 18
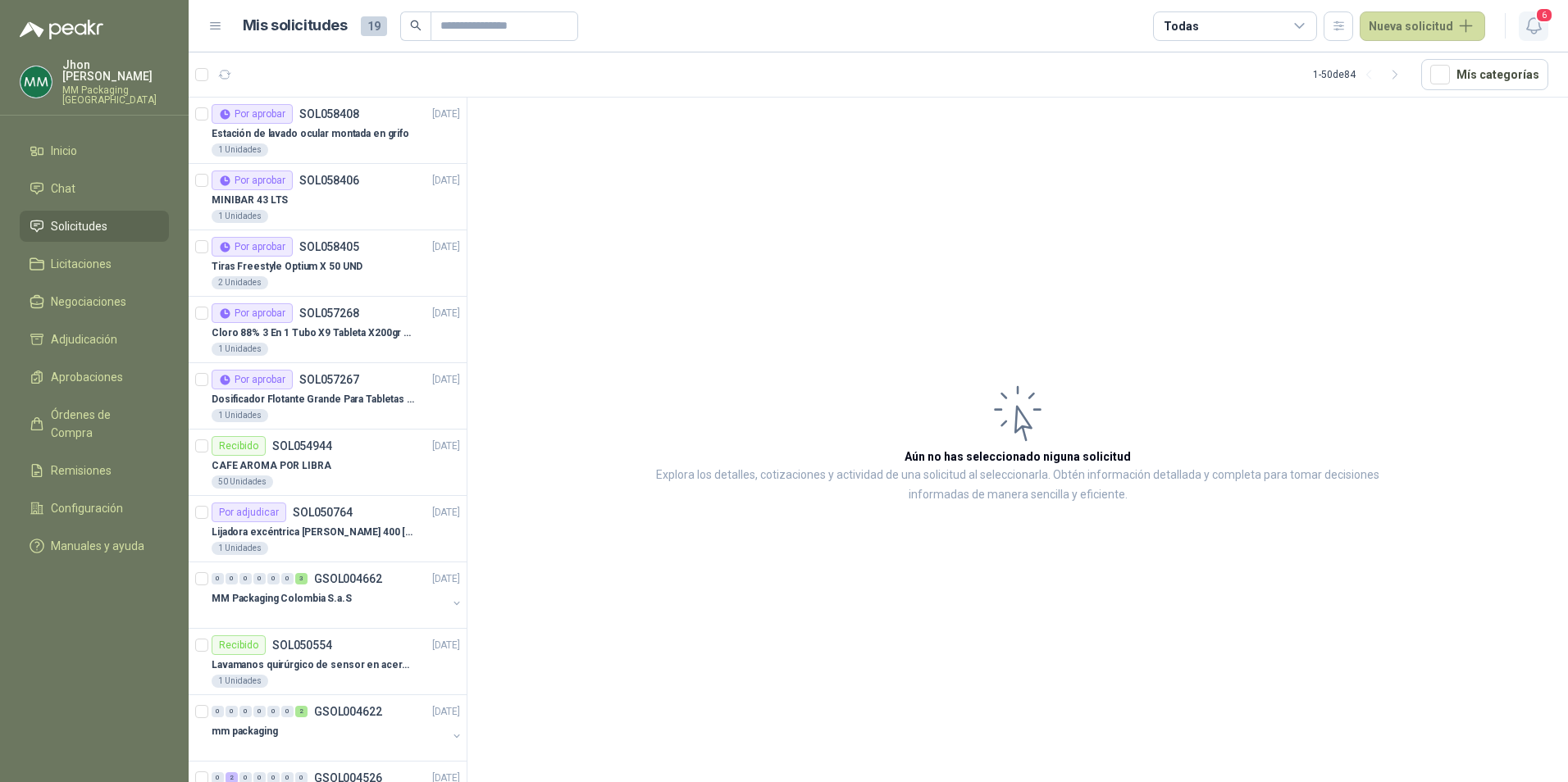
click at [1541, 18] on span "6" at bounding box center [1544, 15] width 18 height 15
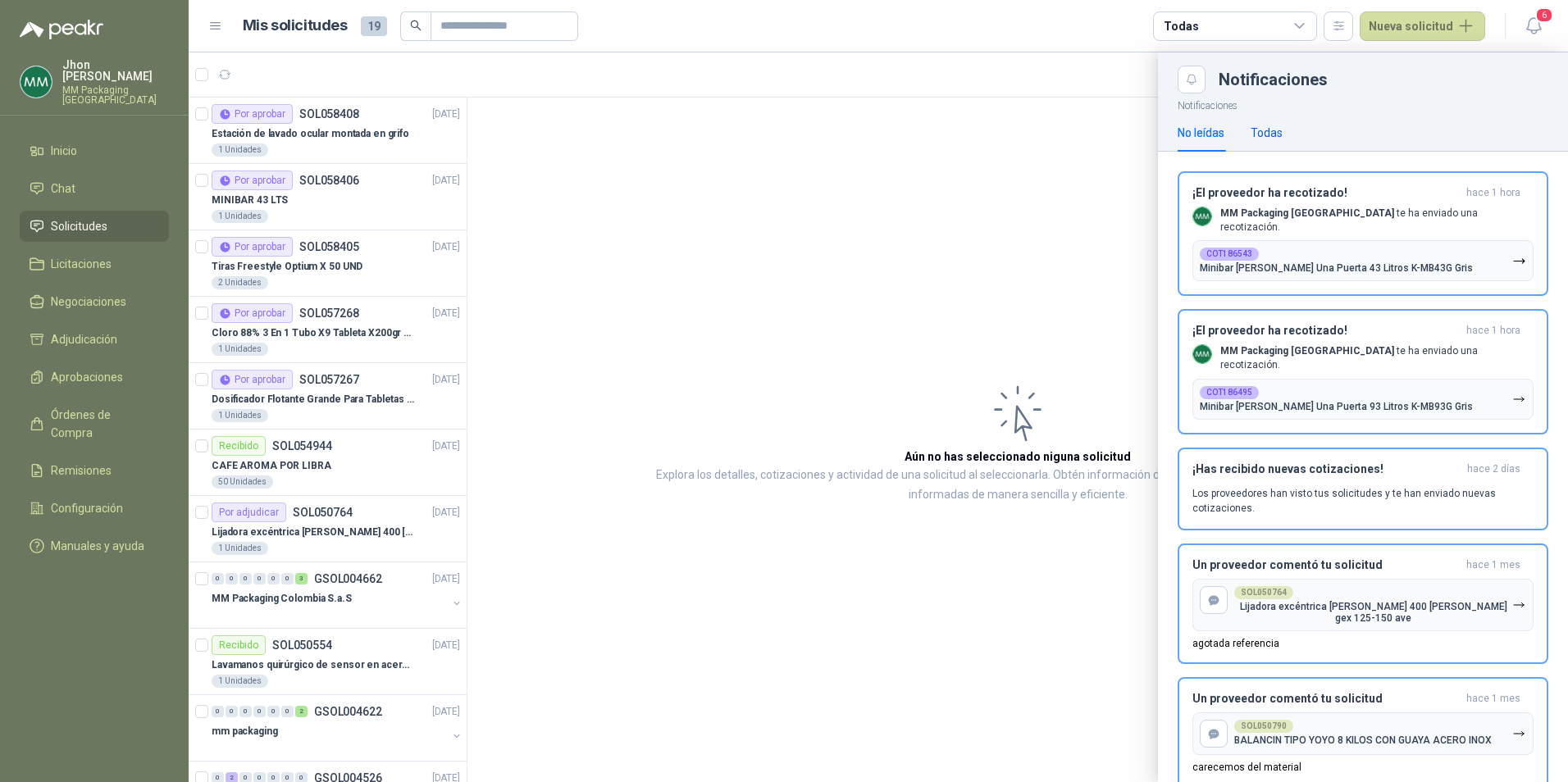
click at [1277, 129] on div "Todas" at bounding box center [1266, 133] width 32 height 18
click at [1199, 126] on div "No leídas" at bounding box center [1201, 133] width 46 height 18
click at [1426, 240] on button "COT186543 Minibar KALLEY Frost Una Puerta 43 Litros K-MB43G Gris" at bounding box center [1363, 260] width 341 height 41
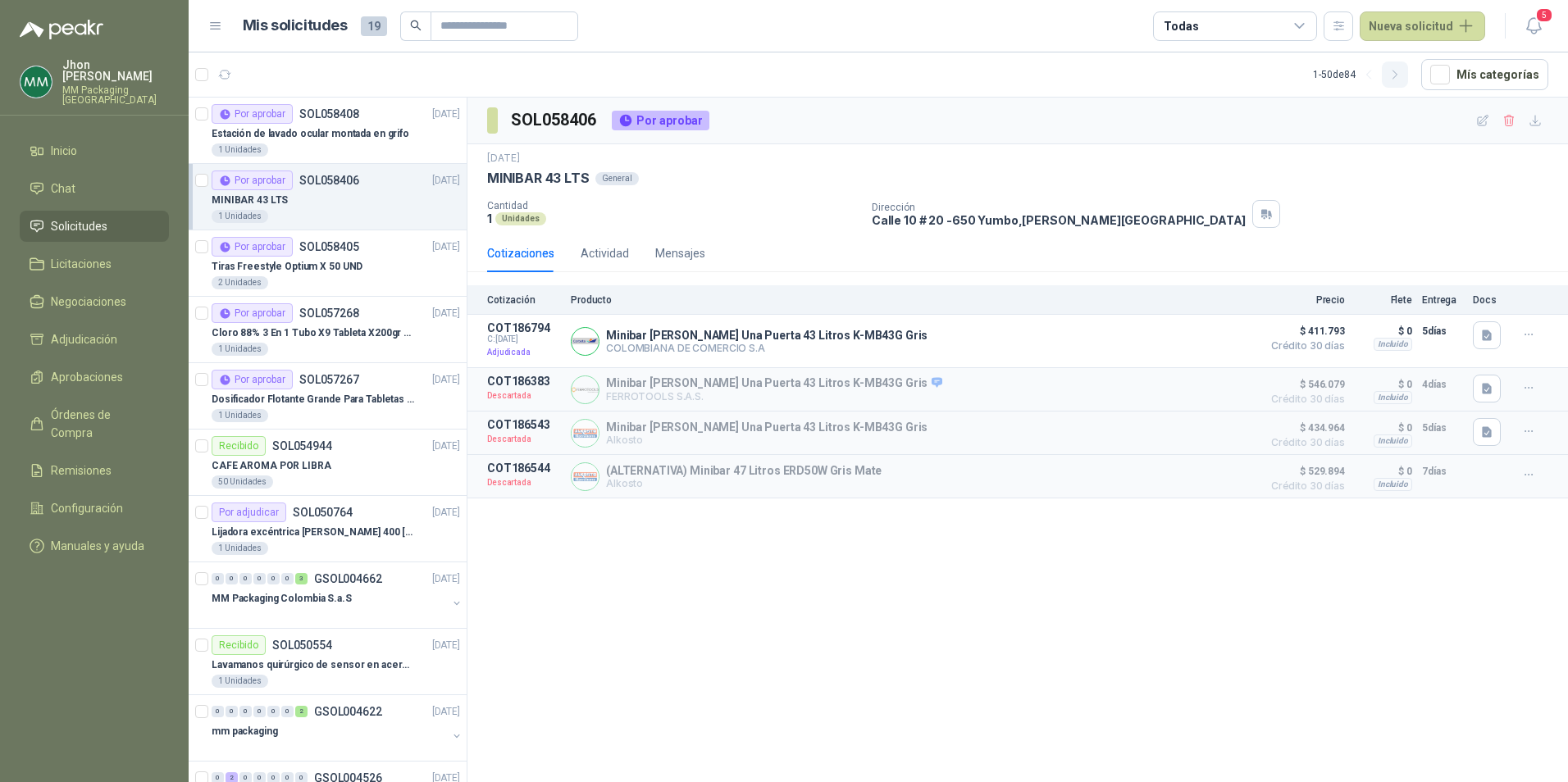
click at [1399, 77] on icon "button" at bounding box center [1395, 75] width 14 height 14
